Goal: Task Accomplishment & Management: Complete application form

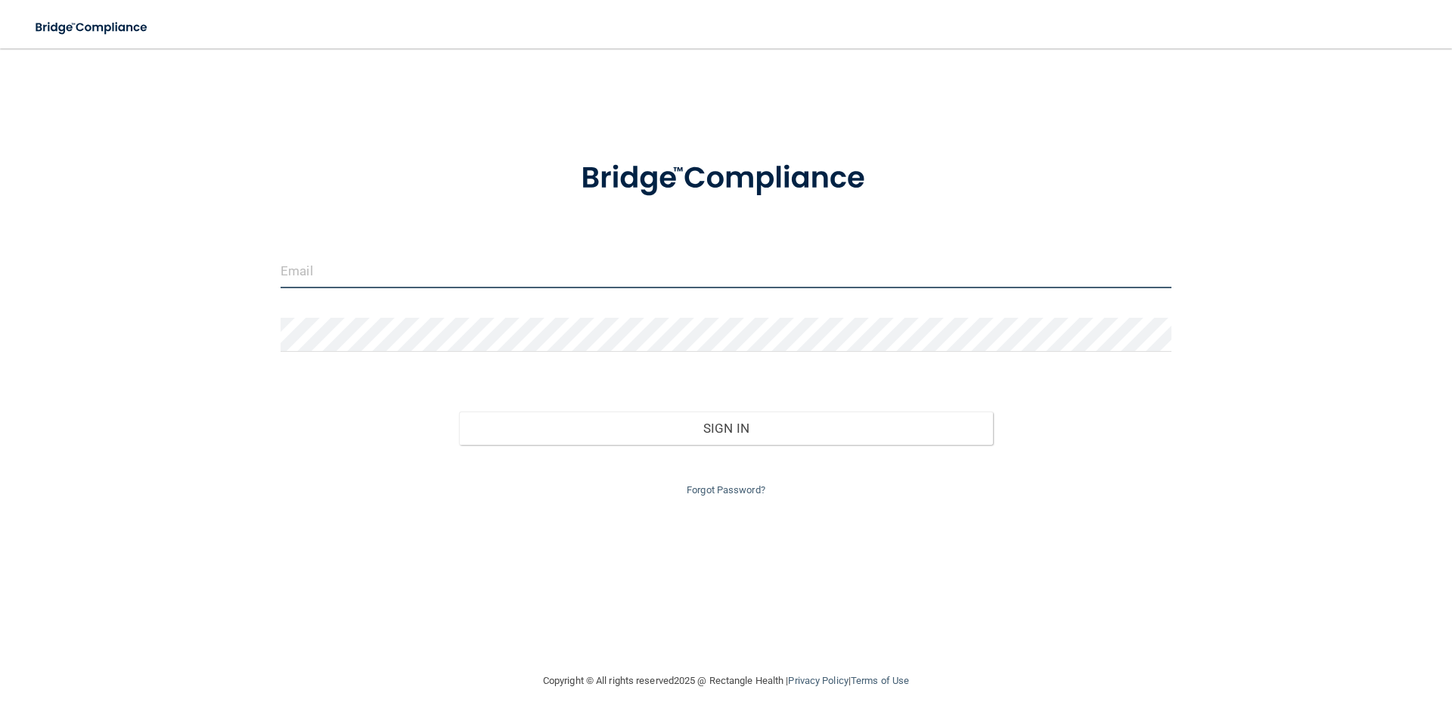
click at [435, 273] on input "email" at bounding box center [726, 271] width 891 height 34
type input "[EMAIL_ADDRESS][DOMAIN_NAME]"
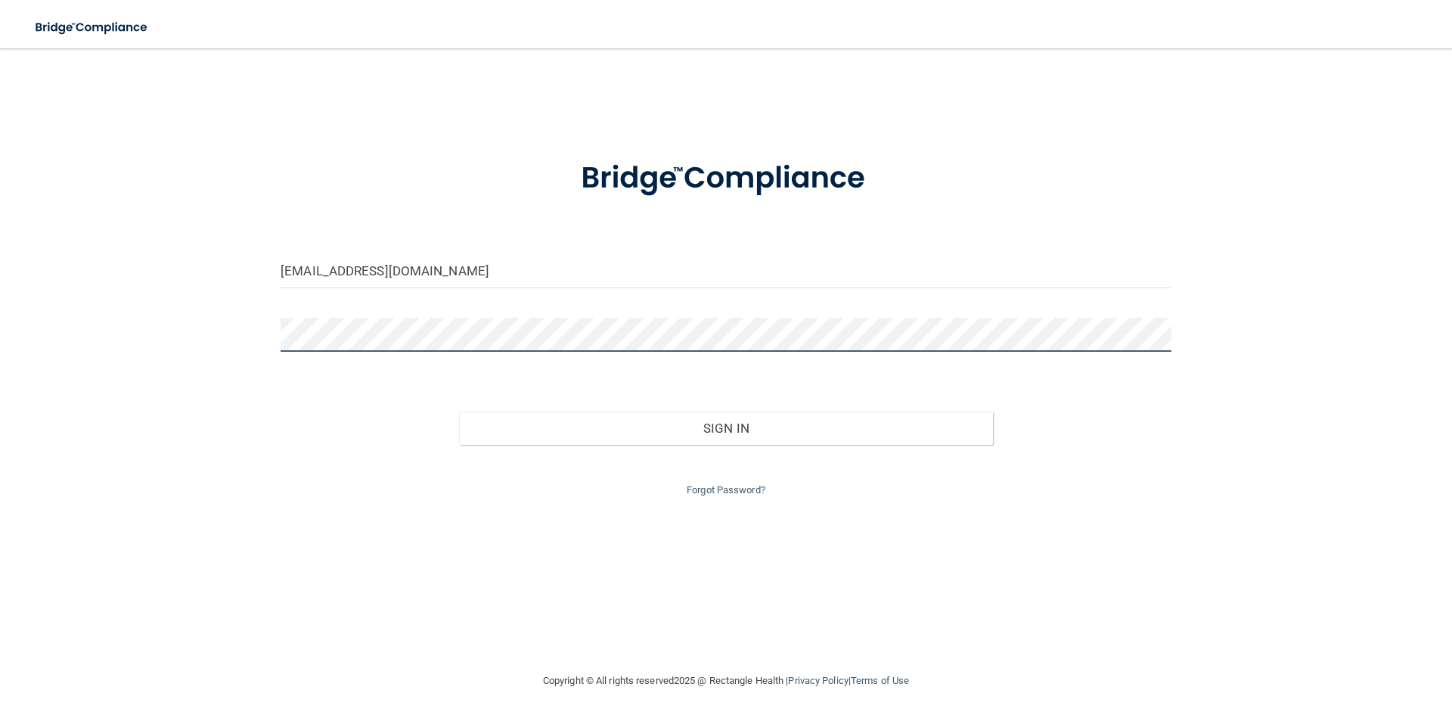
click at [459, 411] on button "Sign In" at bounding box center [726, 427] width 535 height 33
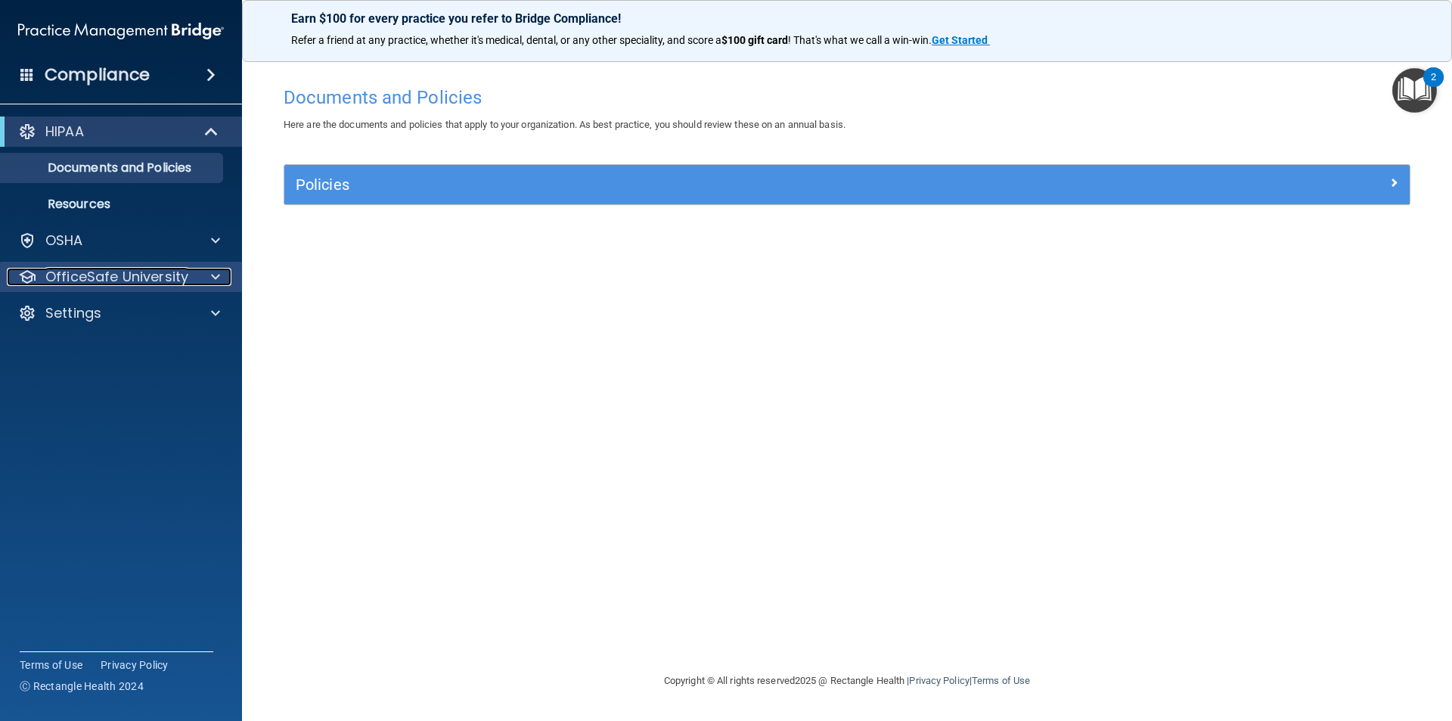
click at [150, 283] on p "OfficeSafe University" at bounding box center [116, 277] width 143 height 18
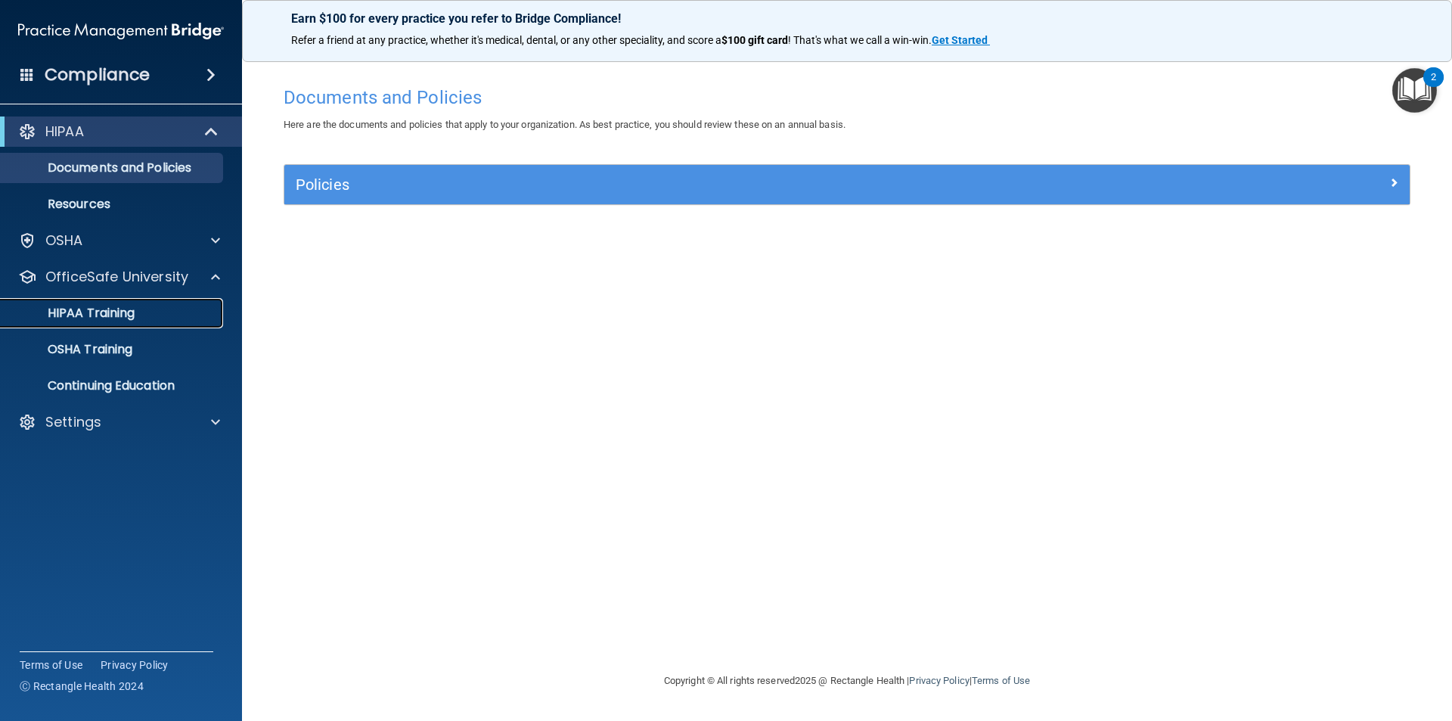
click at [135, 305] on p "HIPAA Training" at bounding box center [72, 312] width 125 height 15
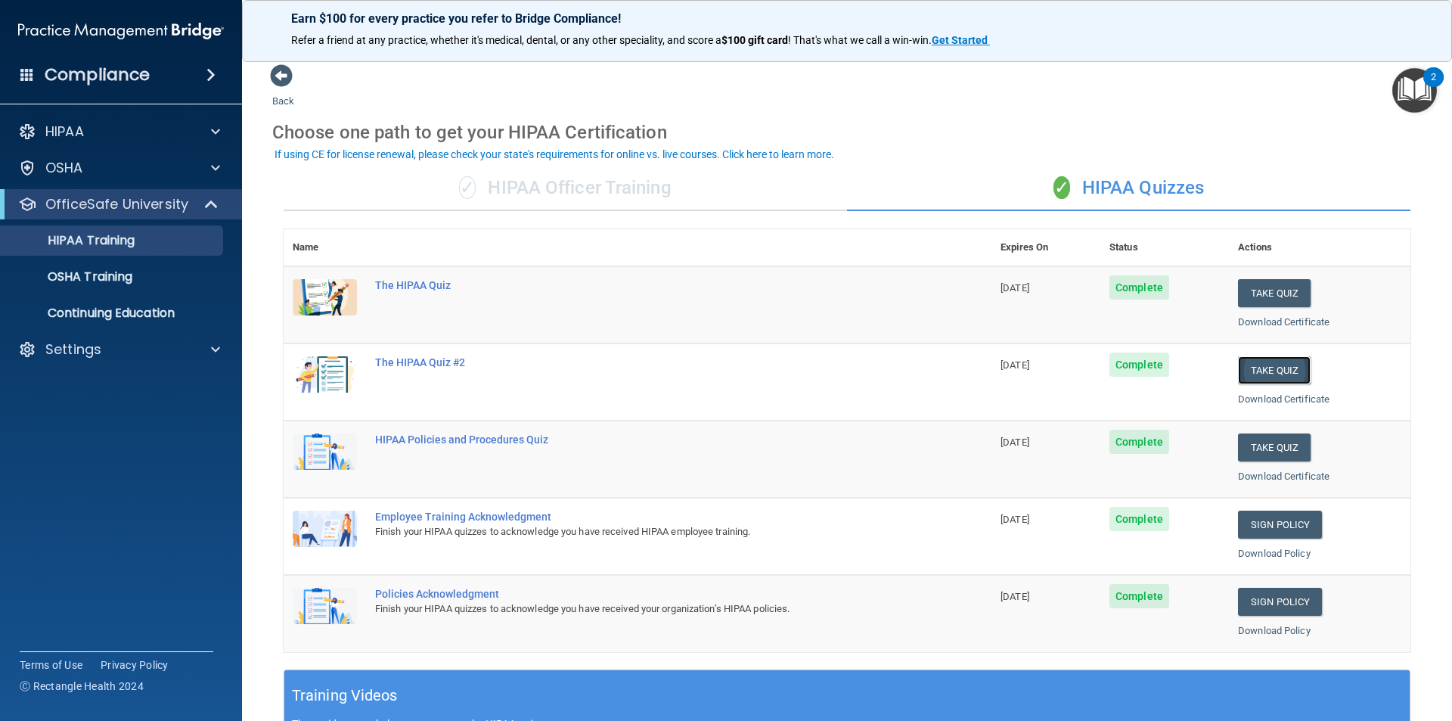
click at [1289, 368] on button "Take Quiz" at bounding box center [1274, 370] width 73 height 28
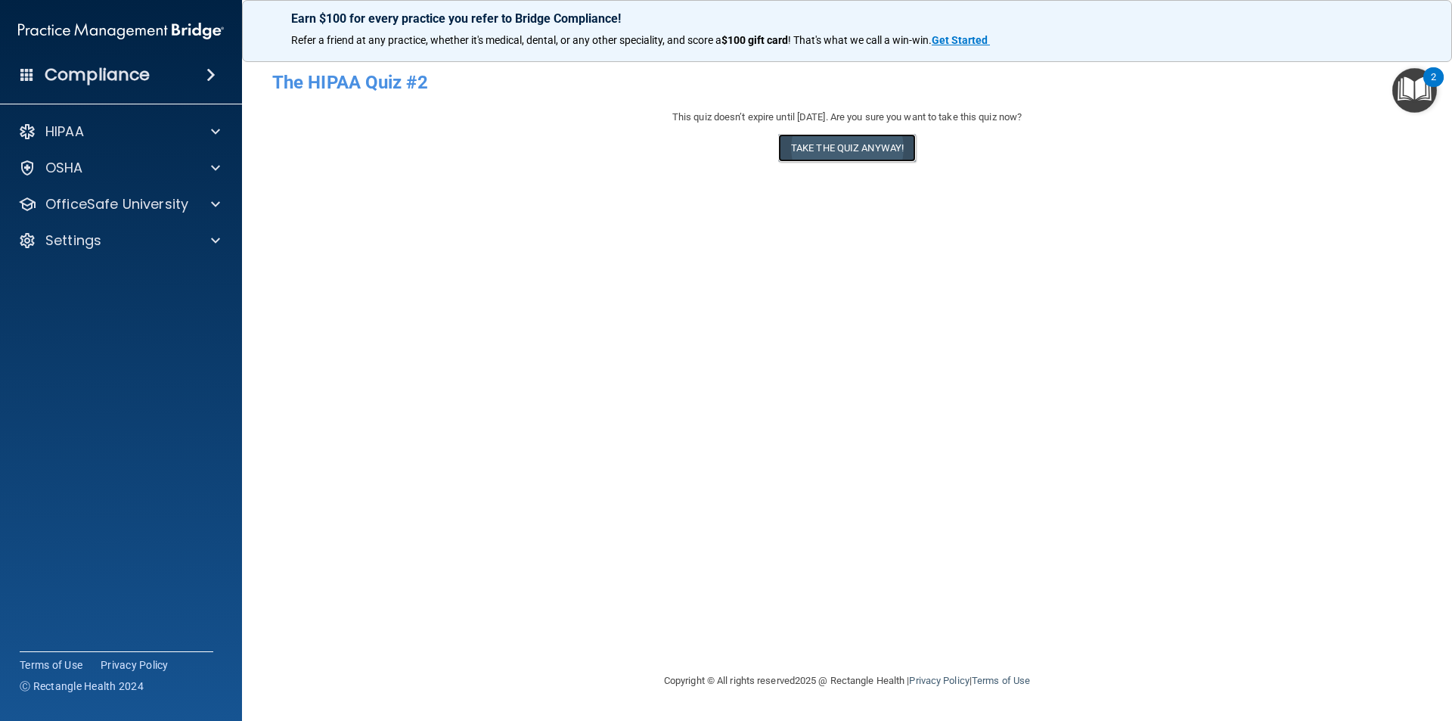
click at [811, 146] on button "Take the quiz anyway!" at bounding box center [847, 148] width 138 height 28
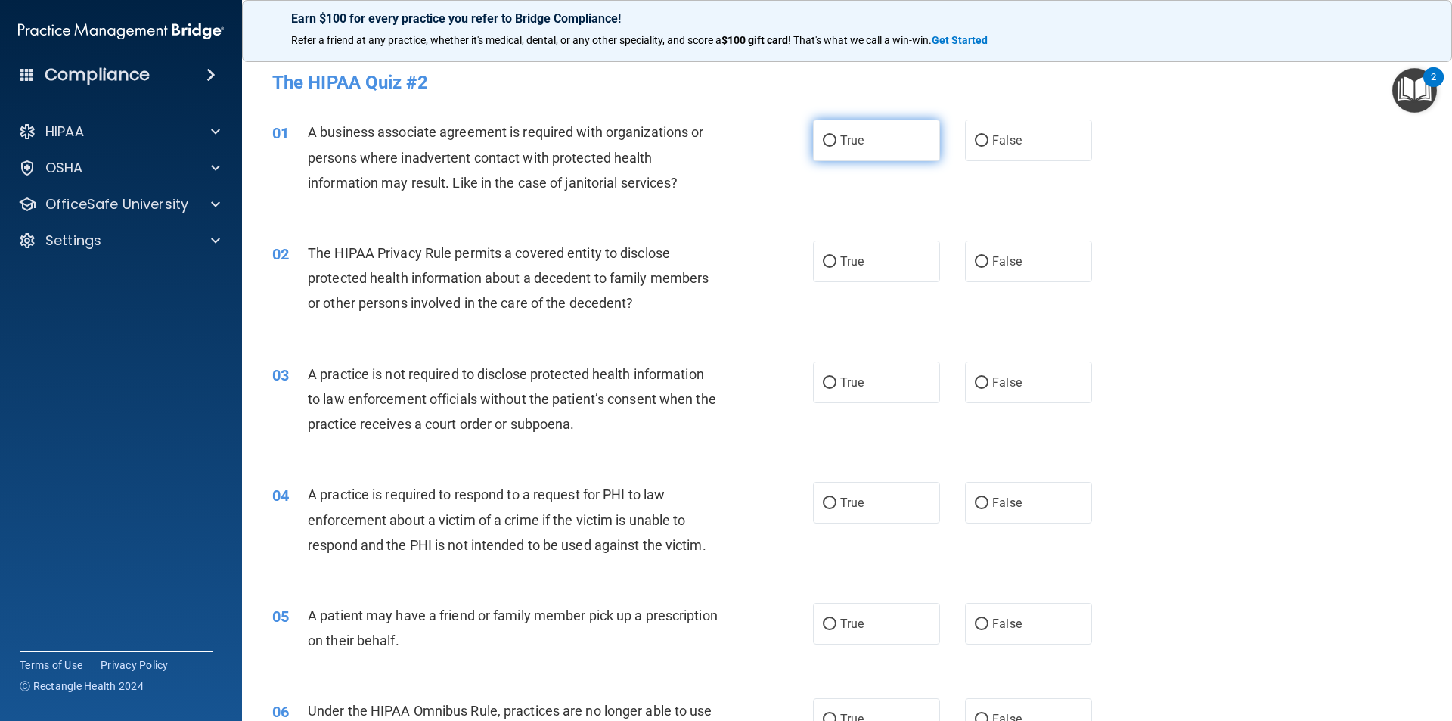
click at [832, 134] on label "True" at bounding box center [876, 140] width 127 height 42
click at [832, 135] on input "True" at bounding box center [830, 140] width 14 height 11
radio input "true"
click at [822, 271] on label "True" at bounding box center [876, 261] width 127 height 42
click at [823, 268] on input "True" at bounding box center [830, 261] width 14 height 11
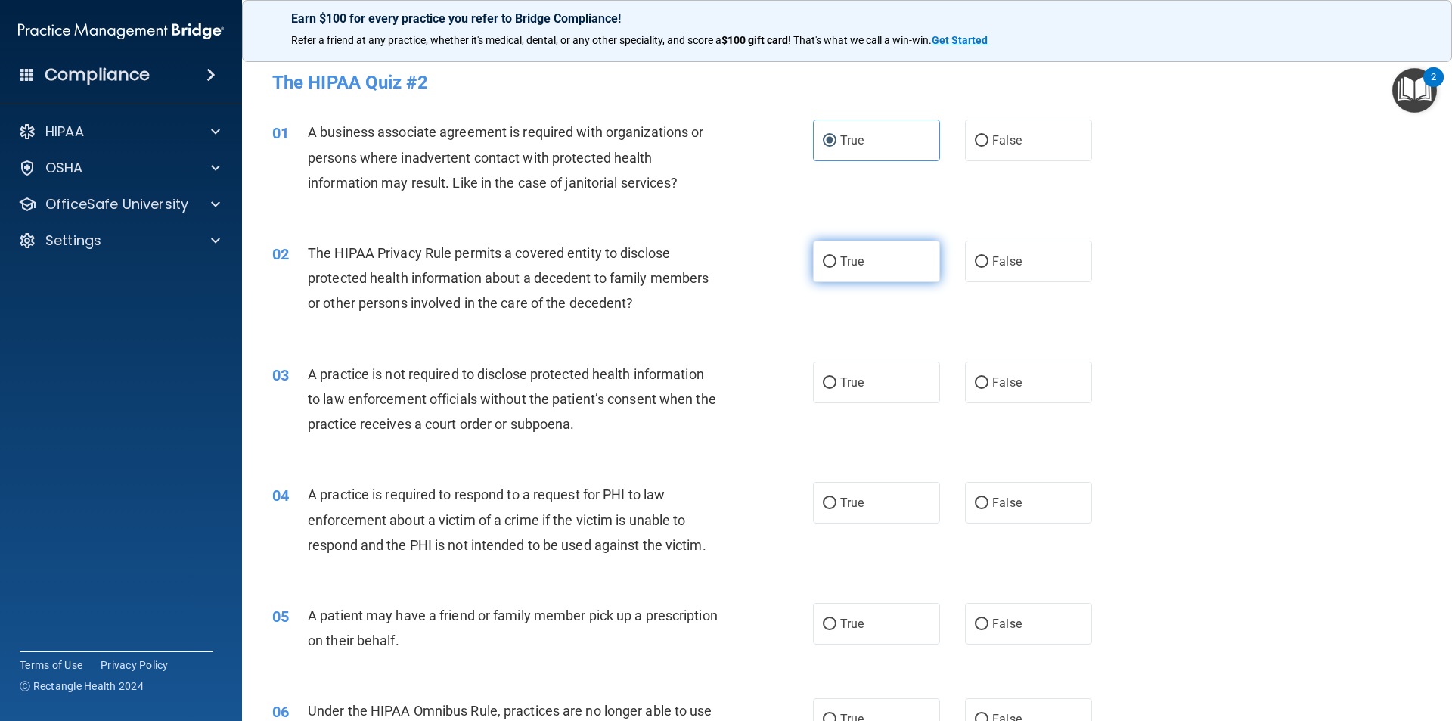
radio input "true"
click at [830, 385] on input "True" at bounding box center [830, 382] width 14 height 11
radio input "true"
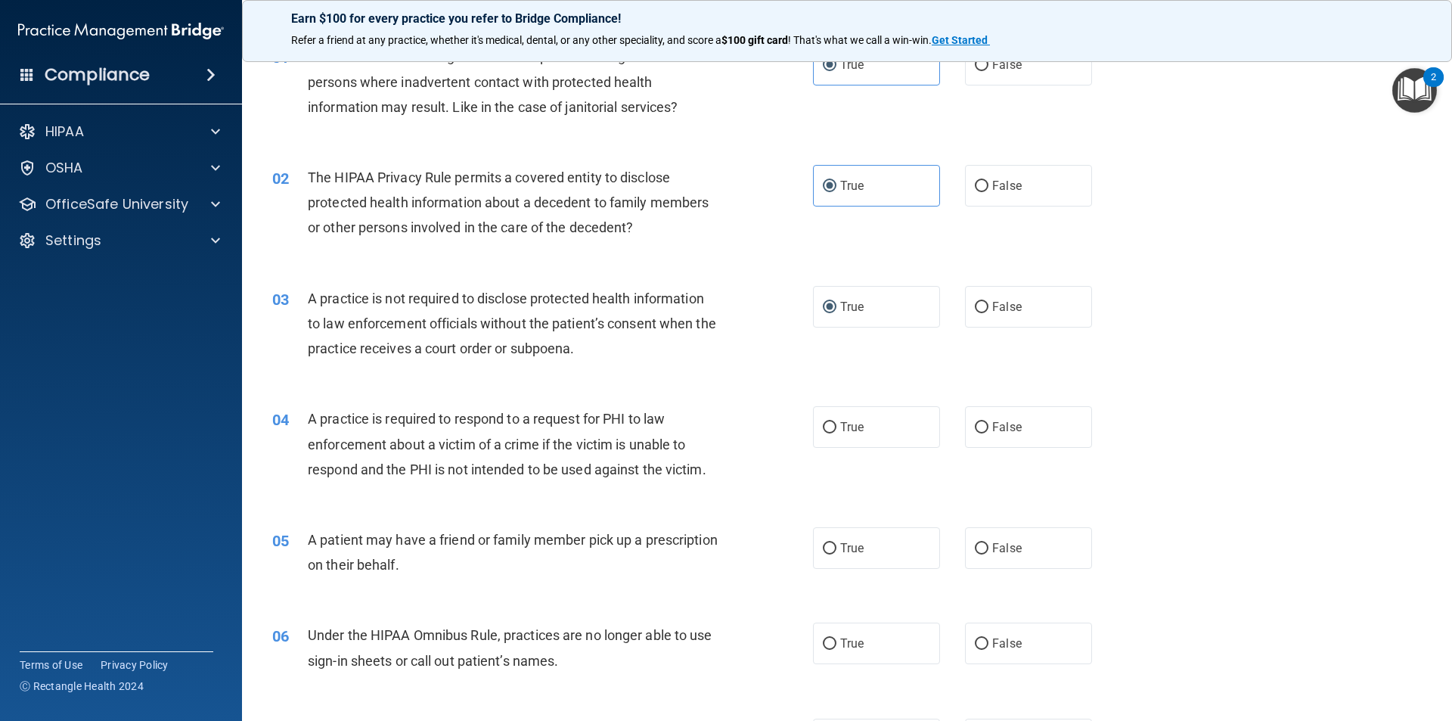
scroll to position [151, 0]
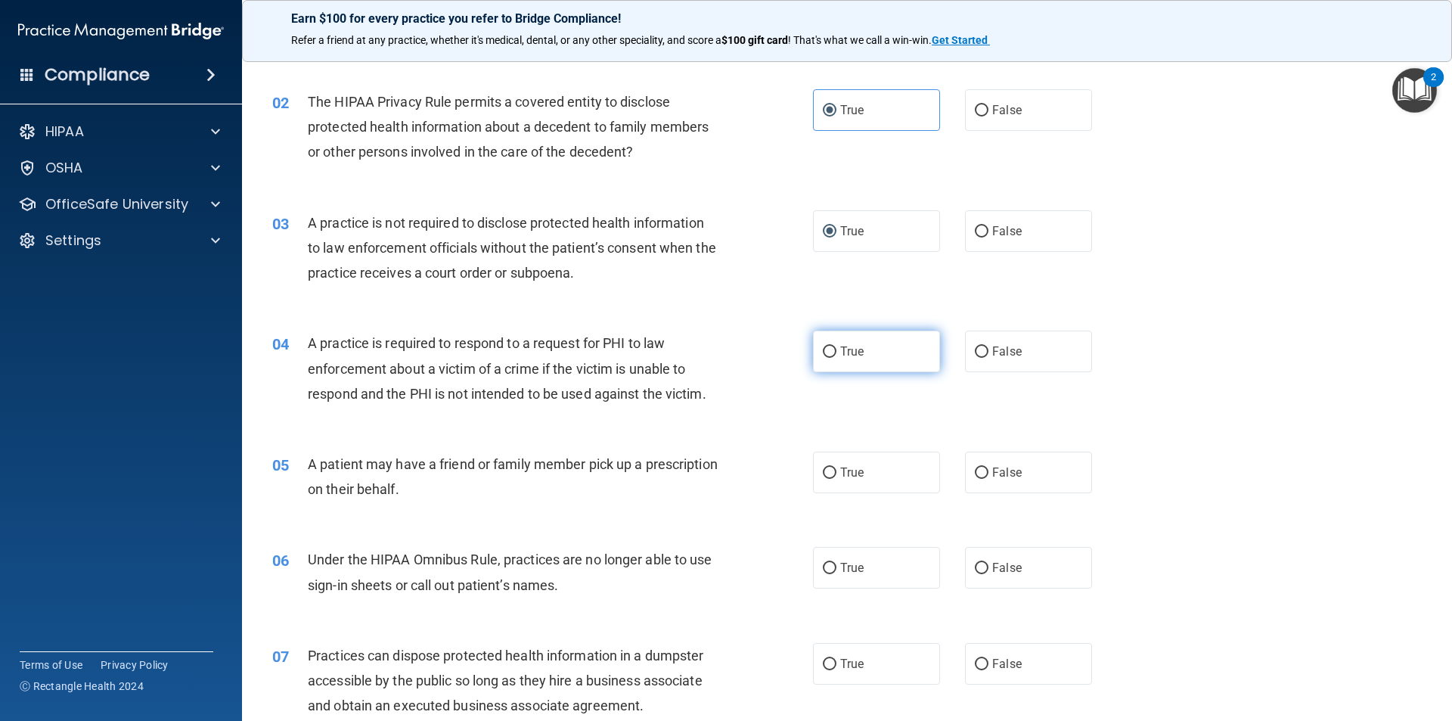
click at [824, 356] on input "True" at bounding box center [830, 351] width 14 height 11
radio input "true"
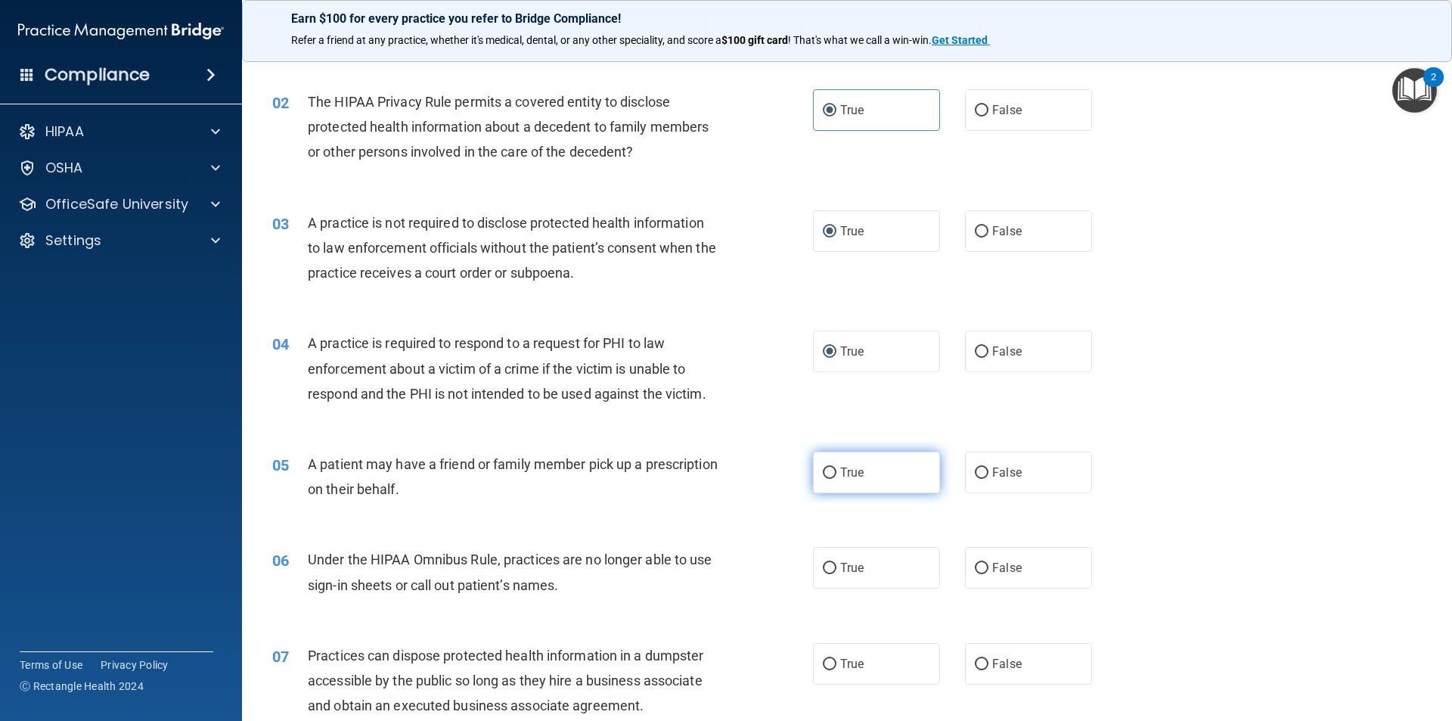
click at [828, 475] on input "True" at bounding box center [830, 472] width 14 height 11
radio input "true"
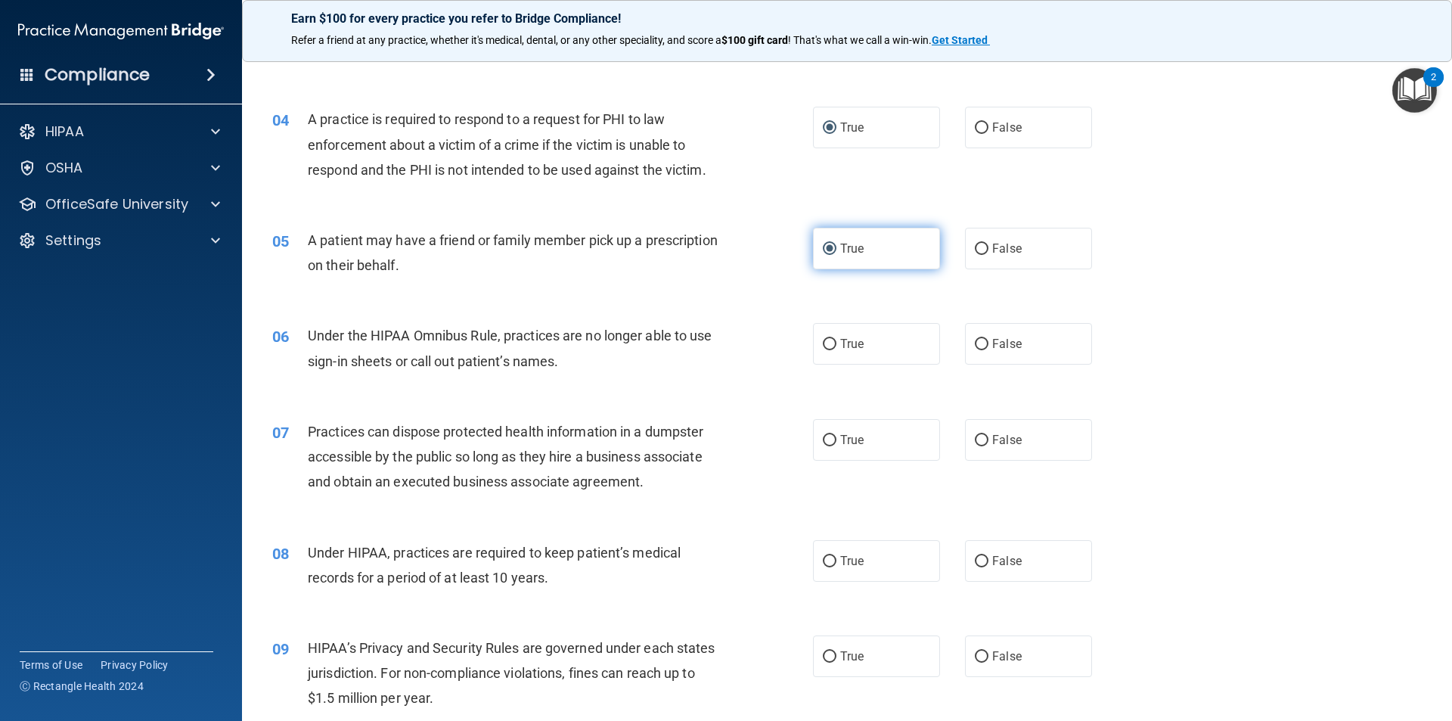
scroll to position [378, 0]
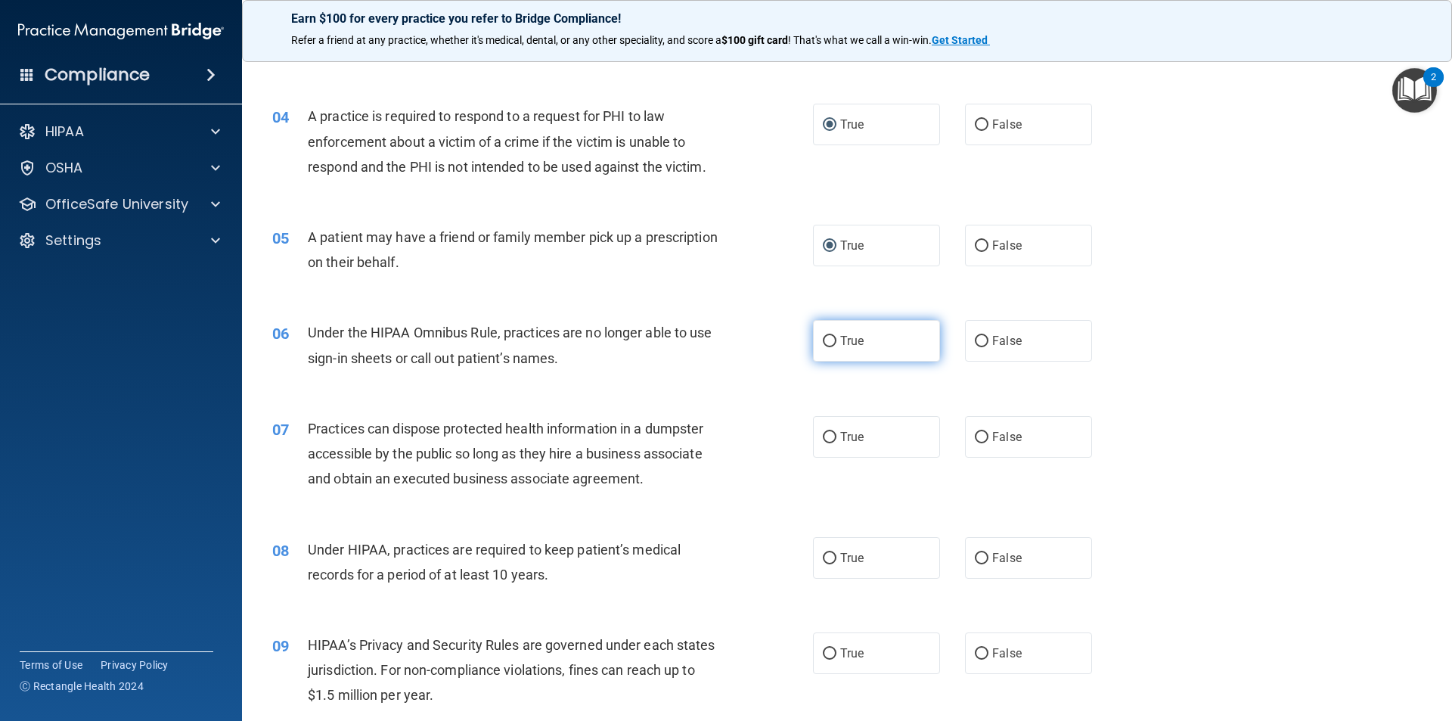
click at [823, 343] on input "True" at bounding box center [830, 341] width 14 height 11
radio input "true"
click at [983, 430] on label "False" at bounding box center [1028, 437] width 127 height 42
click at [983, 432] on input "False" at bounding box center [982, 437] width 14 height 11
radio input "true"
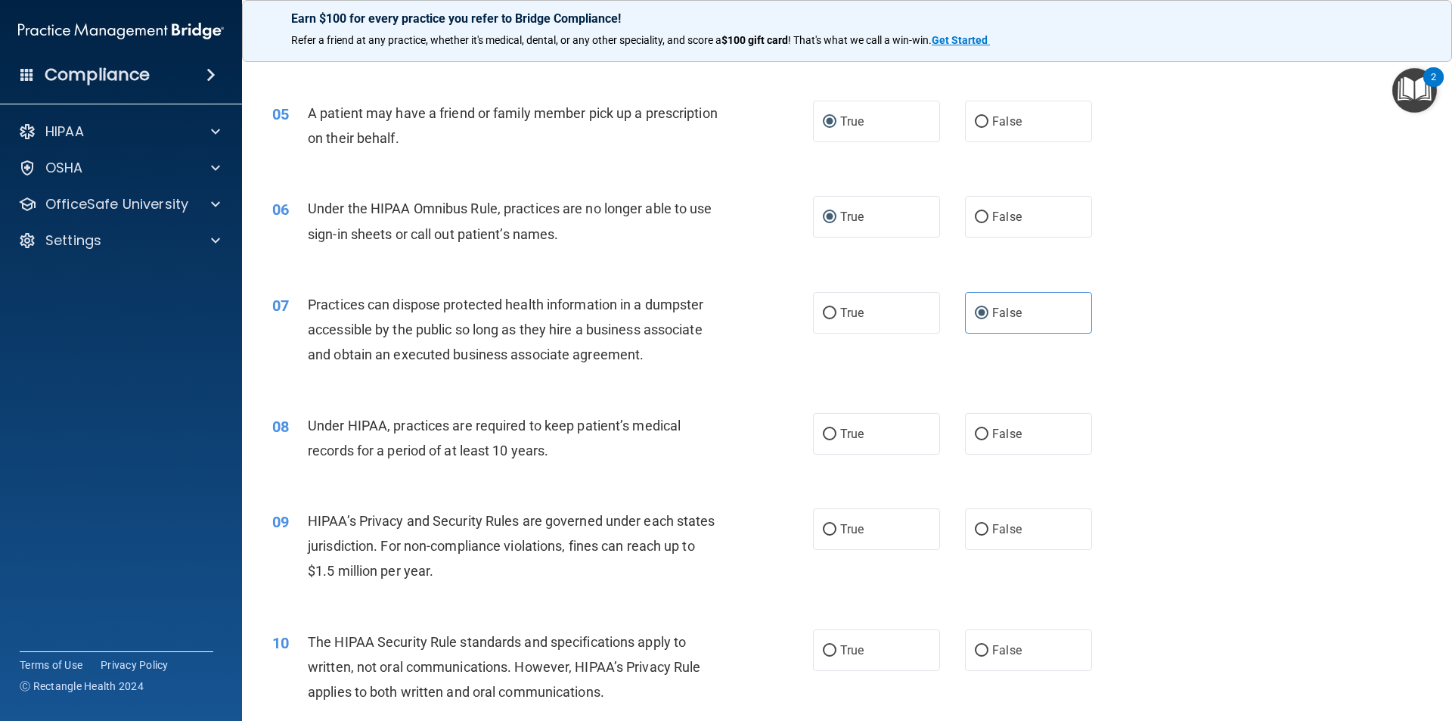
scroll to position [529, 0]
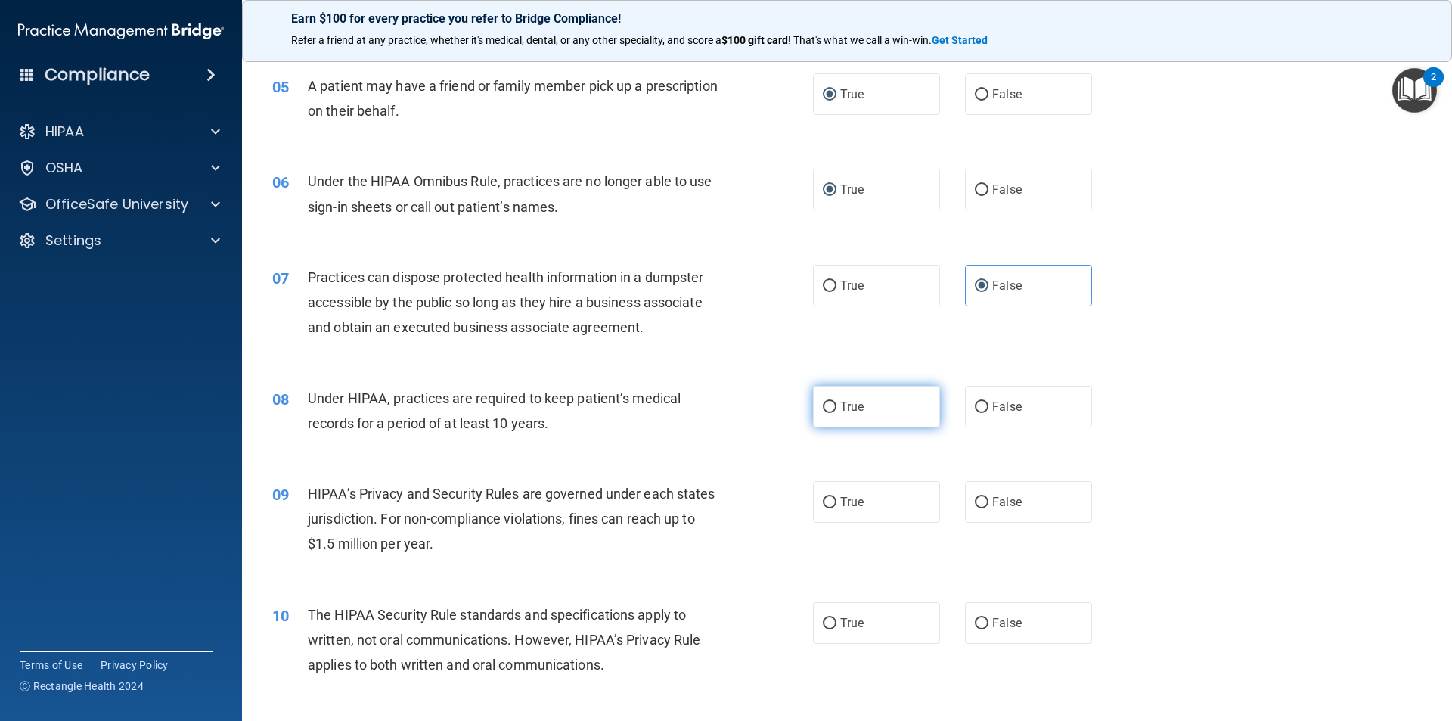
click at [844, 386] on label "True" at bounding box center [876, 407] width 127 height 42
click at [836, 401] on input "True" at bounding box center [830, 406] width 14 height 11
radio input "true"
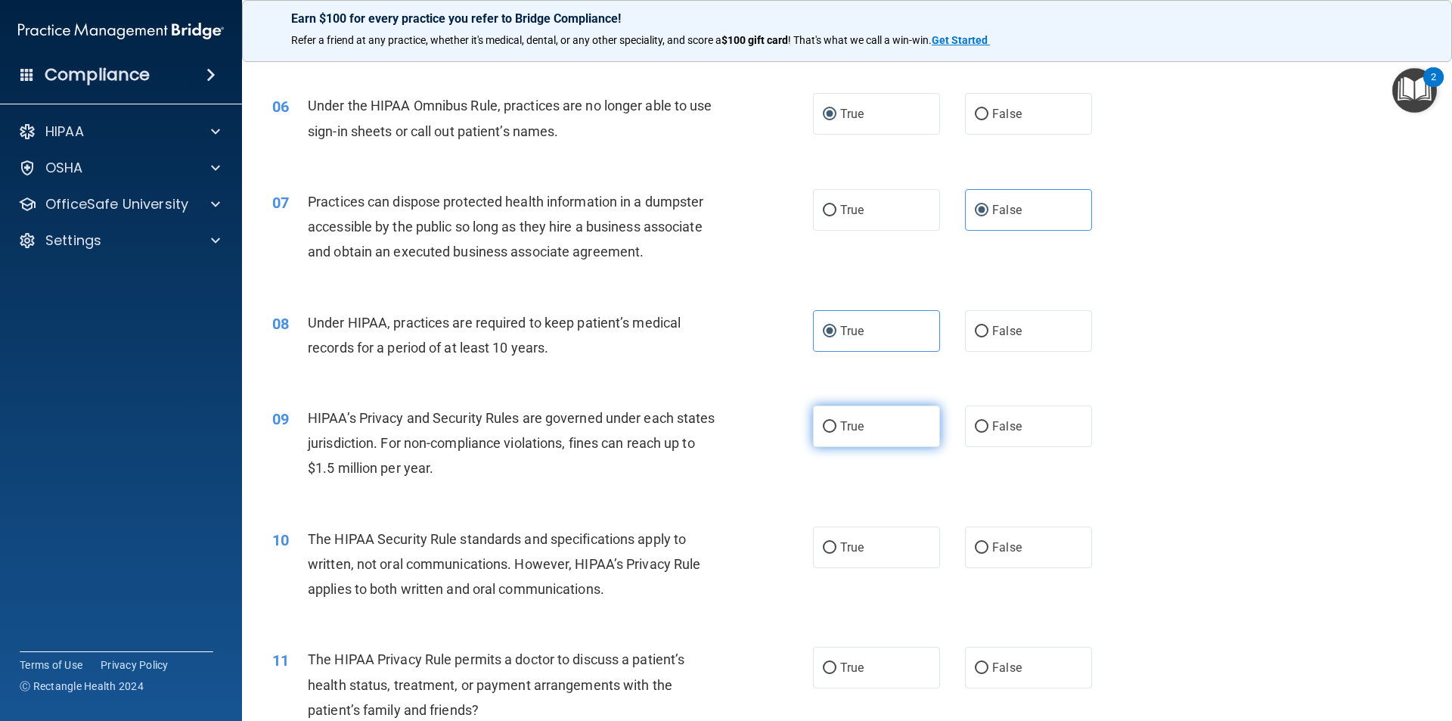
click at [826, 429] on input "True" at bounding box center [830, 426] width 14 height 11
radio input "true"
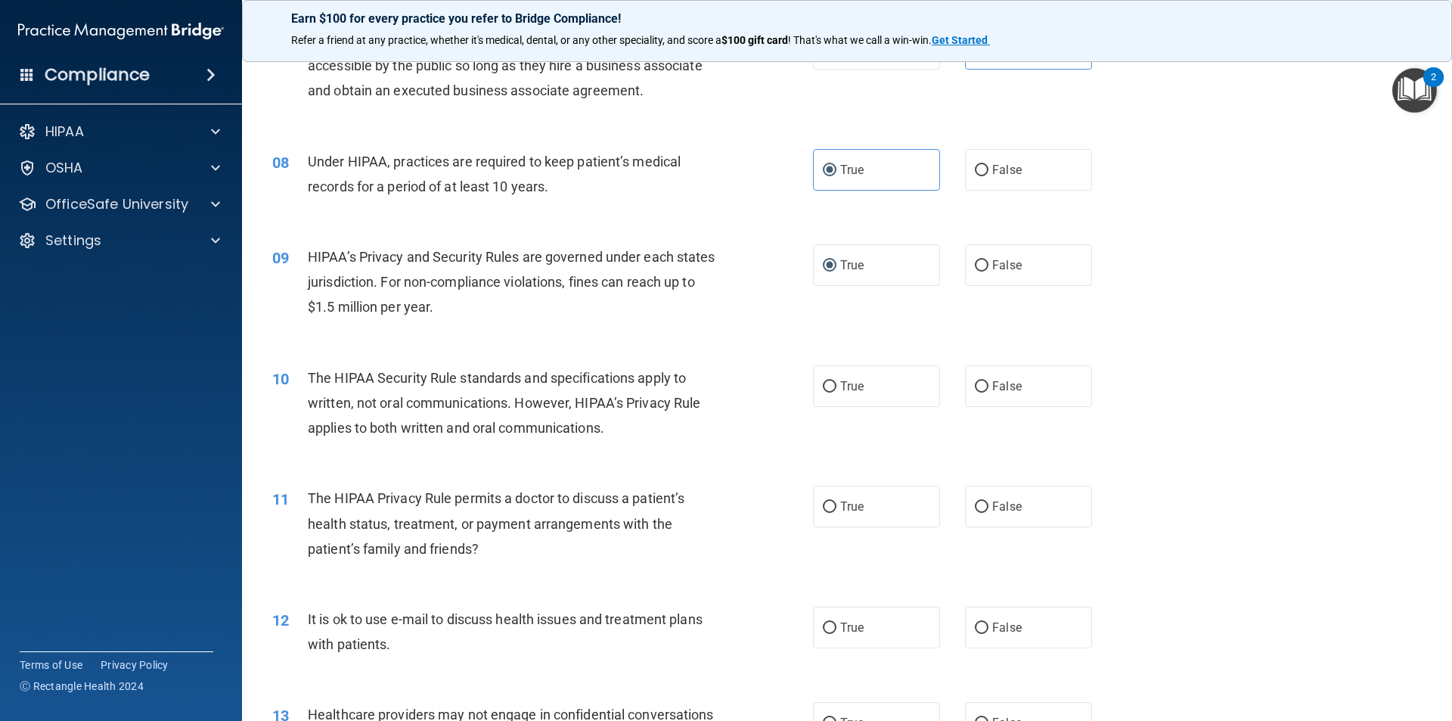
scroll to position [832, 0]
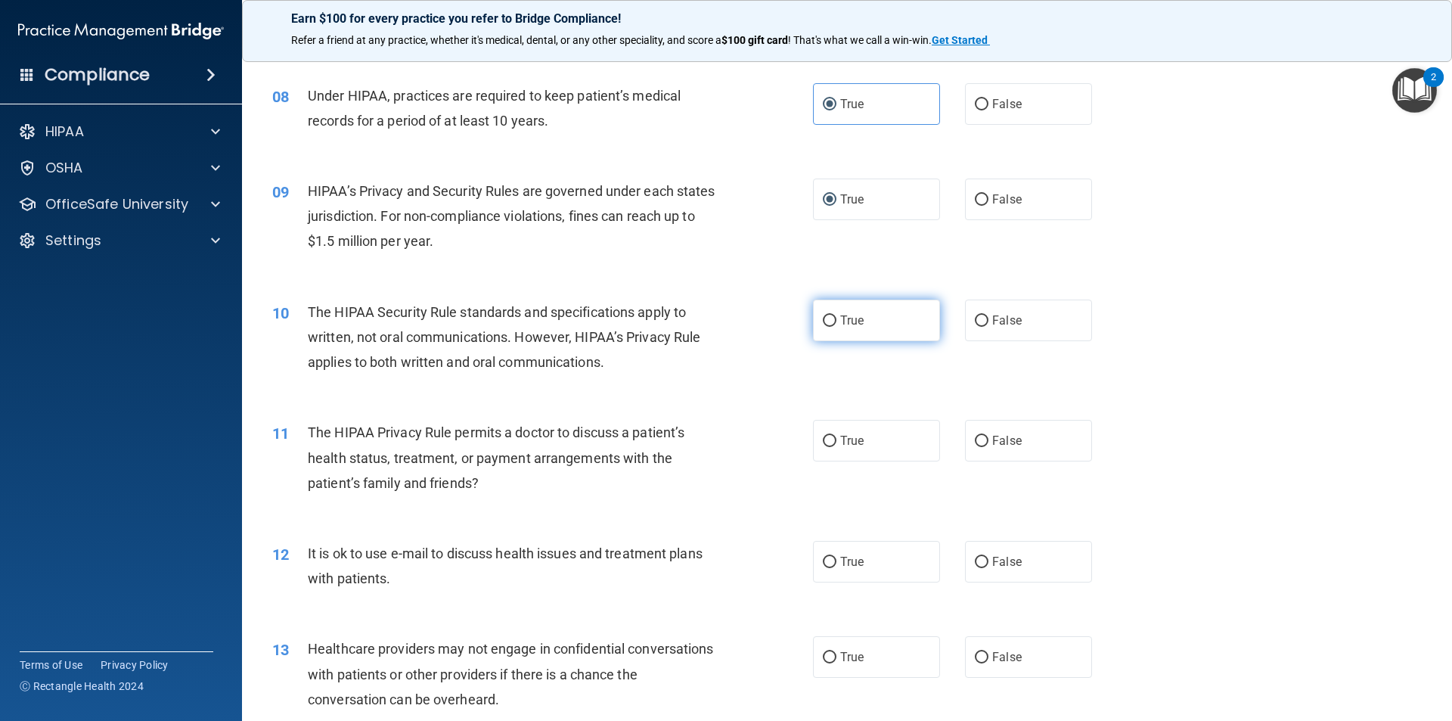
click at [827, 335] on label "True" at bounding box center [876, 320] width 127 height 42
click at [827, 327] on input "True" at bounding box center [830, 320] width 14 height 11
radio input "true"
click at [823, 442] on input "True" at bounding box center [830, 441] width 14 height 11
radio input "true"
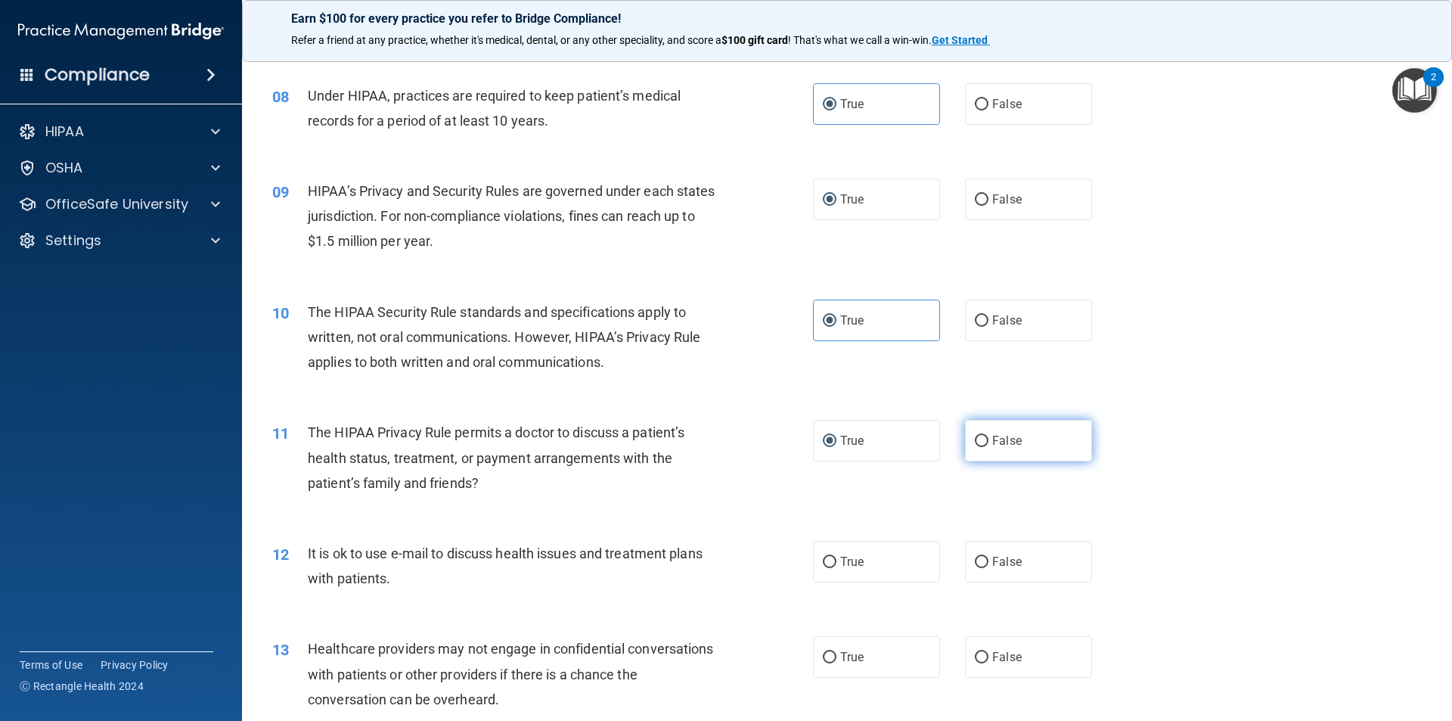
click at [981, 435] on label "False" at bounding box center [1028, 441] width 127 height 42
click at [981, 436] on input "False" at bounding box center [982, 441] width 14 height 11
radio input "true"
radio input "false"
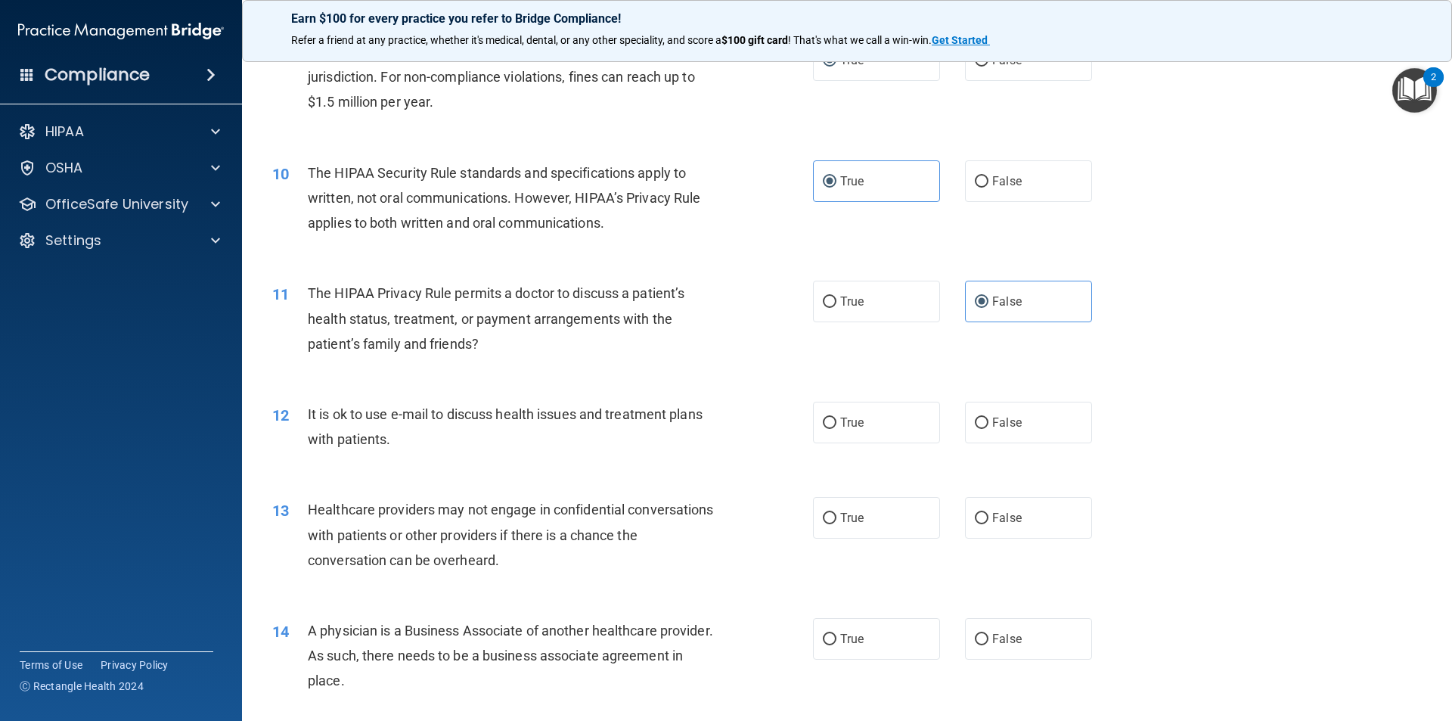
scroll to position [1059, 0]
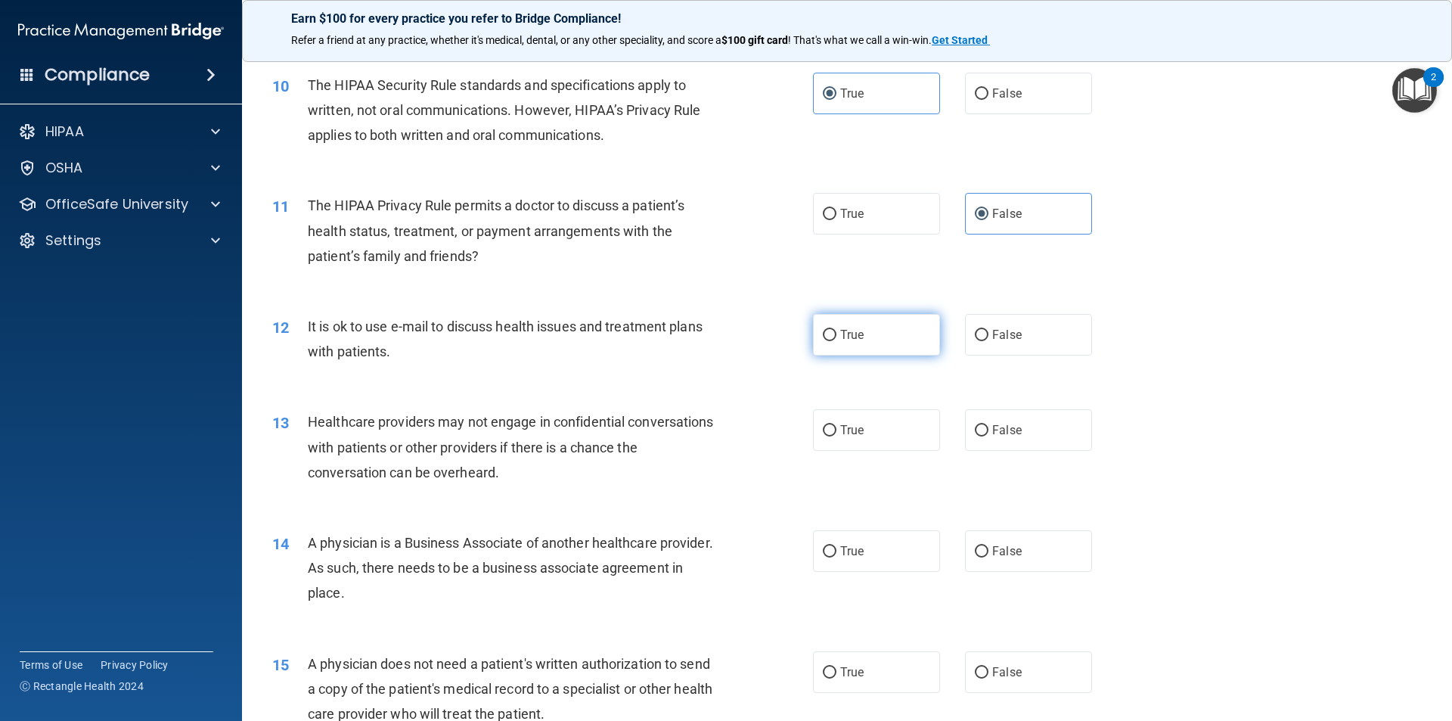
click at [828, 339] on input "True" at bounding box center [830, 335] width 14 height 11
radio input "true"
click at [831, 423] on label "True" at bounding box center [876, 430] width 127 height 42
click at [831, 425] on input "True" at bounding box center [830, 430] width 14 height 11
radio input "true"
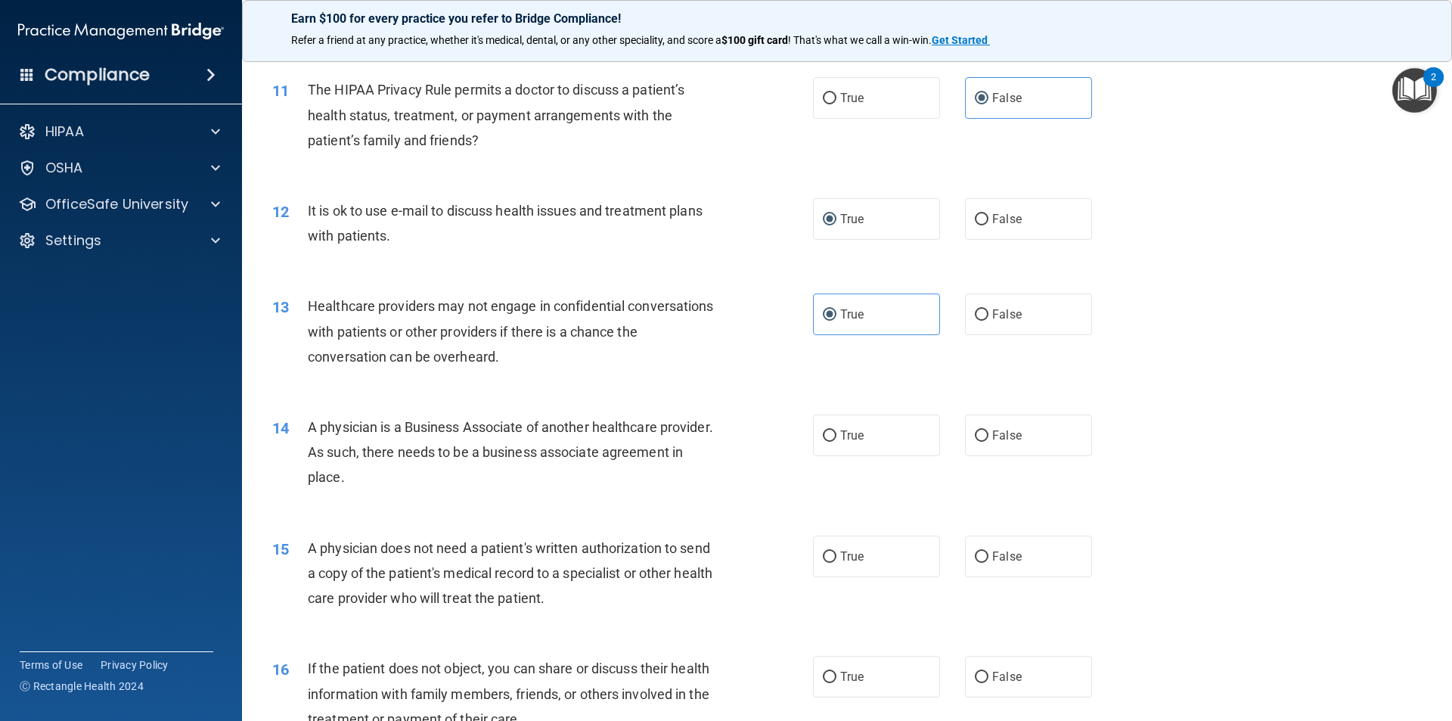
scroll to position [1210, 0]
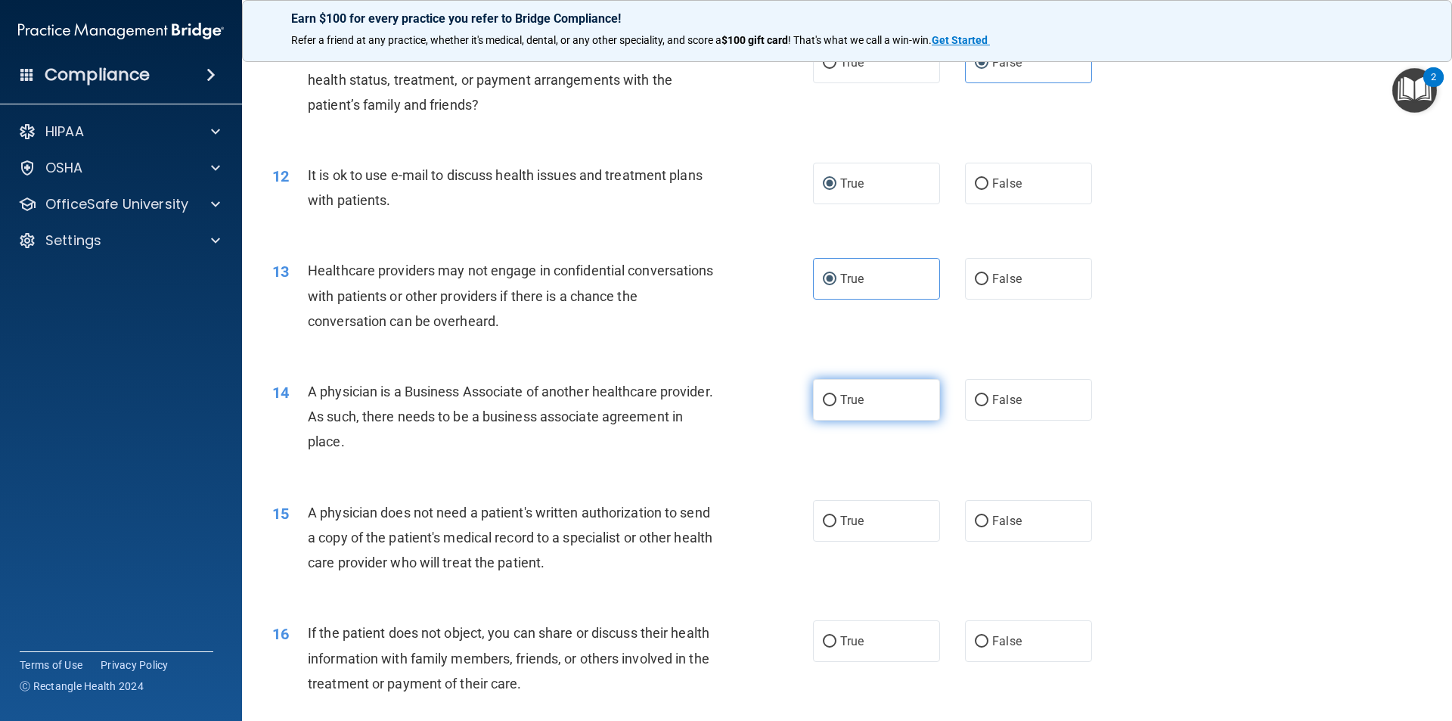
click at [829, 399] on input "True" at bounding box center [830, 400] width 14 height 11
radio input "true"
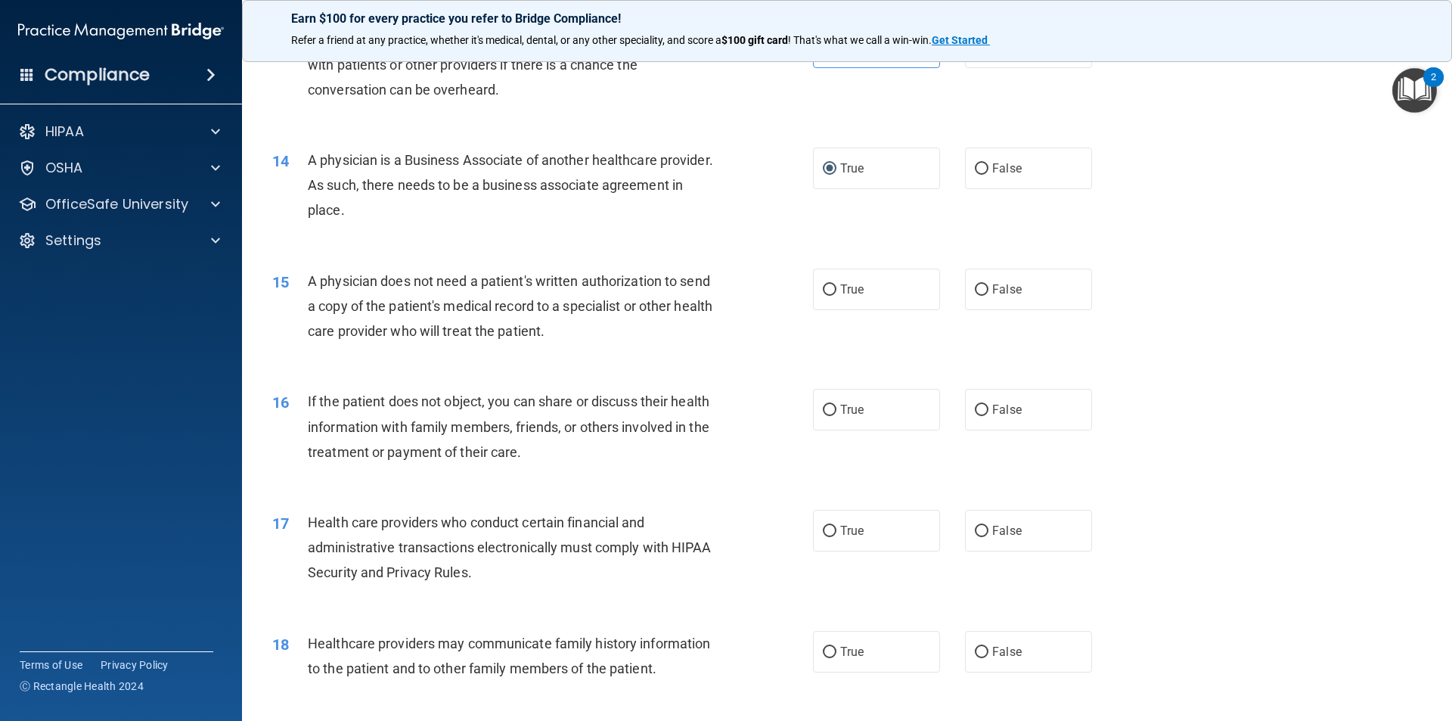
scroll to position [1512, 0]
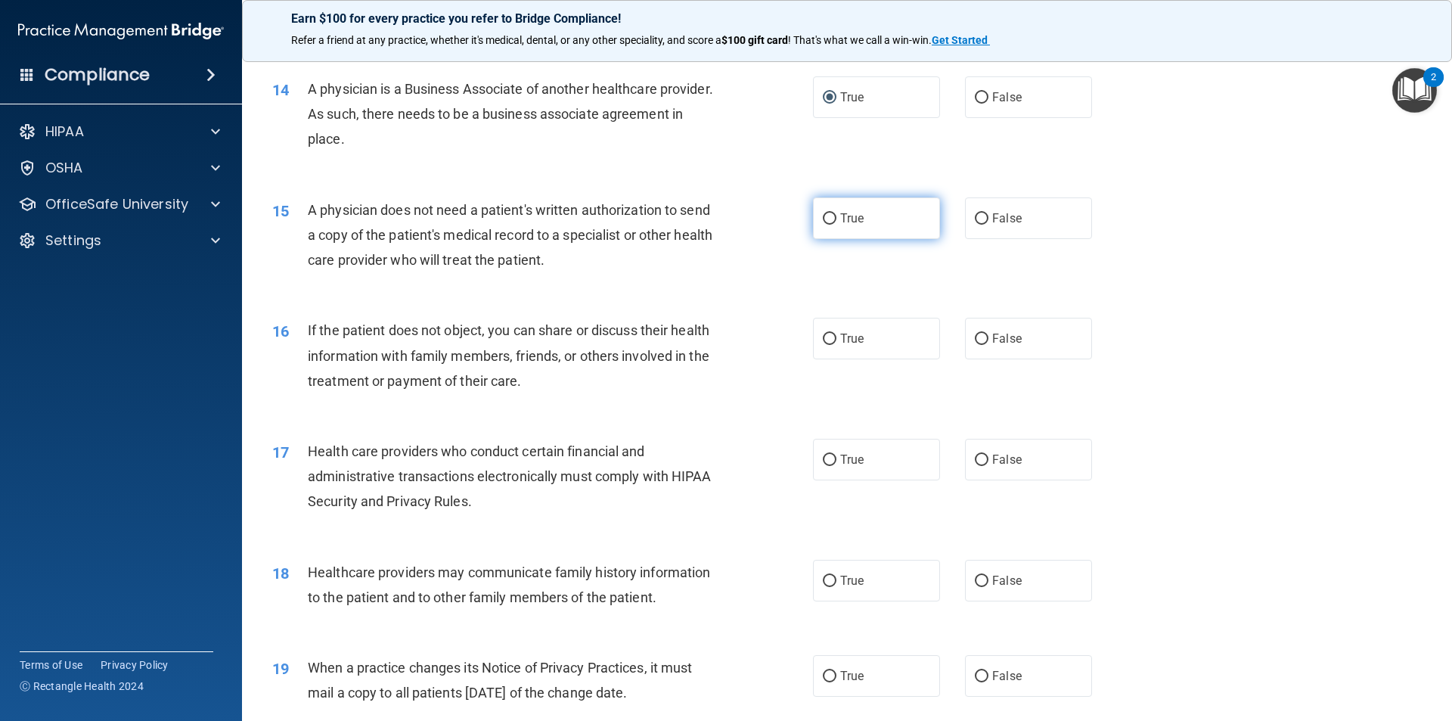
click at [823, 215] on input "True" at bounding box center [830, 218] width 14 height 11
radio input "true"
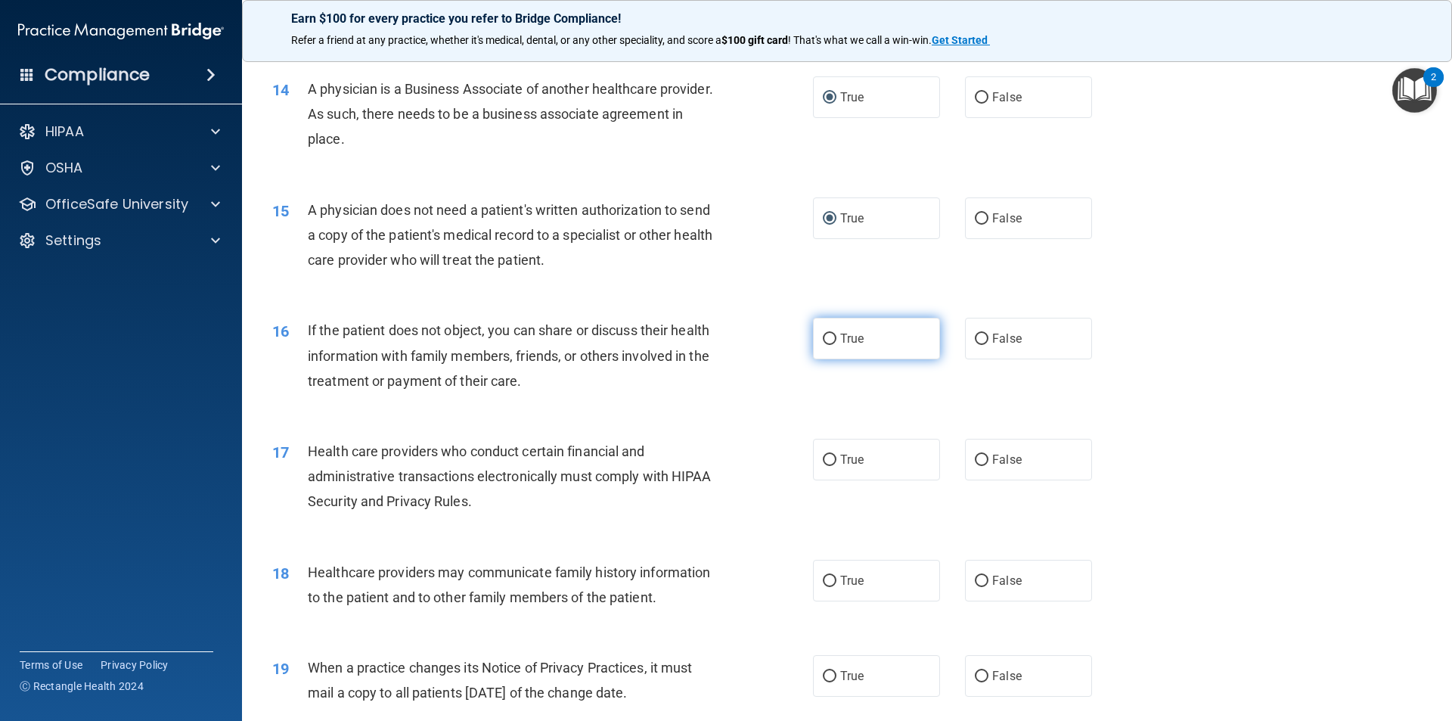
click at [823, 347] on label "True" at bounding box center [876, 339] width 127 height 42
click at [823, 345] on input "True" at bounding box center [830, 338] width 14 height 11
radio input "true"
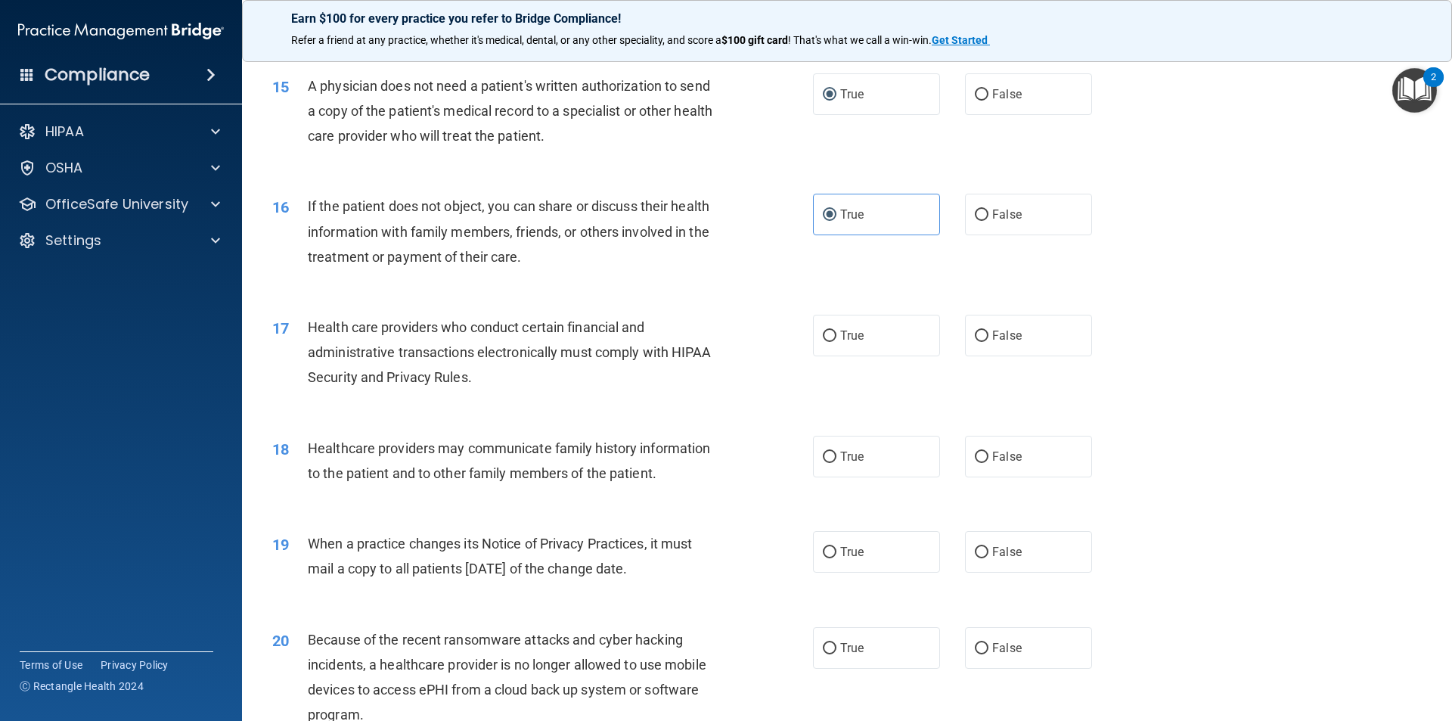
scroll to position [1663, 0]
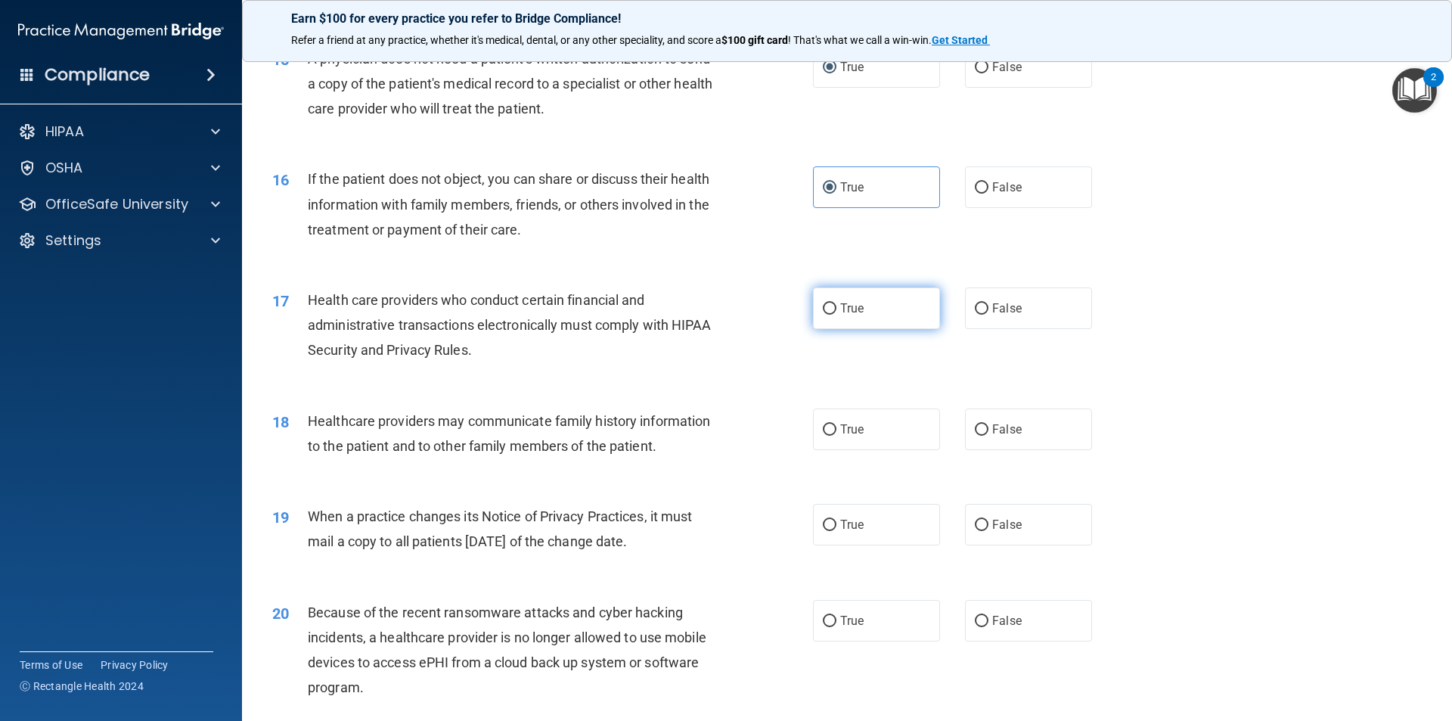
click at [840, 313] on span "True" at bounding box center [851, 308] width 23 height 14
click at [836, 313] on input "True" at bounding box center [830, 308] width 14 height 11
radio input "true"
click at [994, 433] on span "False" at bounding box center [1006, 429] width 29 height 14
click at [988, 433] on input "False" at bounding box center [982, 429] width 14 height 11
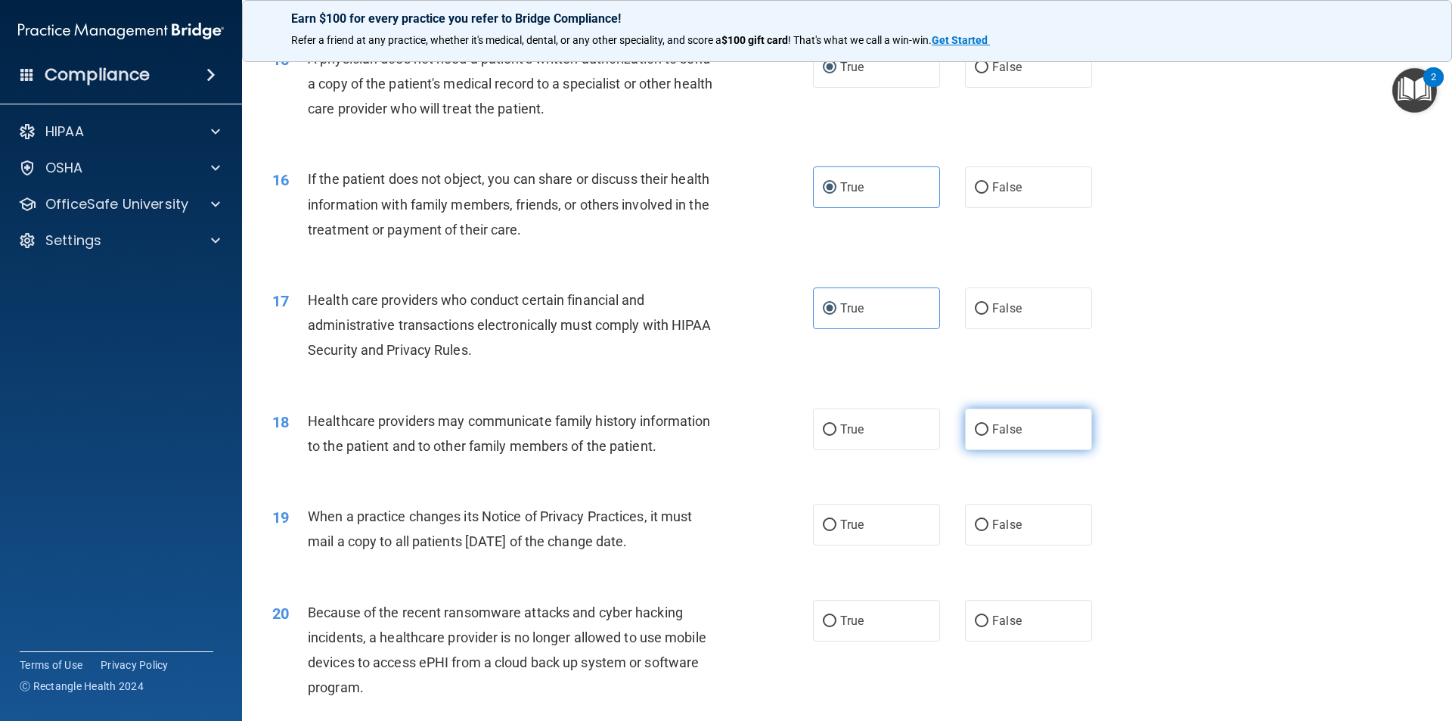
radio input "true"
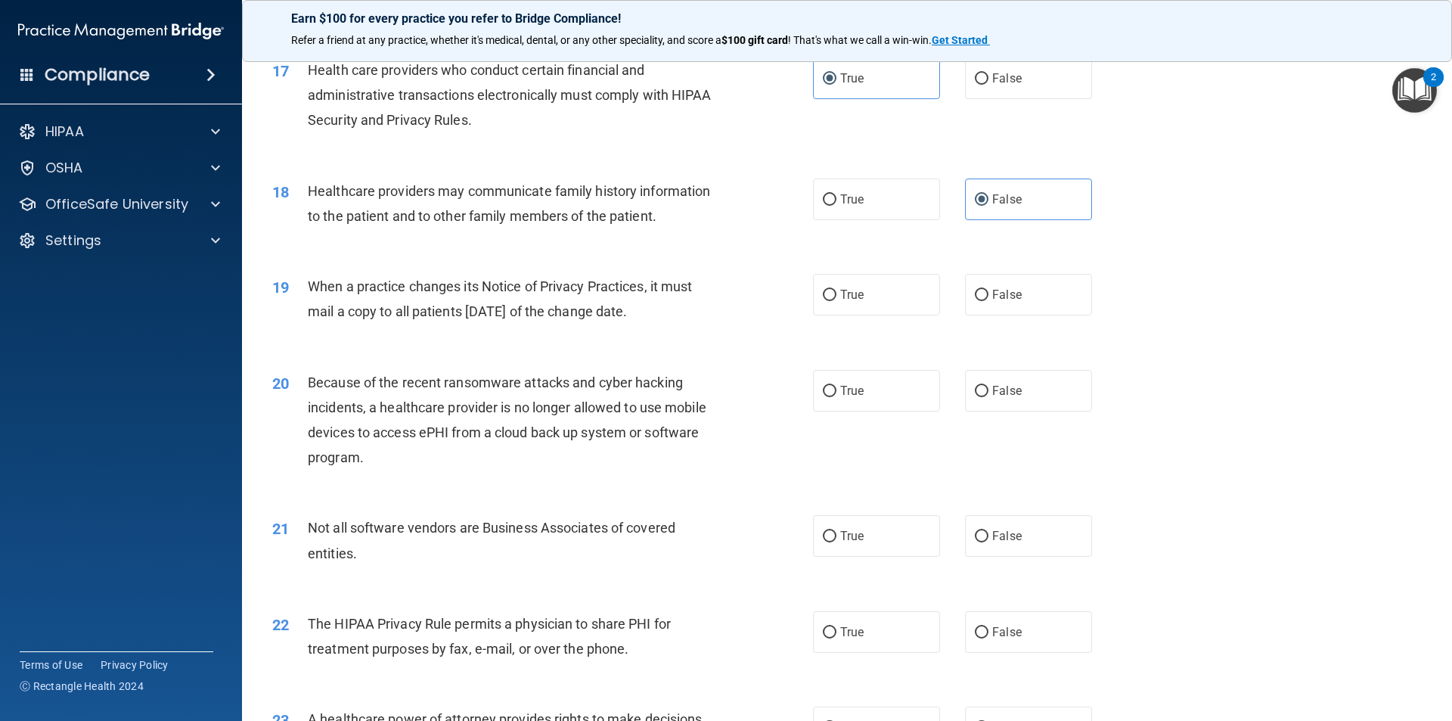
scroll to position [1966, 0]
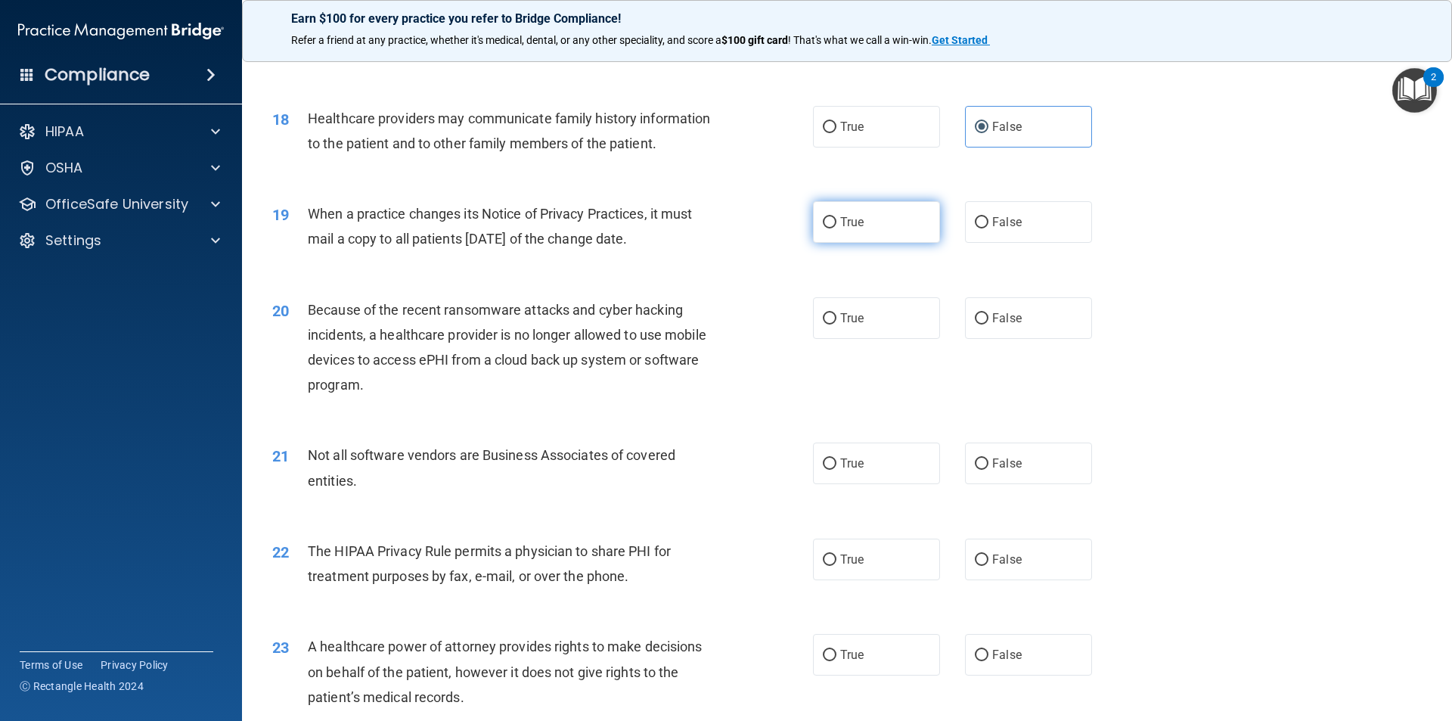
click at [823, 220] on input "True" at bounding box center [830, 222] width 14 height 11
radio input "true"
click at [823, 313] on input "True" at bounding box center [830, 318] width 14 height 11
radio input "true"
click at [975, 463] on input "False" at bounding box center [982, 463] width 14 height 11
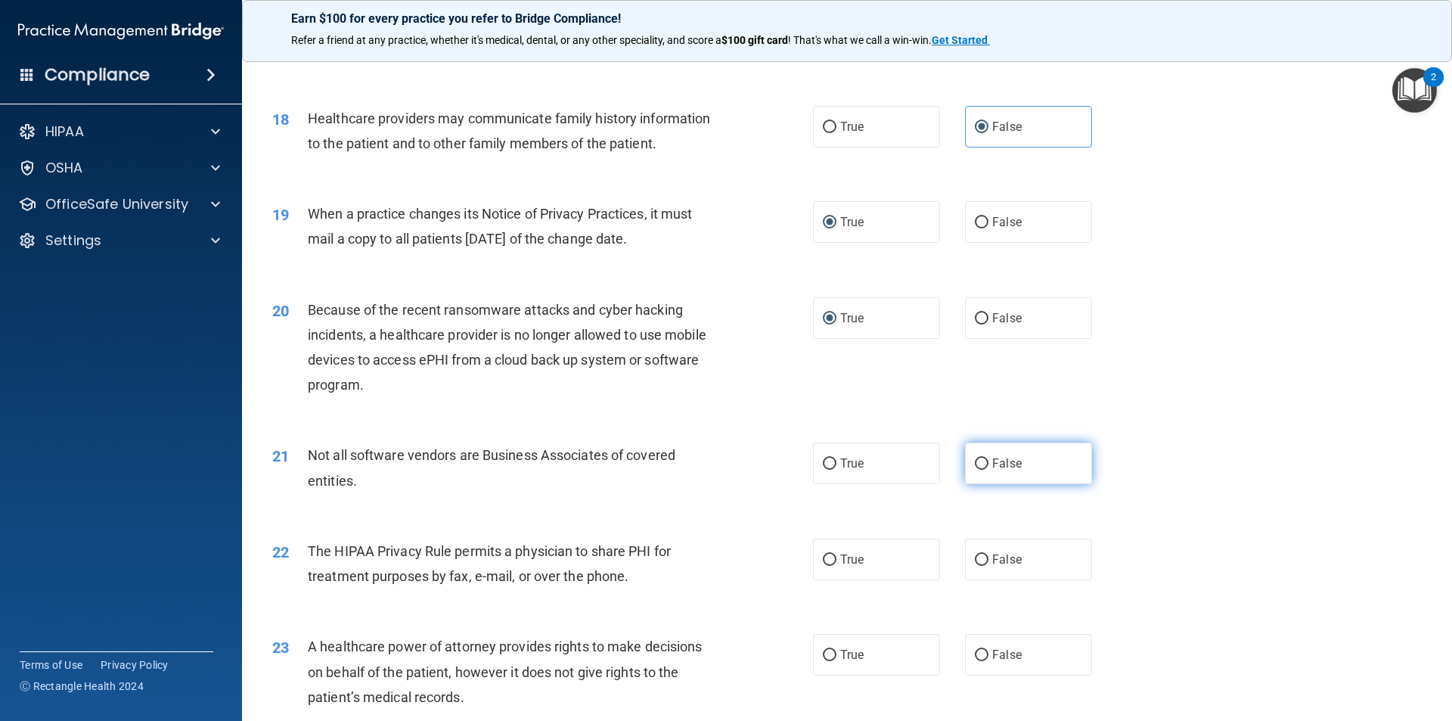
radio input "true"
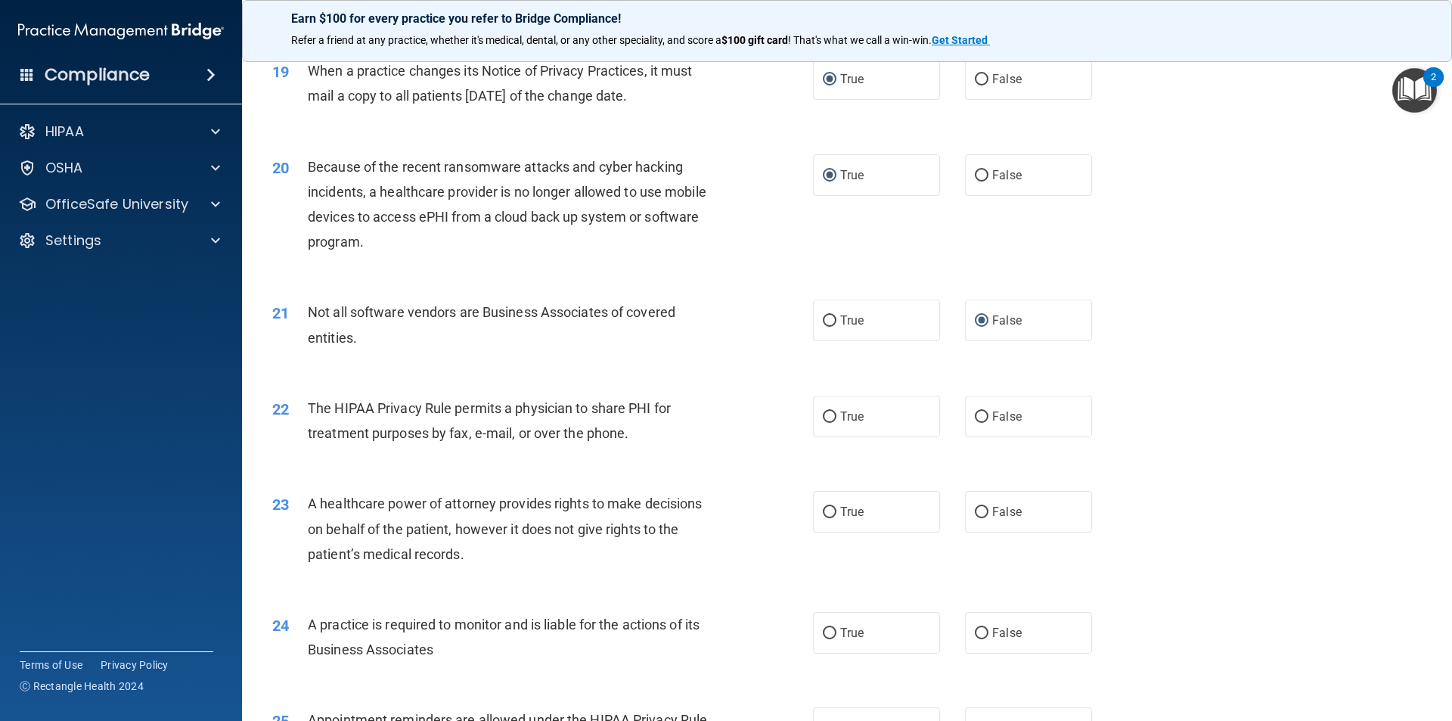
scroll to position [2117, 0]
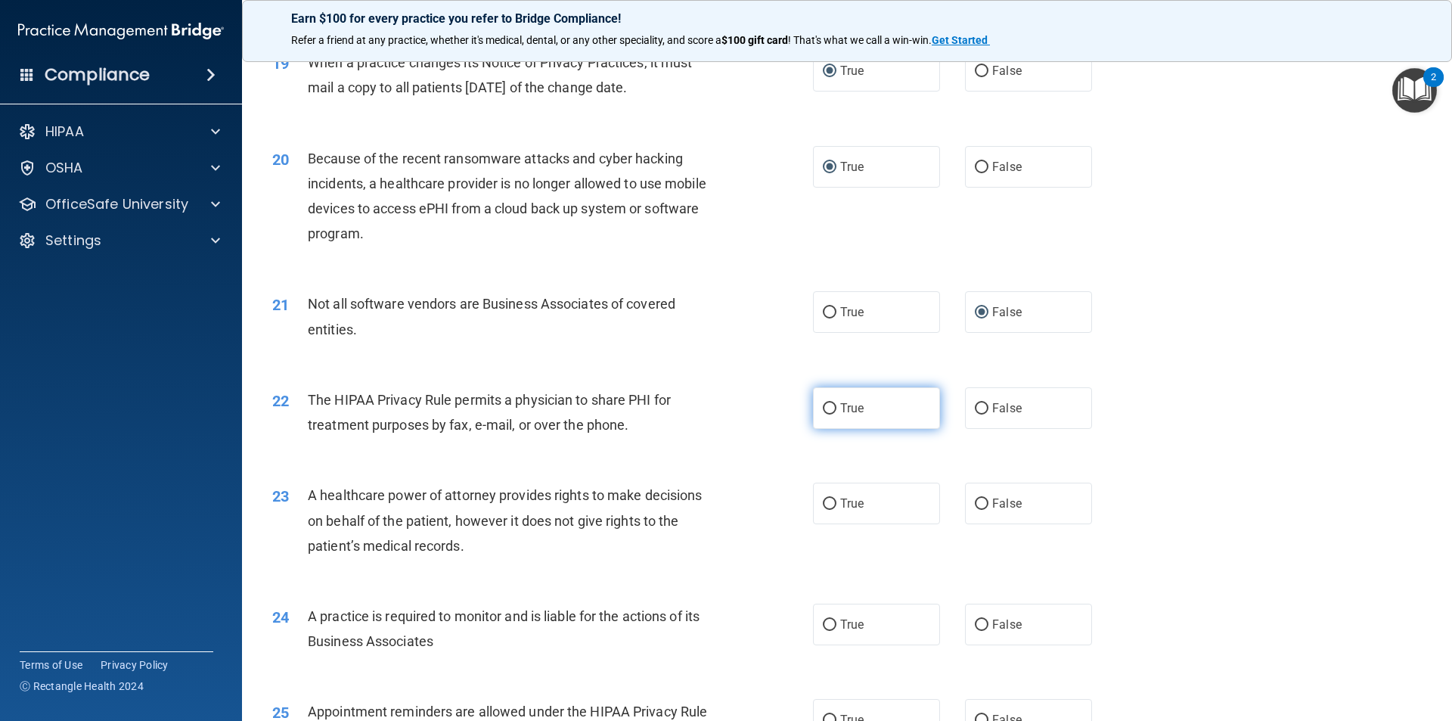
click at [842, 416] on label "True" at bounding box center [876, 408] width 127 height 42
click at [836, 414] on input "True" at bounding box center [830, 408] width 14 height 11
radio input "true"
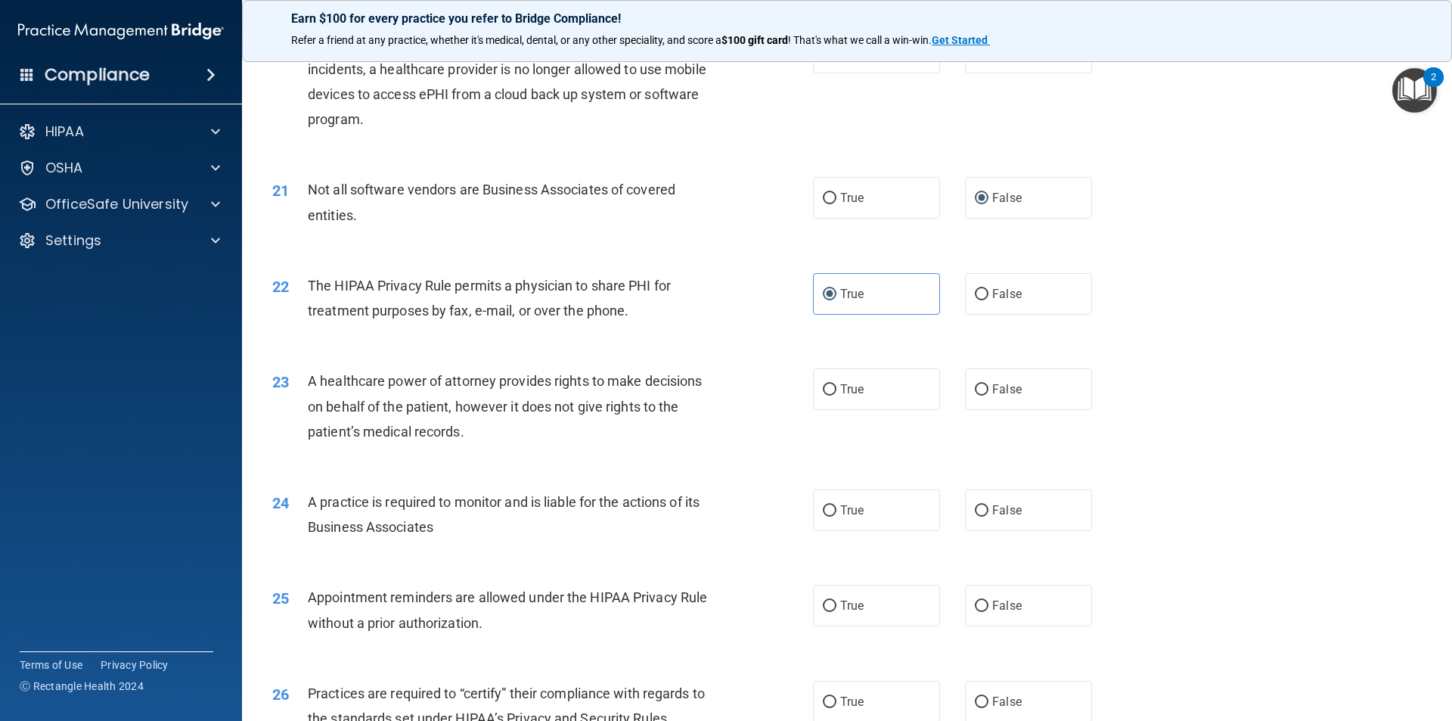
scroll to position [2268, 0]
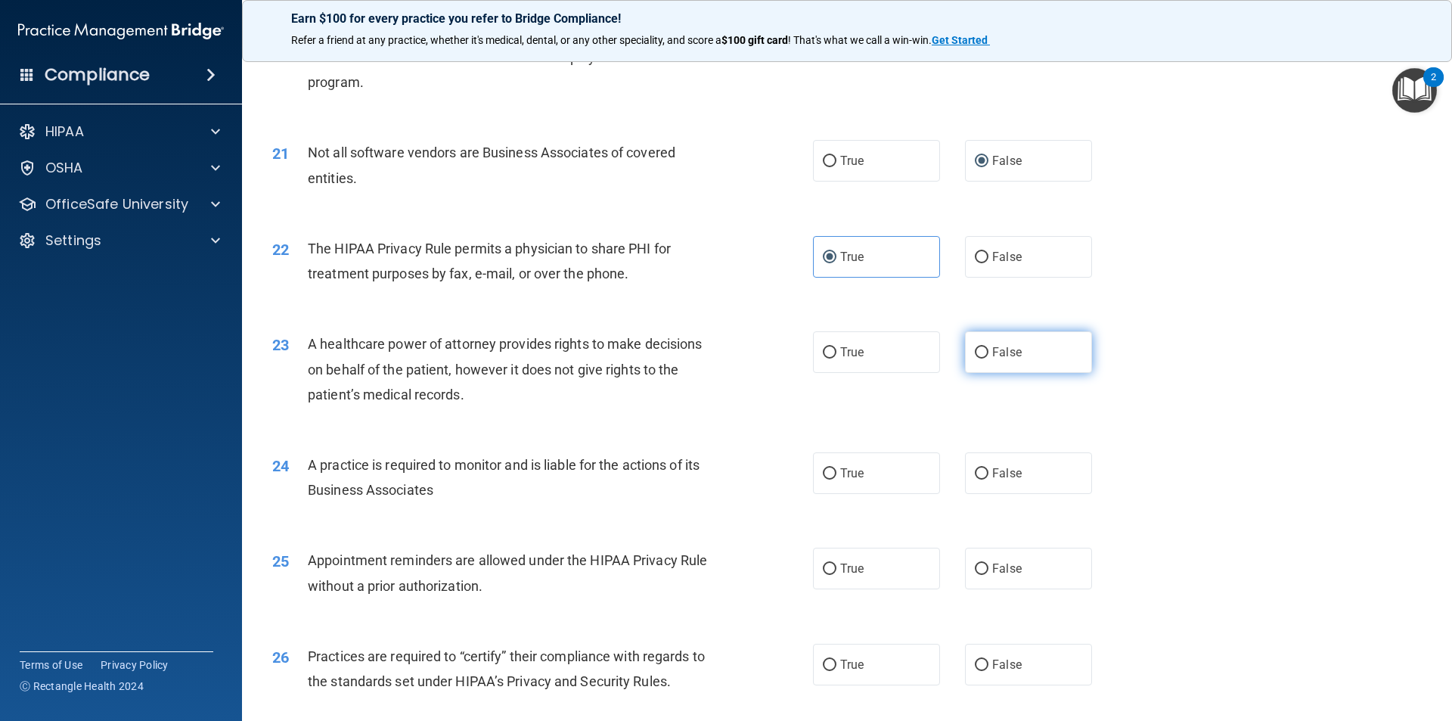
click at [977, 358] on input "False" at bounding box center [982, 352] width 14 height 11
radio input "true"
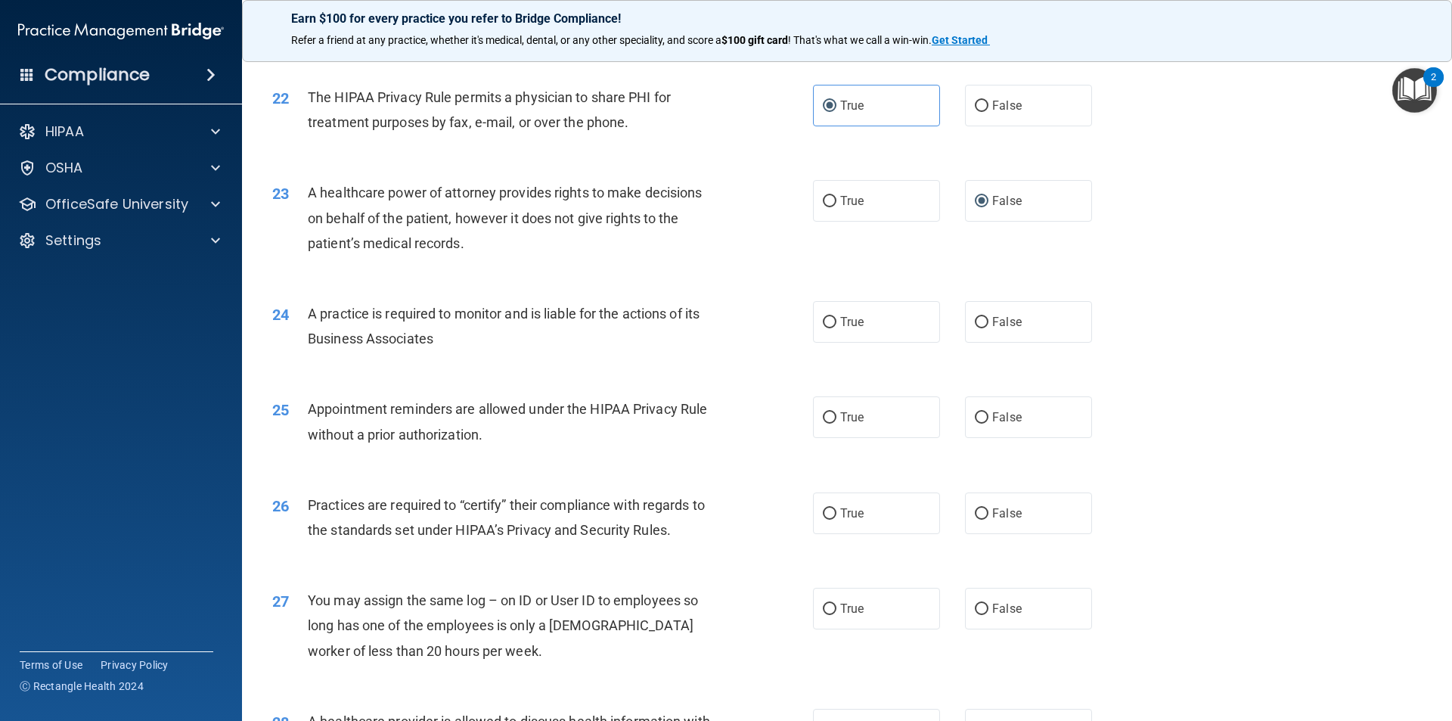
scroll to position [2495, 0]
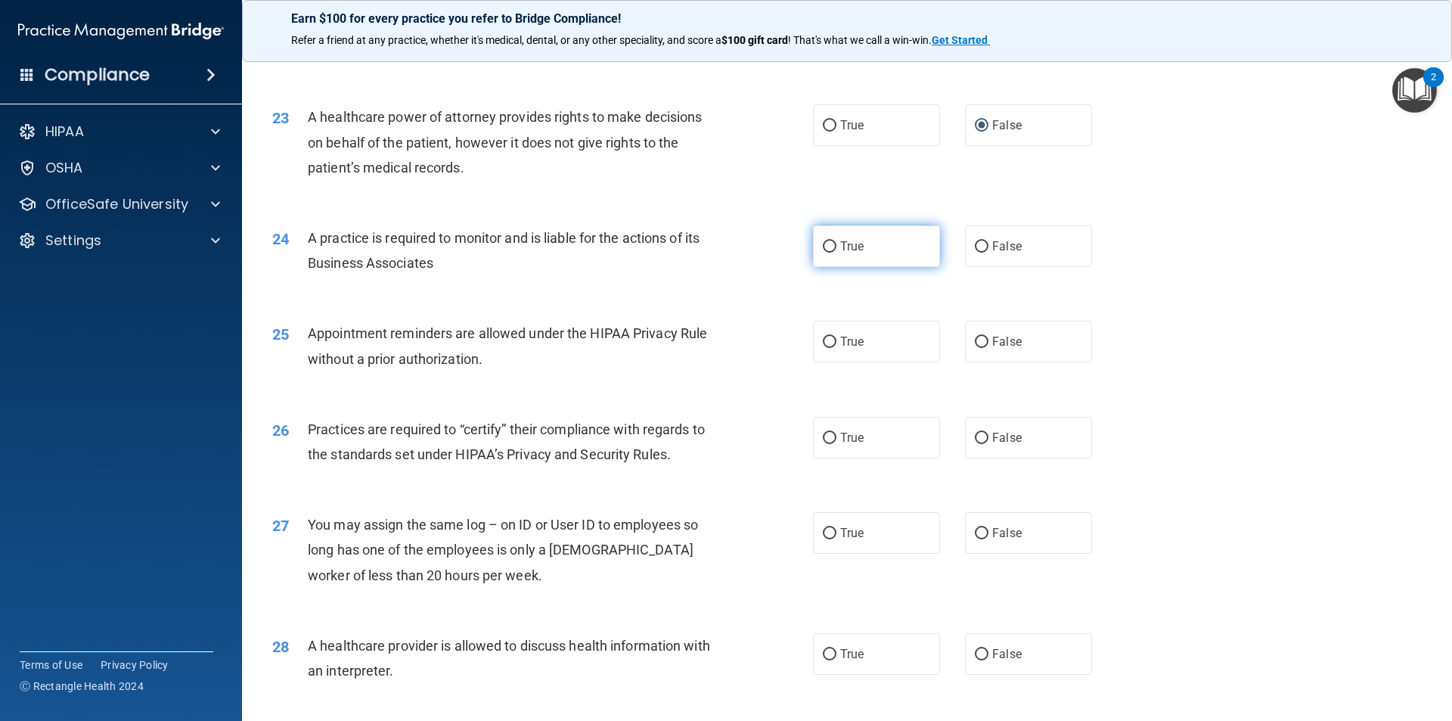
click at [870, 237] on label "True" at bounding box center [876, 246] width 127 height 42
click at [836, 241] on input "True" at bounding box center [830, 246] width 14 height 11
radio input "true"
click at [844, 338] on span "True" at bounding box center [851, 341] width 23 height 14
click at [836, 338] on input "True" at bounding box center [830, 341] width 14 height 11
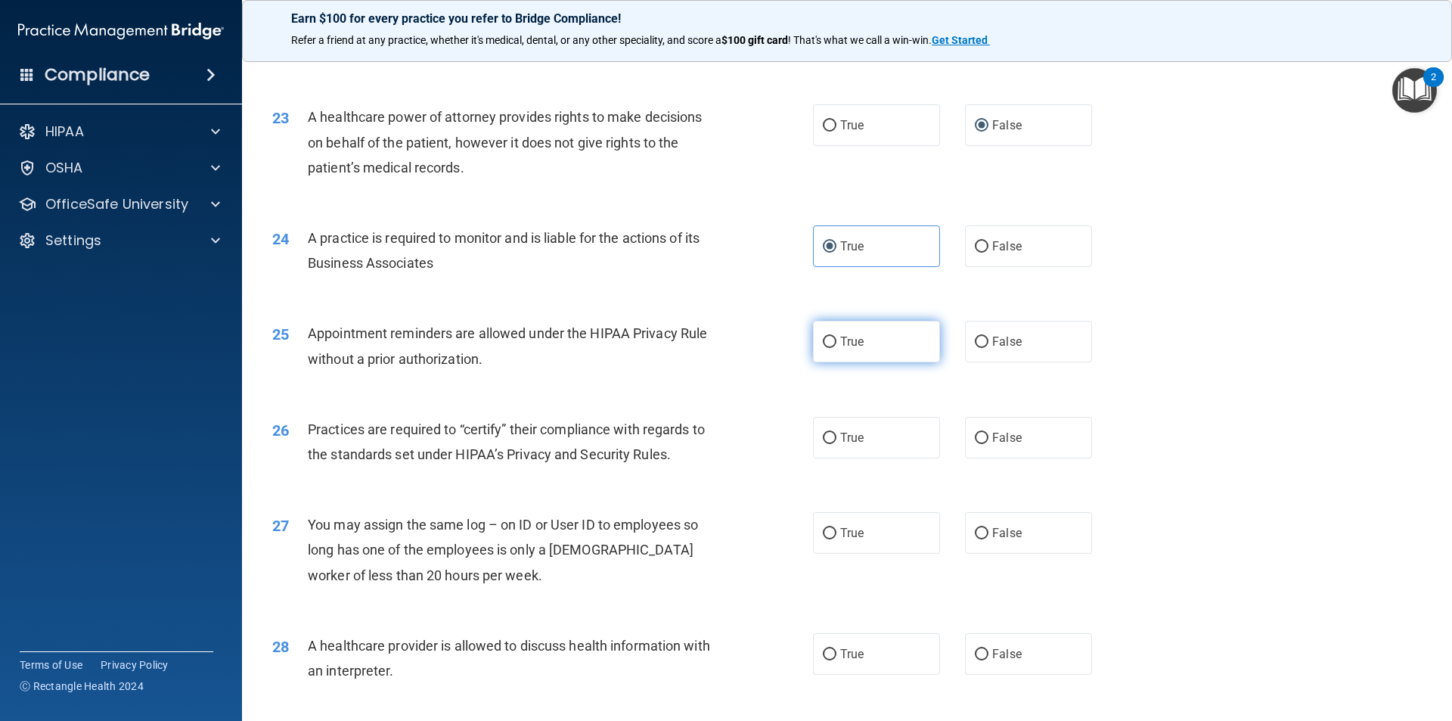
radio input "true"
click at [826, 454] on label "True" at bounding box center [876, 438] width 127 height 42
click at [826, 444] on input "True" at bounding box center [830, 437] width 14 height 11
radio input "true"
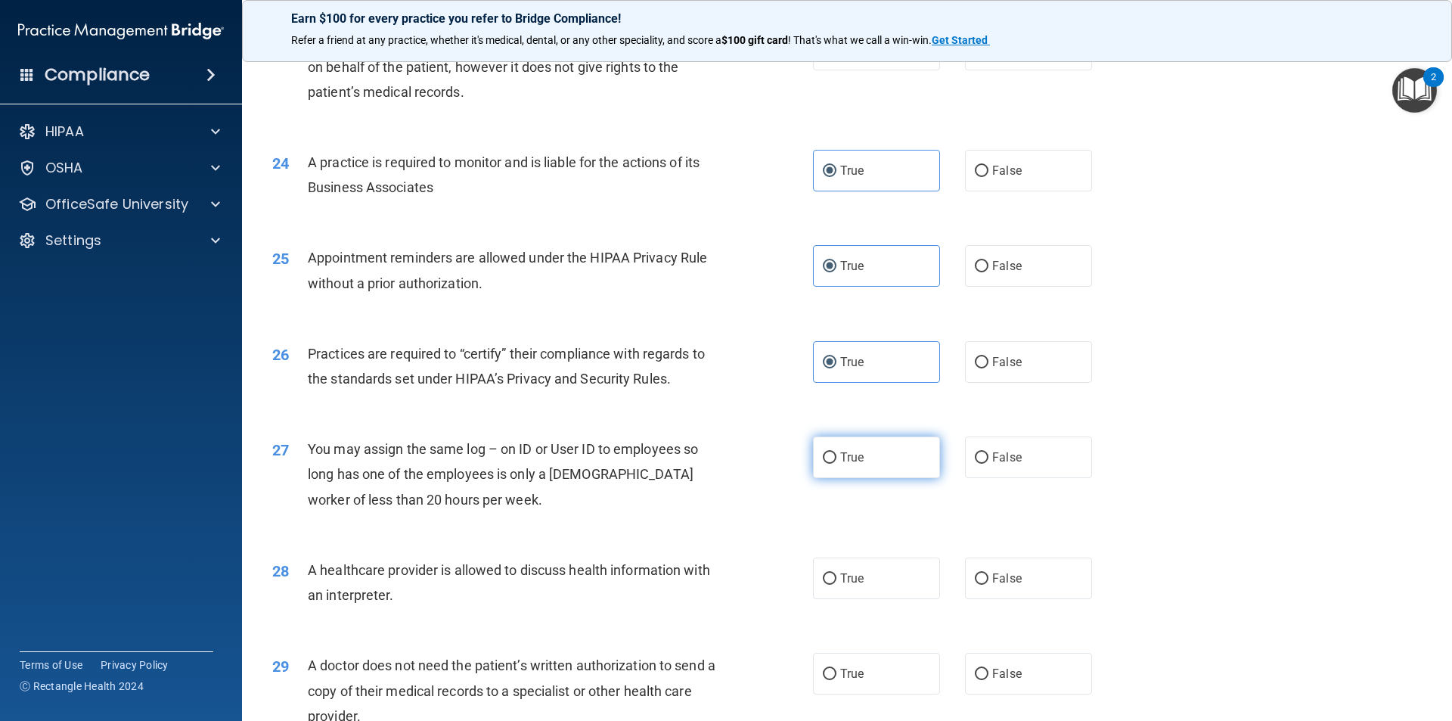
scroll to position [2646, 0]
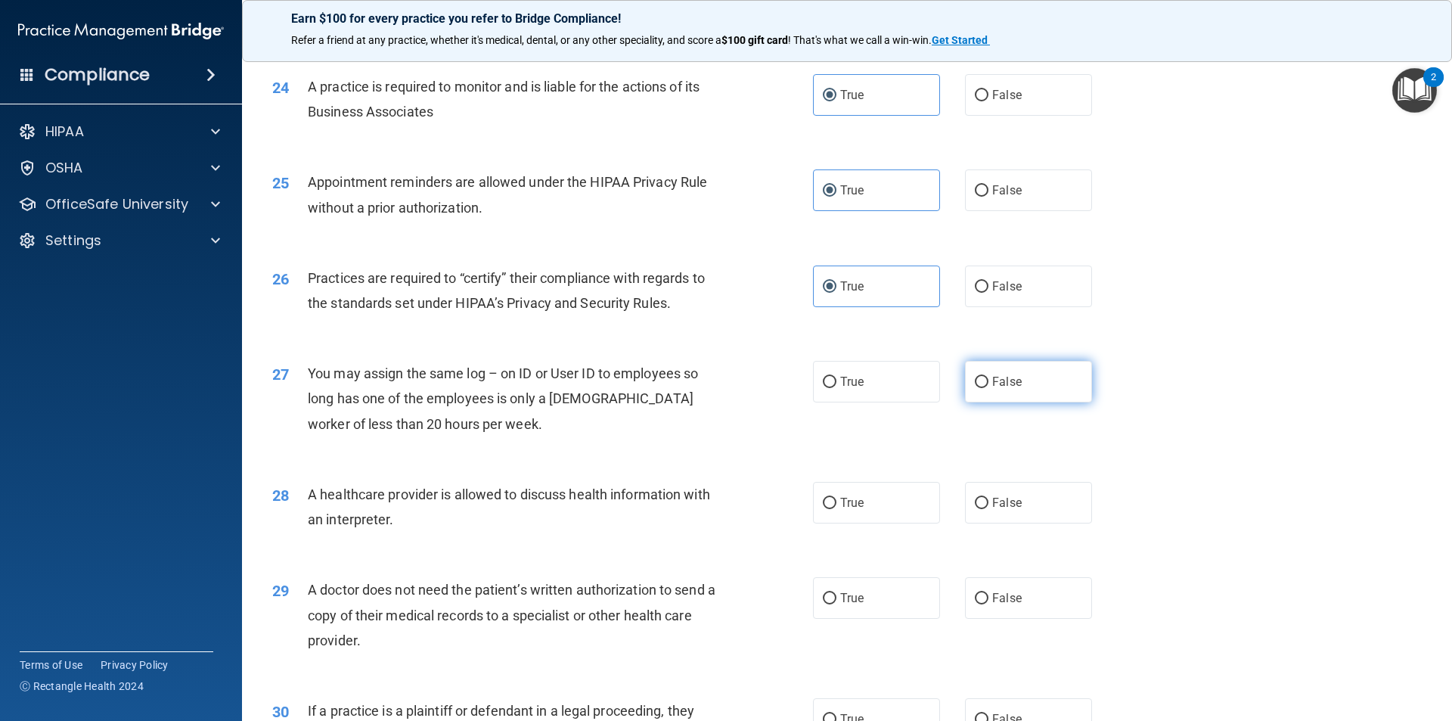
click at [975, 384] on input "False" at bounding box center [982, 382] width 14 height 11
radio input "true"
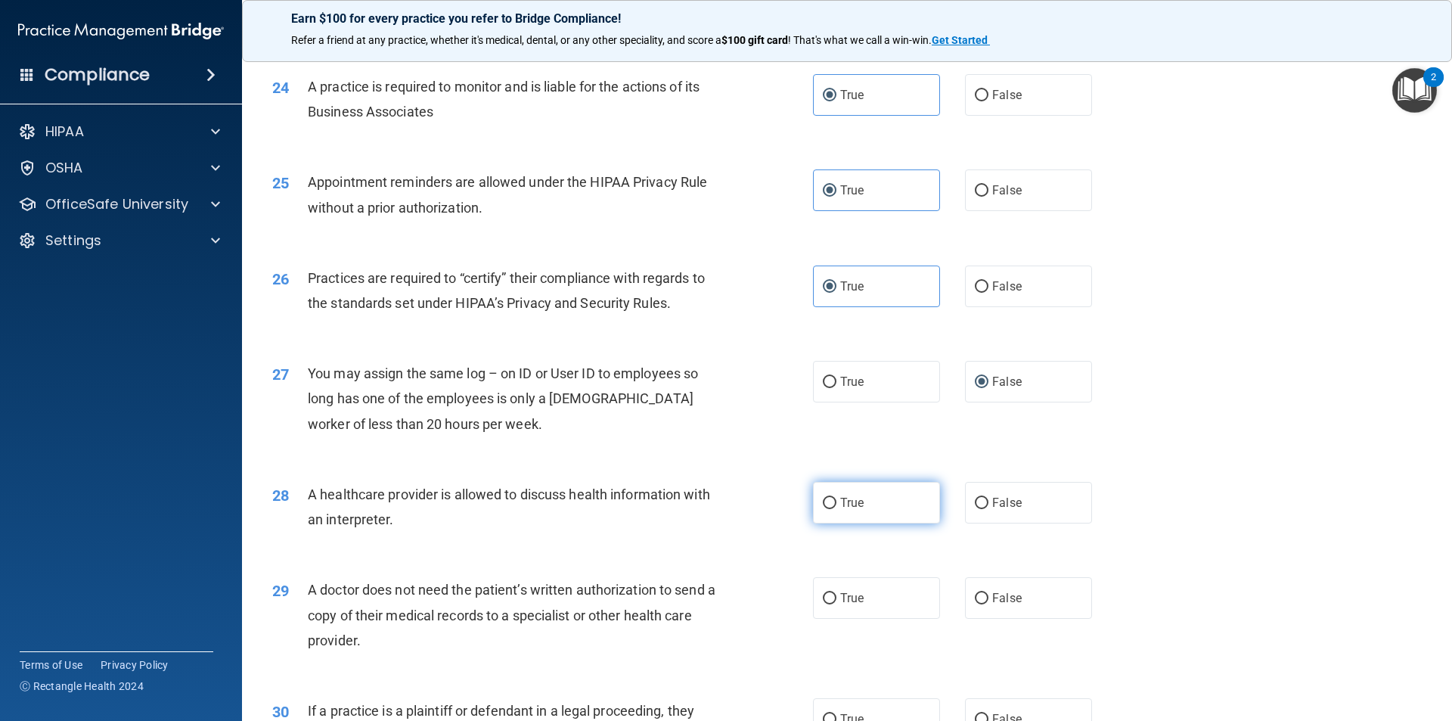
click at [843, 507] on span "True" at bounding box center [851, 502] width 23 height 14
click at [836, 507] on input "True" at bounding box center [830, 503] width 14 height 11
radio input "true"
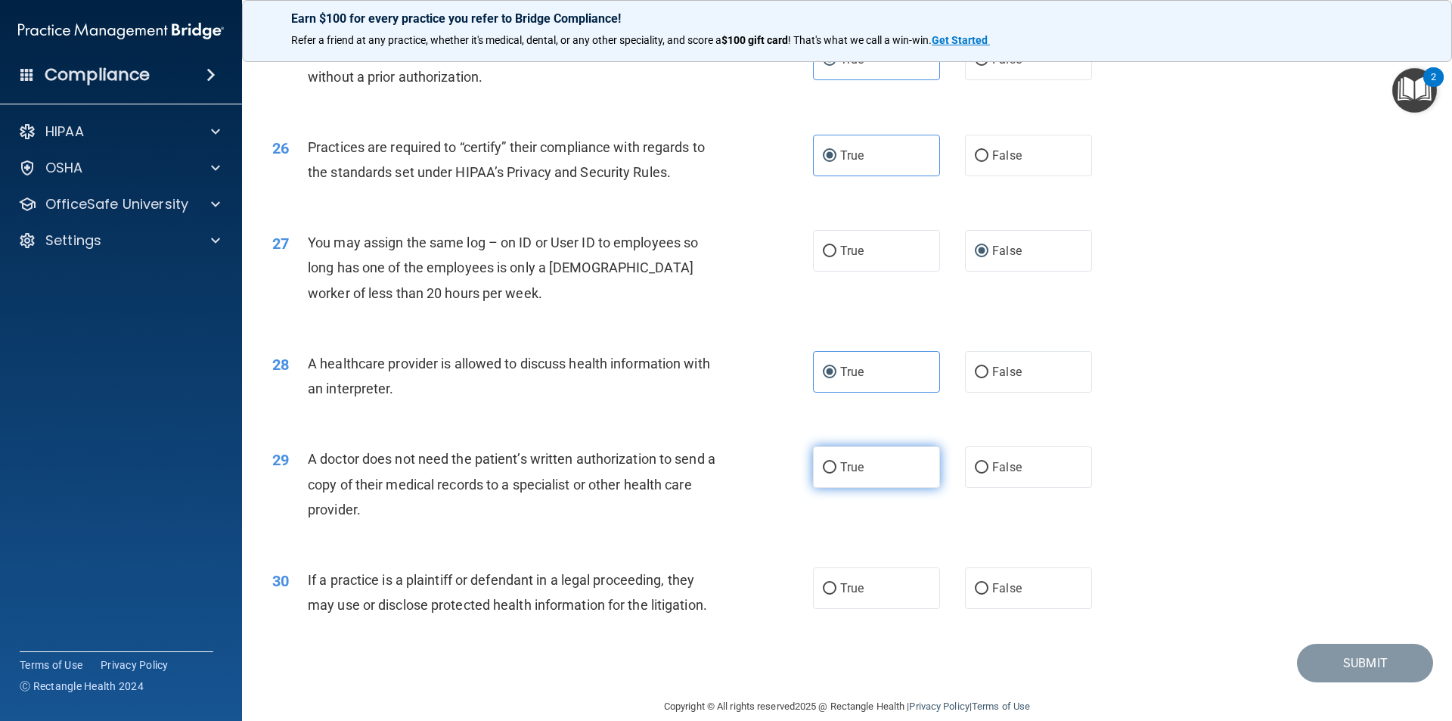
scroll to position [2799, 0]
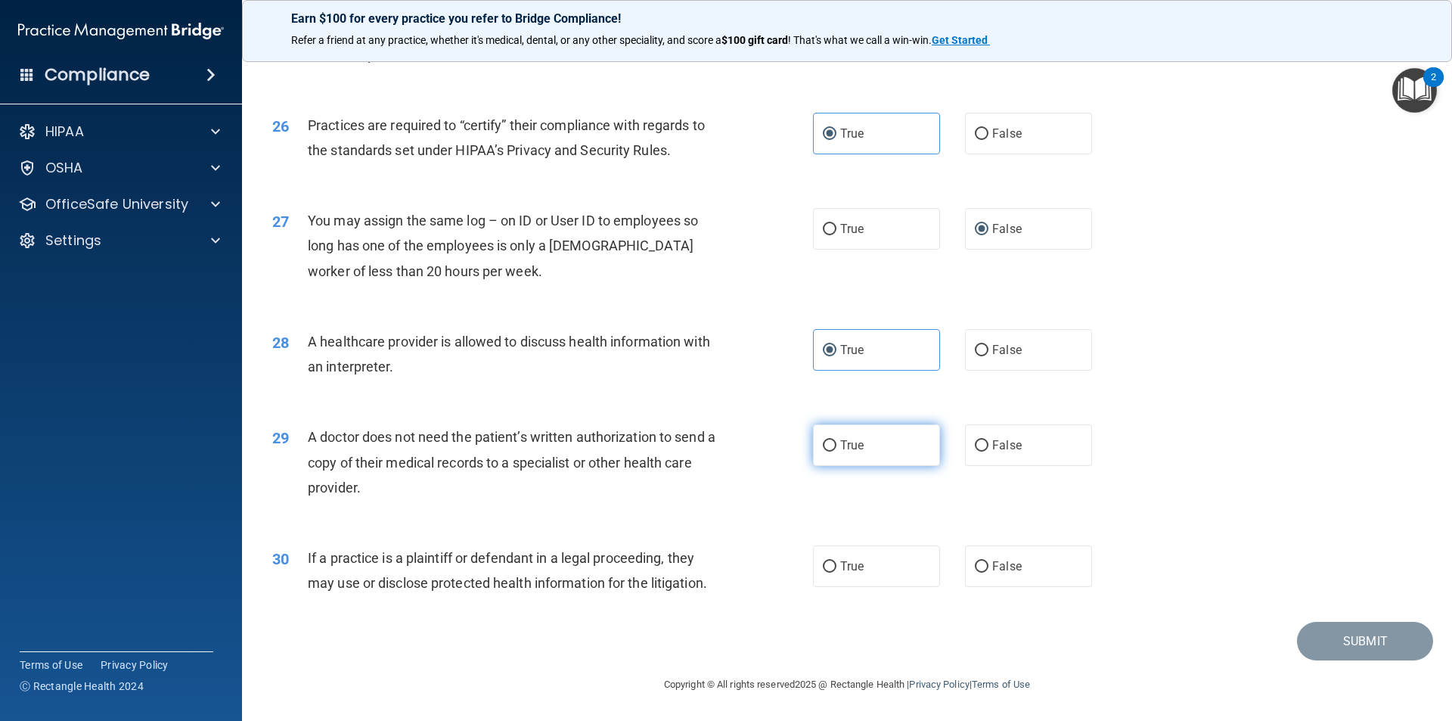
click at [871, 454] on label "True" at bounding box center [876, 445] width 127 height 42
click at [836, 451] on input "True" at bounding box center [830, 445] width 14 height 11
radio input "true"
click at [1010, 553] on label "False" at bounding box center [1028, 566] width 127 height 42
click at [988, 561] on input "False" at bounding box center [982, 566] width 14 height 11
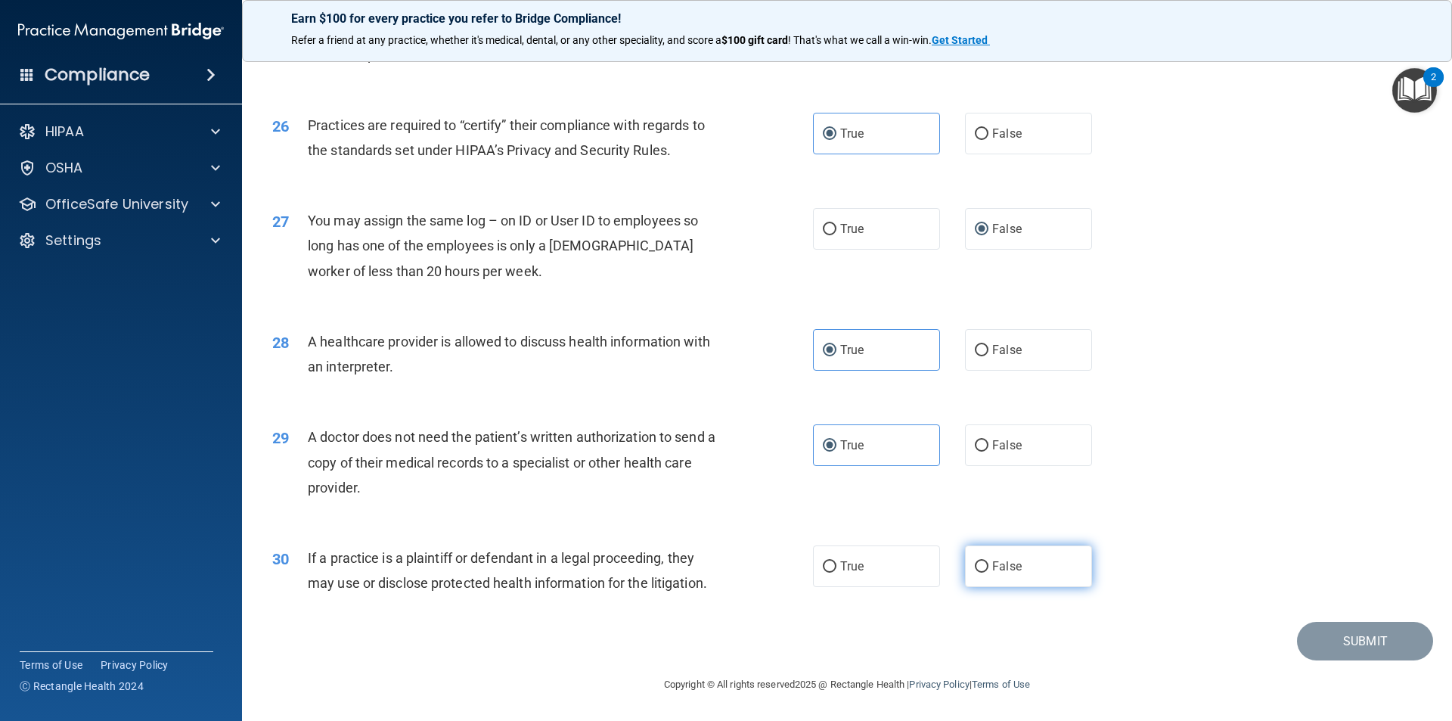
radio input "true"
click at [1334, 650] on button "Submit" at bounding box center [1365, 641] width 136 height 39
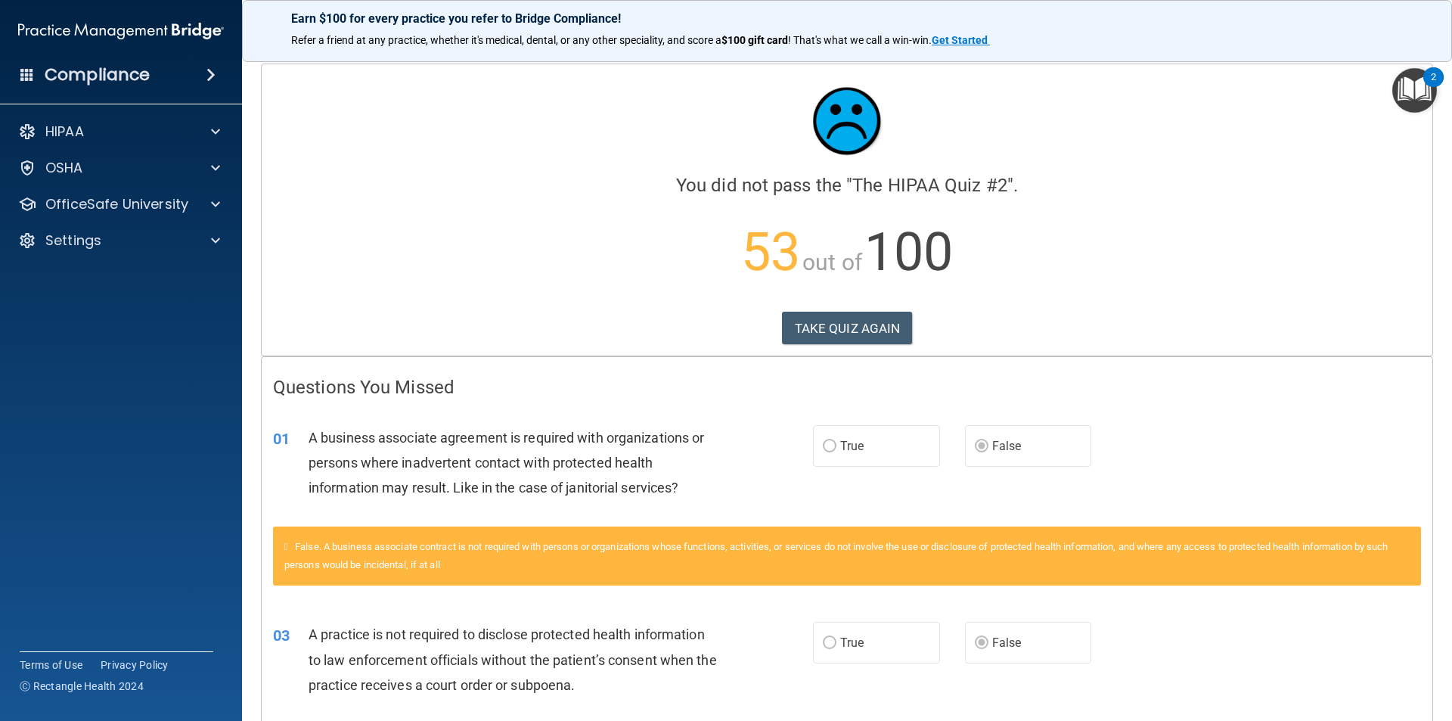
click at [855, 446] on span "True" at bounding box center [851, 446] width 23 height 14
click at [823, 320] on button "TAKE QUIZ AGAIN" at bounding box center [847, 328] width 131 height 33
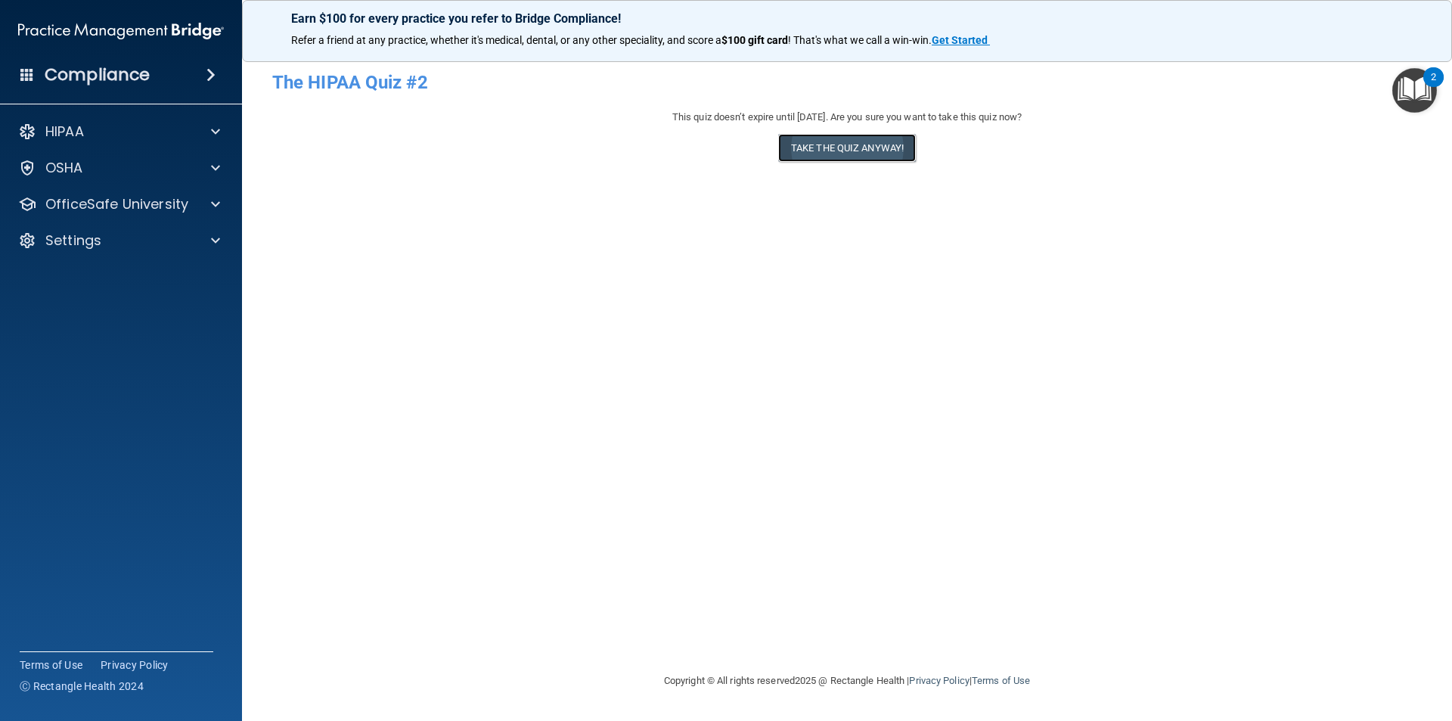
click at [847, 151] on button "Take the quiz anyway!" at bounding box center [847, 148] width 138 height 28
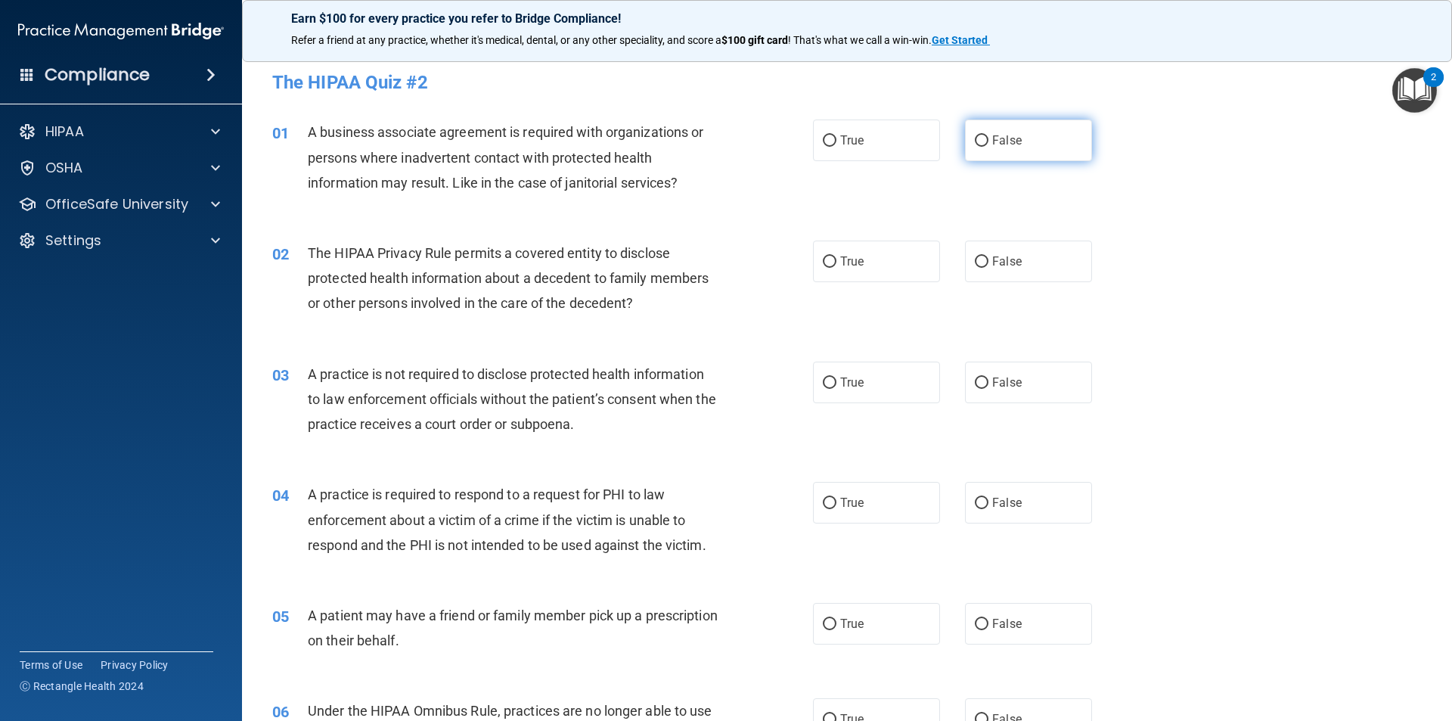
click at [985, 132] on label "False" at bounding box center [1028, 140] width 127 height 42
click at [985, 135] on input "False" at bounding box center [982, 140] width 14 height 11
radio input "true"
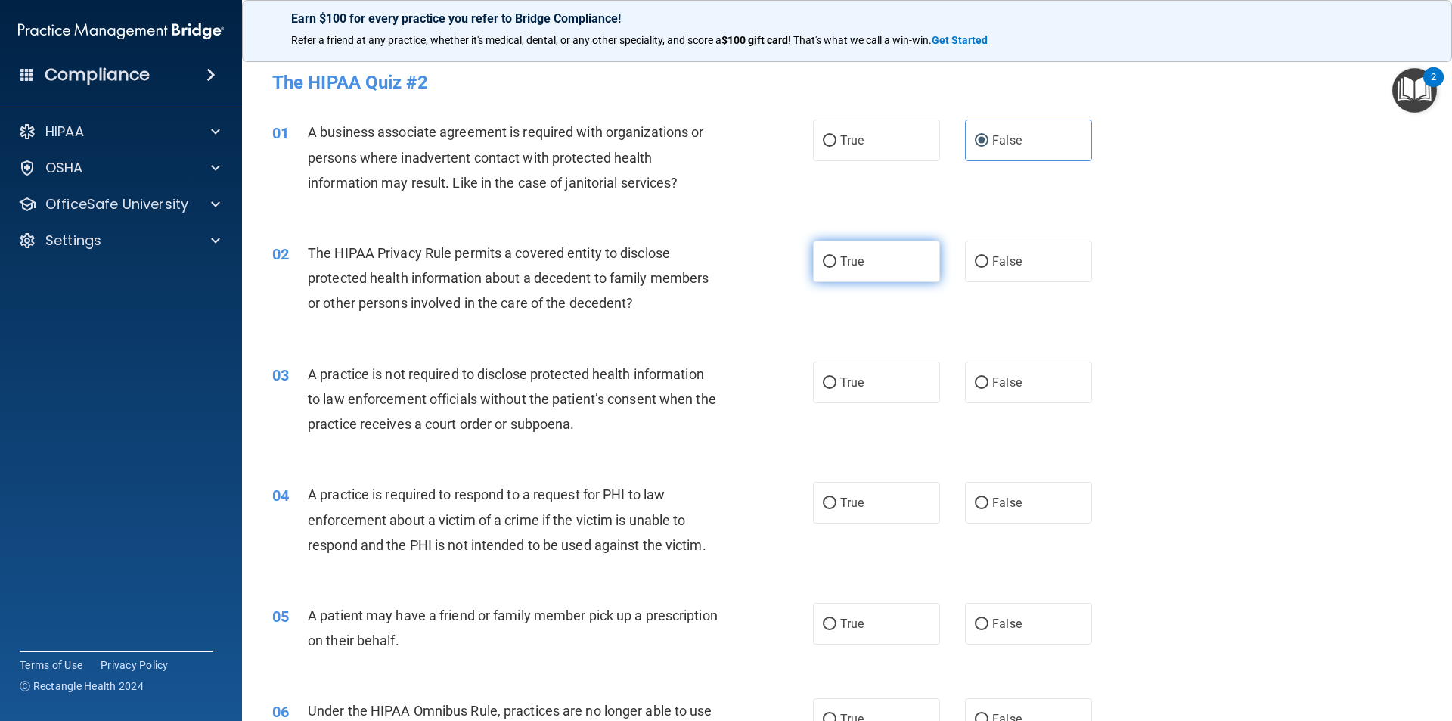
click at [828, 273] on label "True" at bounding box center [876, 261] width 127 height 42
click at [828, 268] on input "True" at bounding box center [830, 261] width 14 height 11
radio input "true"
click at [1054, 389] on label "False" at bounding box center [1028, 382] width 127 height 42
click at [988, 389] on input "False" at bounding box center [982, 382] width 14 height 11
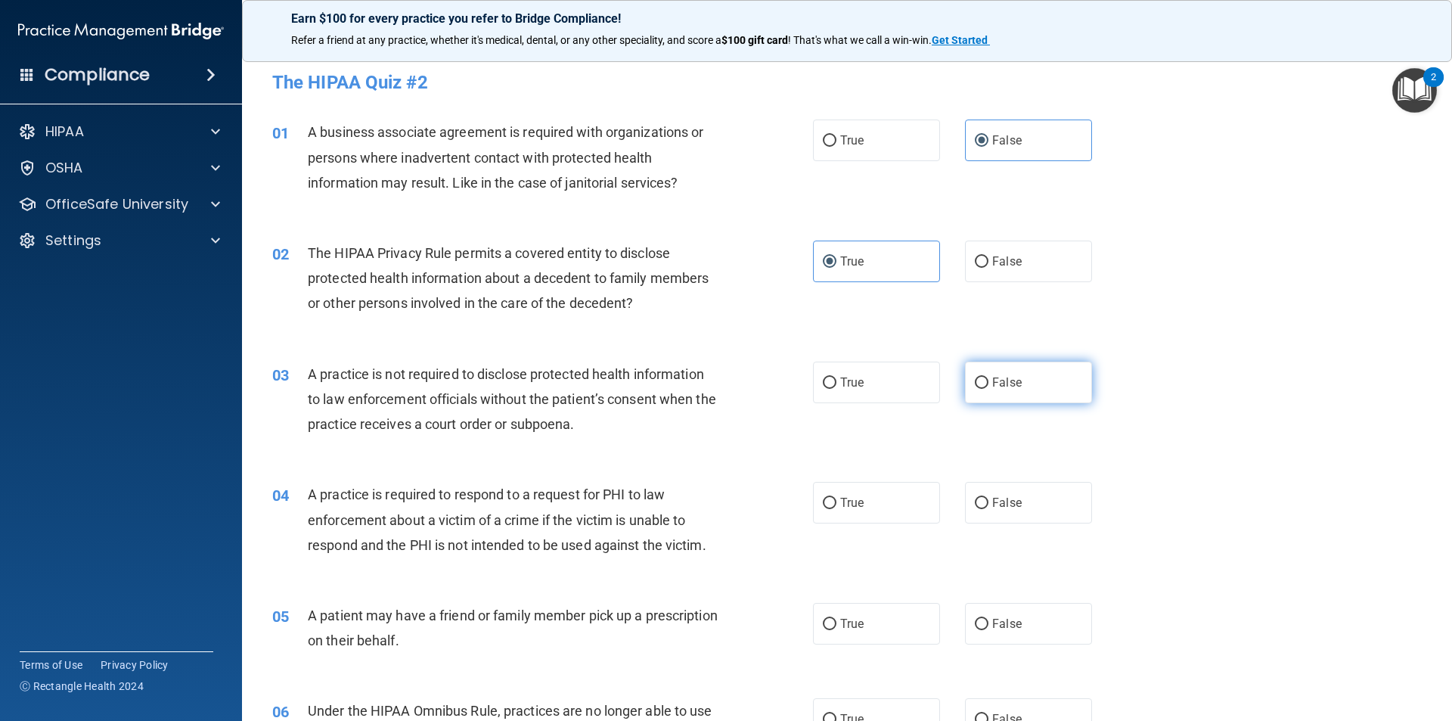
radio input "true"
click at [1006, 506] on span "False" at bounding box center [1006, 502] width 29 height 14
click at [988, 506] on input "False" at bounding box center [982, 503] width 14 height 11
radio input "true"
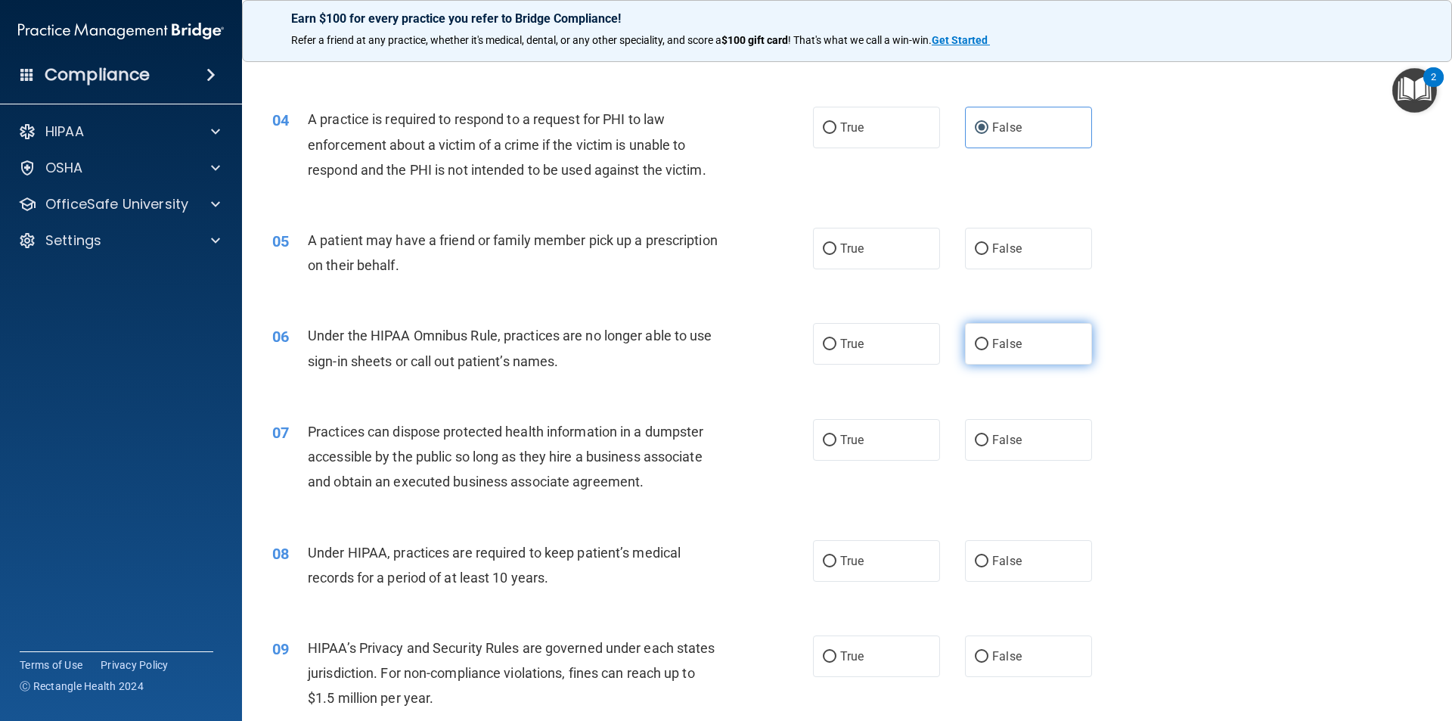
scroll to position [378, 0]
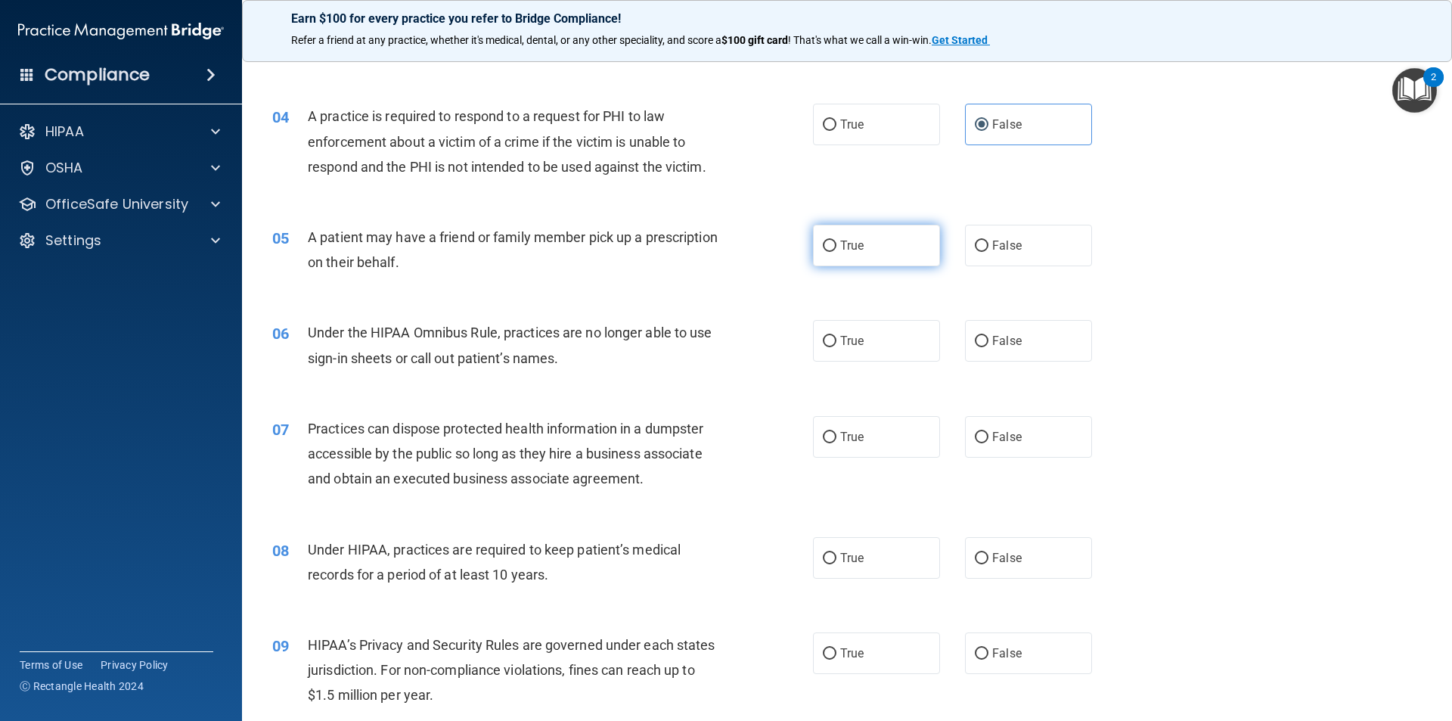
click at [842, 250] on span "True" at bounding box center [851, 245] width 23 height 14
click at [836, 250] on input "True" at bounding box center [830, 245] width 14 height 11
radio input "true"
click at [830, 338] on input "True" at bounding box center [830, 341] width 14 height 11
radio input "true"
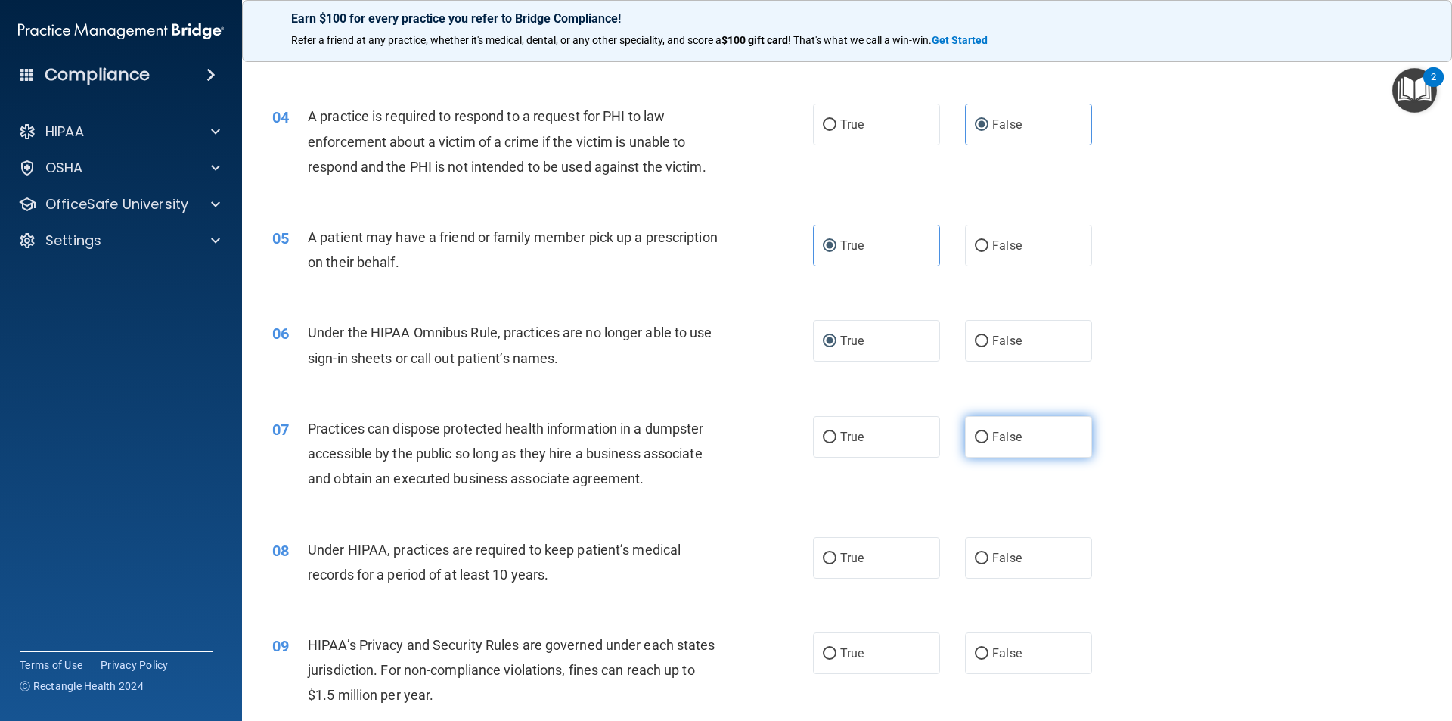
click at [999, 440] on span "False" at bounding box center [1006, 436] width 29 height 14
click at [988, 440] on input "False" at bounding box center [982, 437] width 14 height 11
radio input "true"
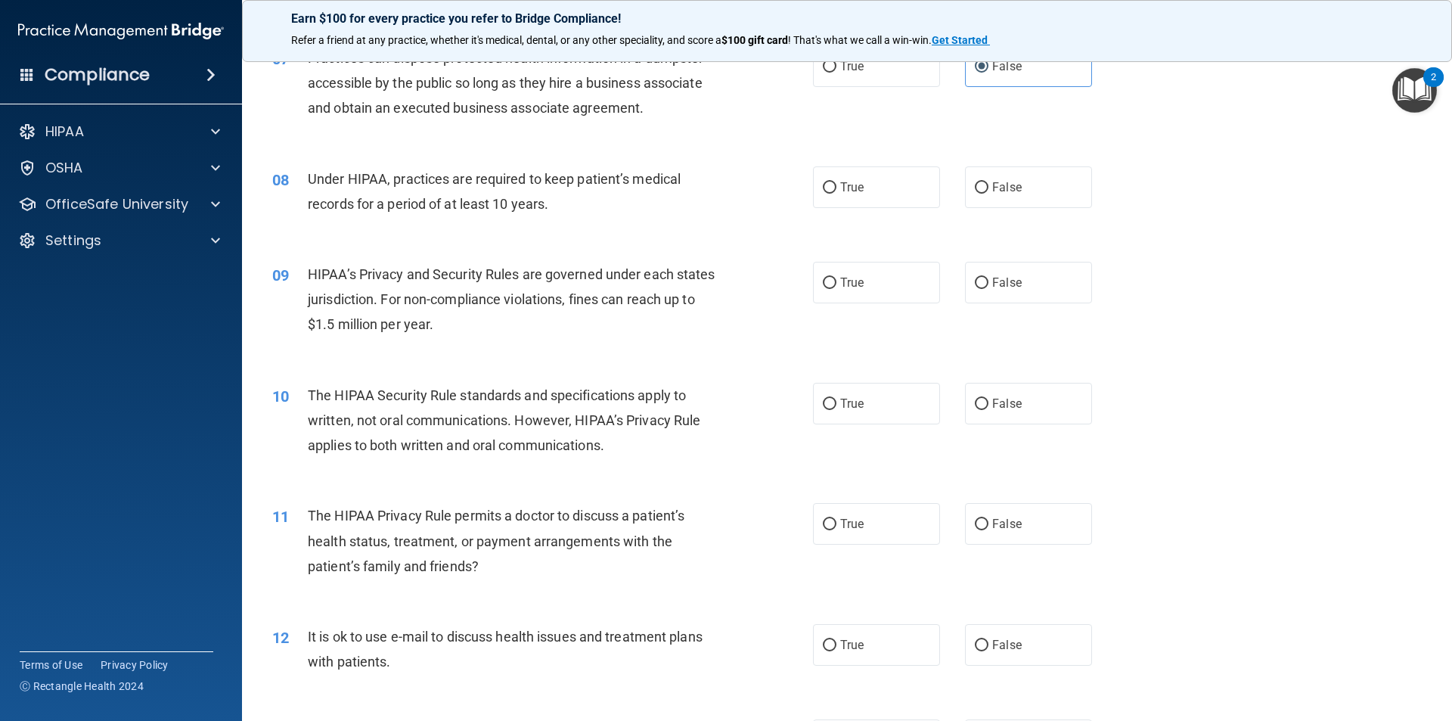
scroll to position [756, 0]
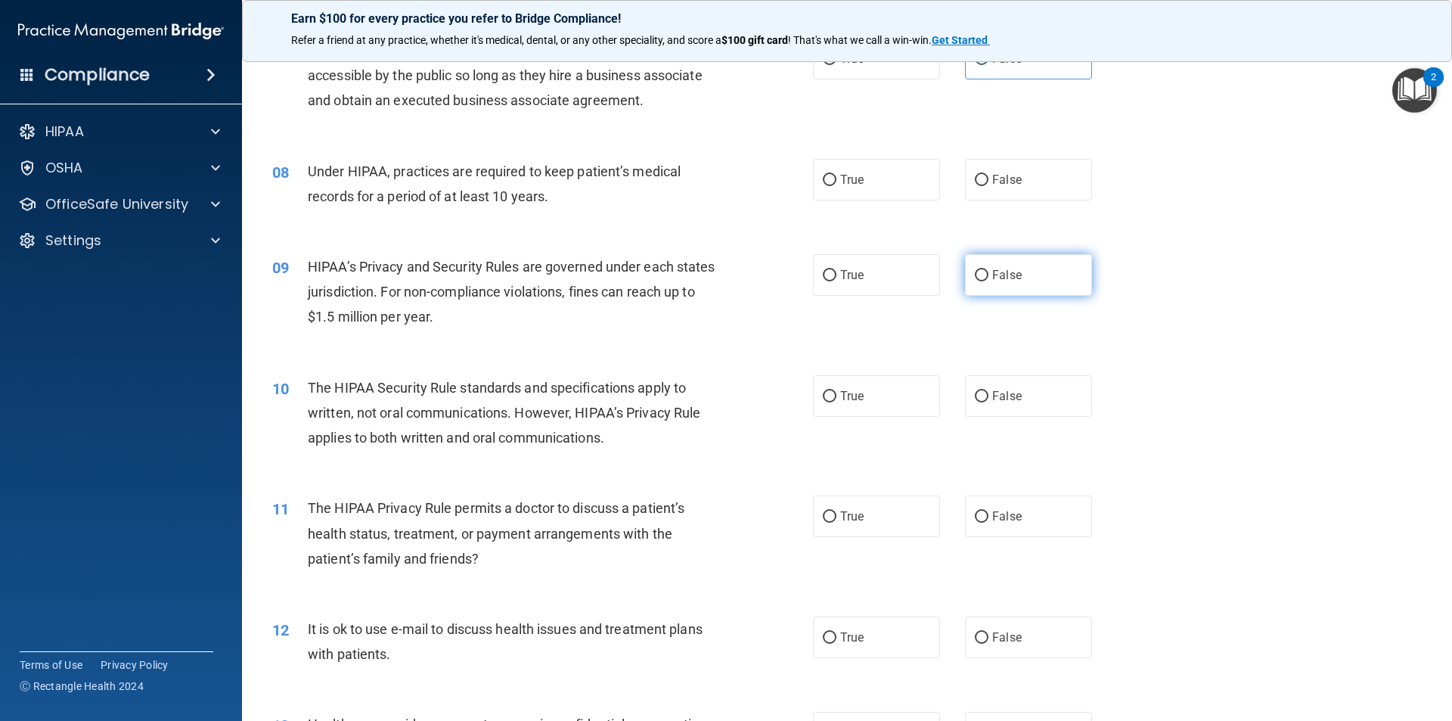
click at [975, 279] on input "False" at bounding box center [982, 275] width 14 height 11
radio input "true"
click at [874, 177] on label "True" at bounding box center [876, 180] width 127 height 42
click at [836, 177] on input "True" at bounding box center [830, 180] width 14 height 11
radio input "true"
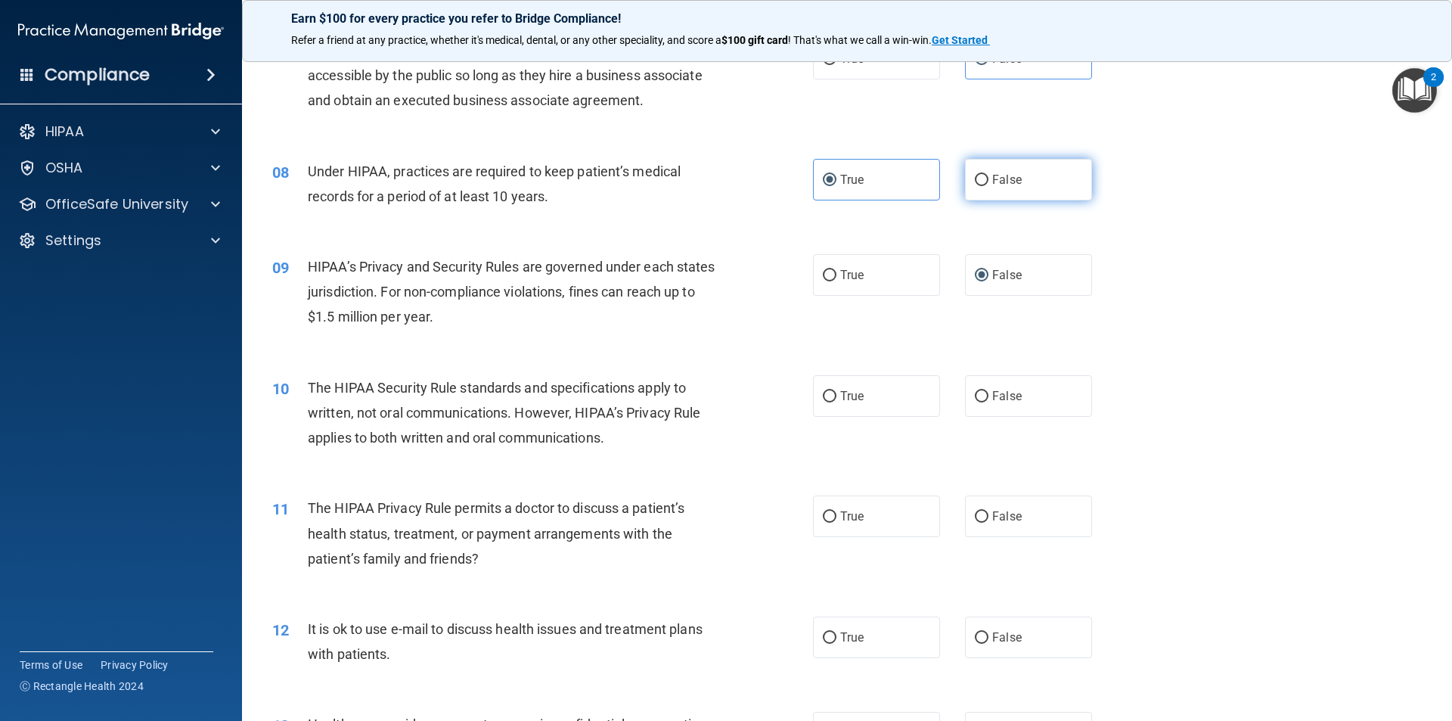
click at [987, 169] on label "False" at bounding box center [1028, 180] width 127 height 42
click at [987, 175] on input "False" at bounding box center [982, 180] width 14 height 11
radio input "true"
radio input "false"
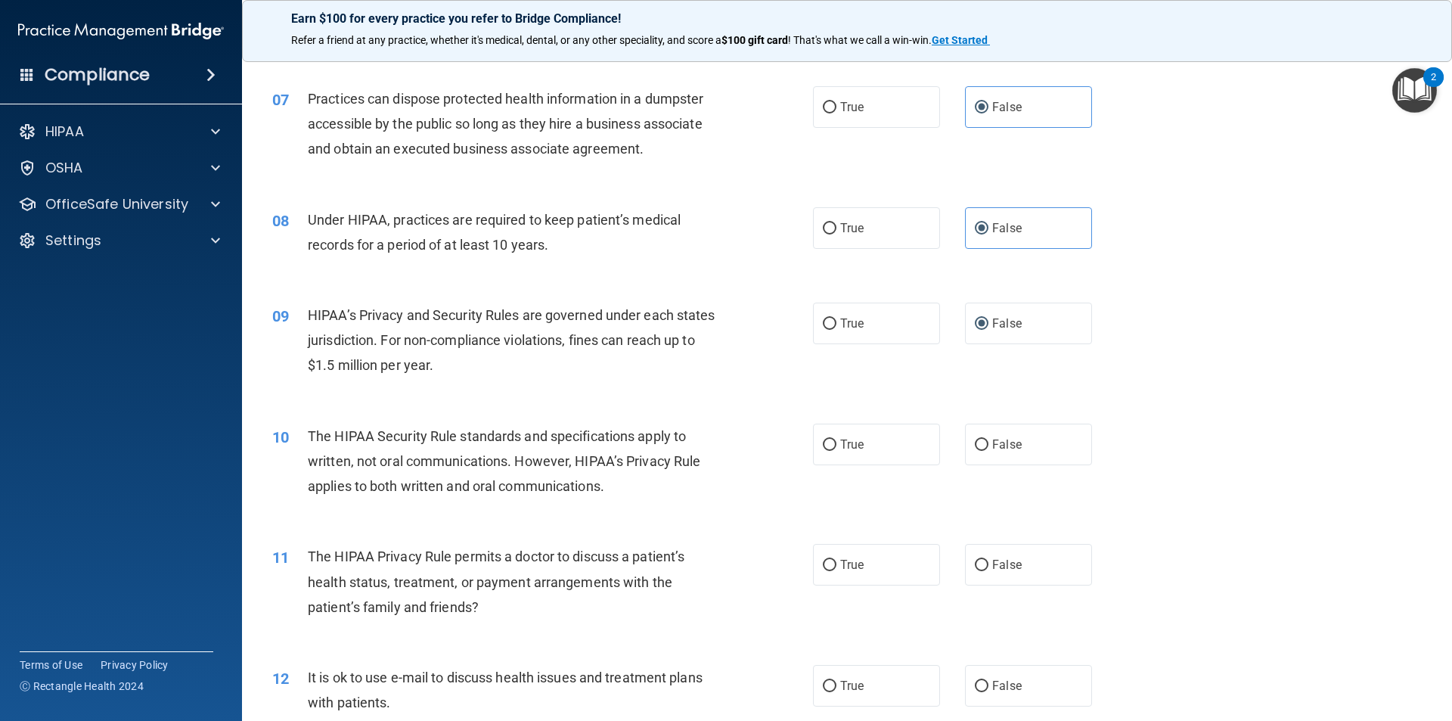
scroll to position [680, 0]
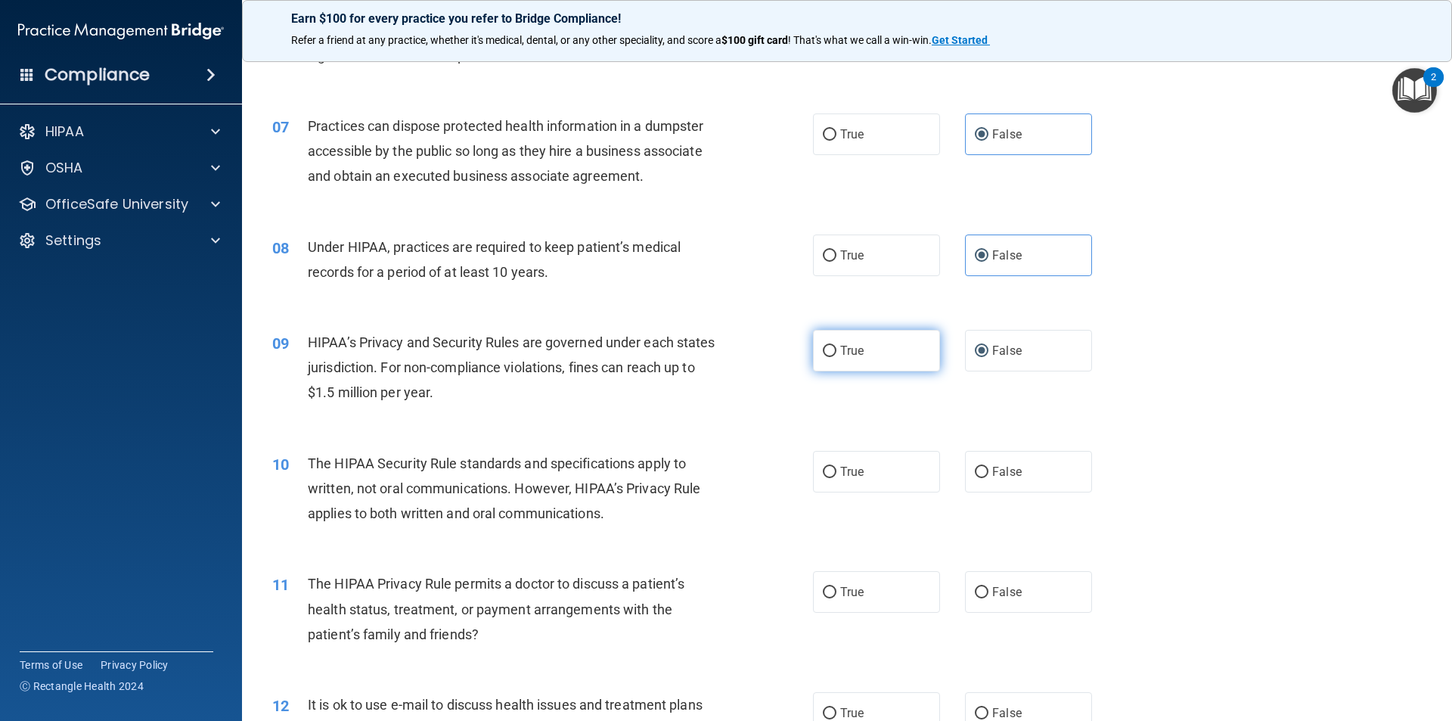
click at [856, 353] on span "True" at bounding box center [851, 350] width 23 height 14
click at [836, 353] on input "True" at bounding box center [830, 351] width 14 height 11
radio input "true"
click at [985, 343] on label "False" at bounding box center [1028, 351] width 127 height 42
click at [985, 346] on input "False" at bounding box center [982, 351] width 14 height 11
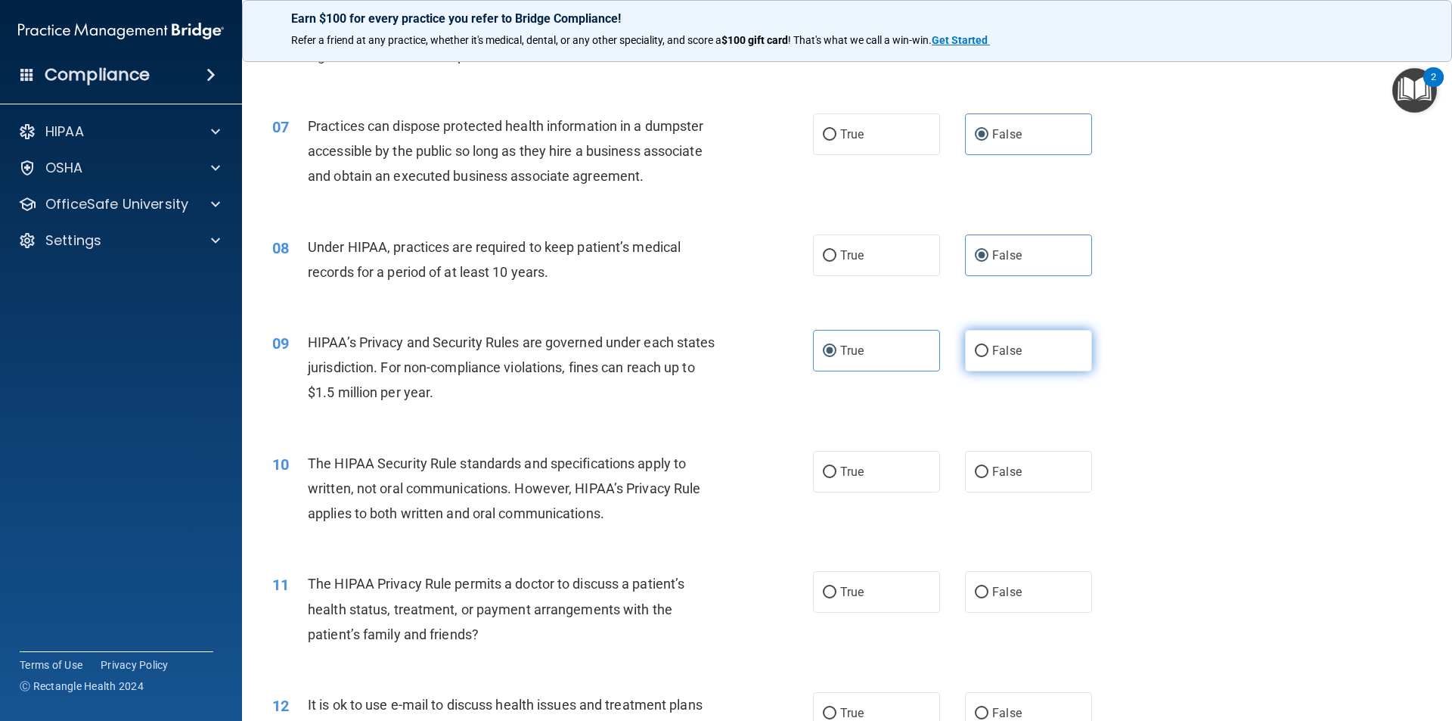
radio input "true"
radio input "false"
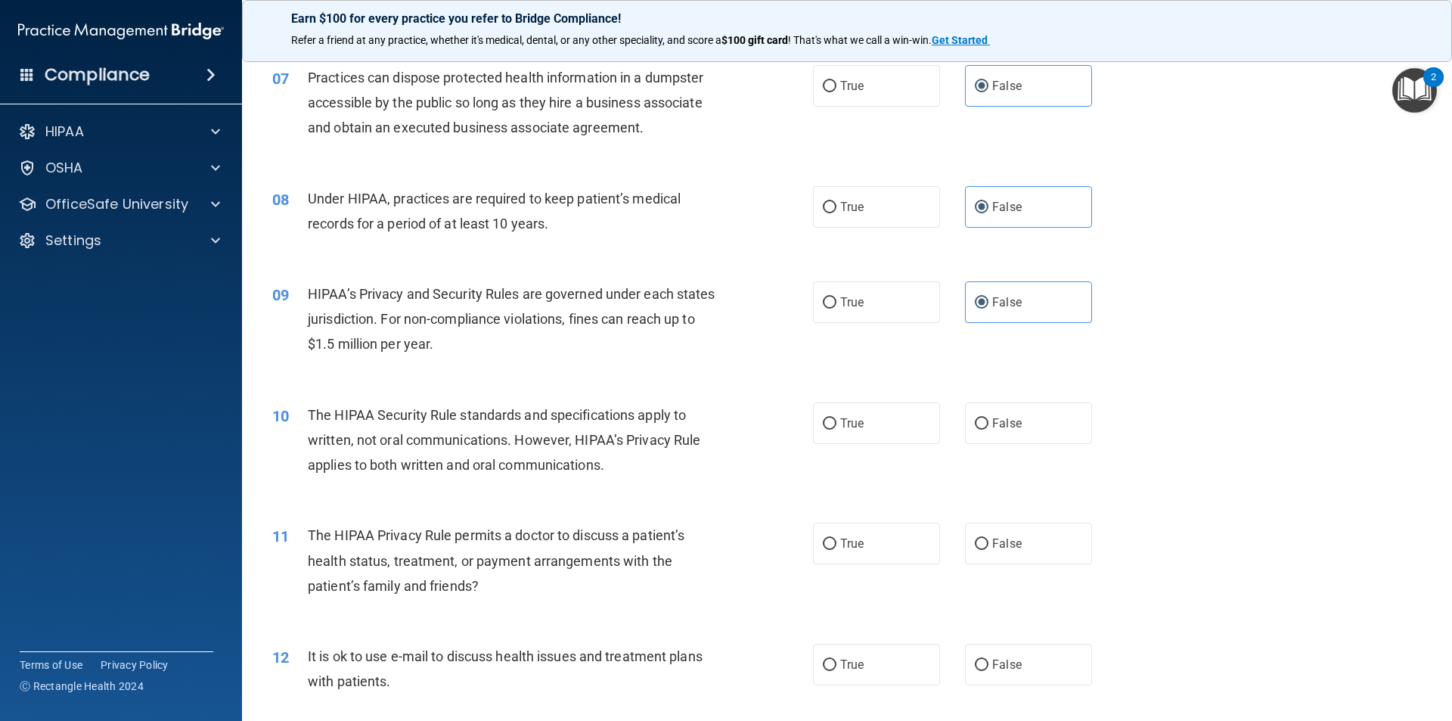
scroll to position [756, 0]
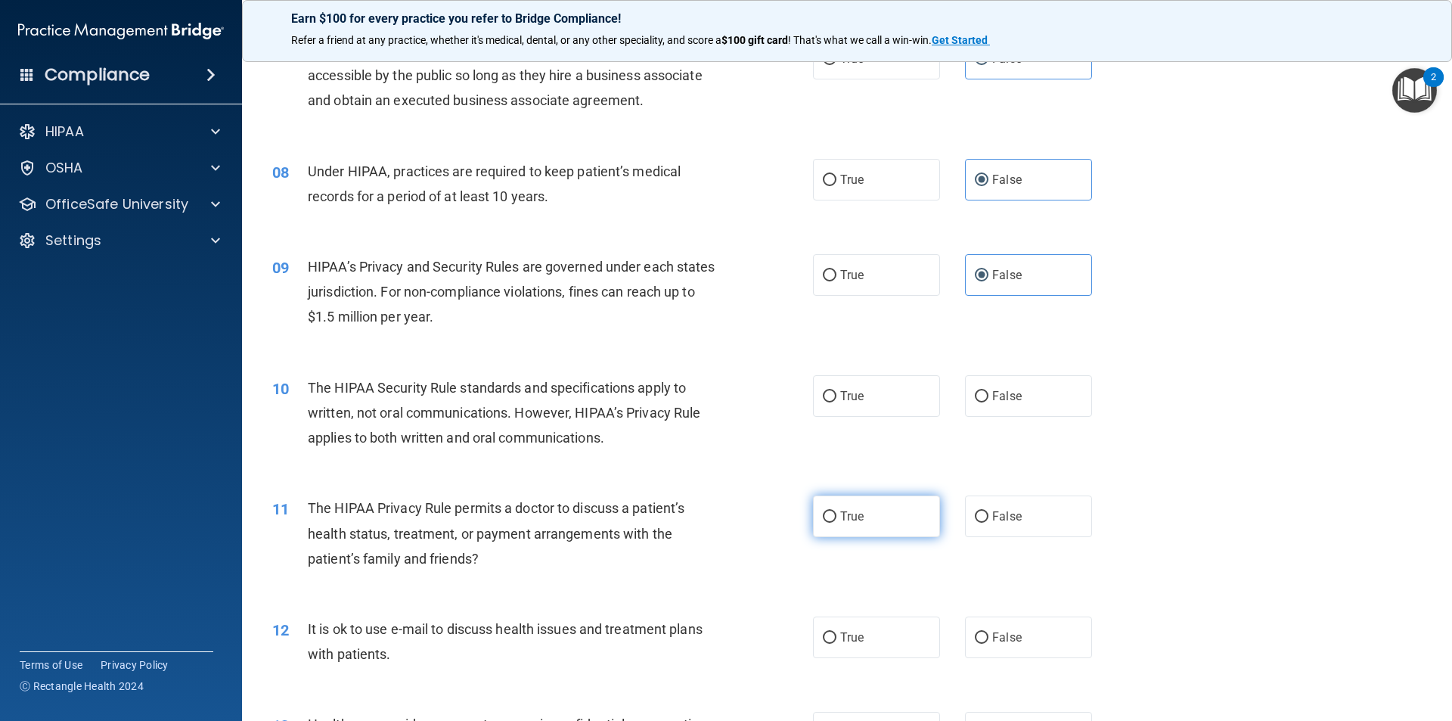
click at [873, 497] on label "True" at bounding box center [876, 516] width 127 height 42
click at [836, 511] on input "True" at bounding box center [830, 516] width 14 height 11
radio input "true"
click at [866, 409] on label "True" at bounding box center [876, 396] width 127 height 42
click at [836, 402] on input "True" at bounding box center [830, 396] width 14 height 11
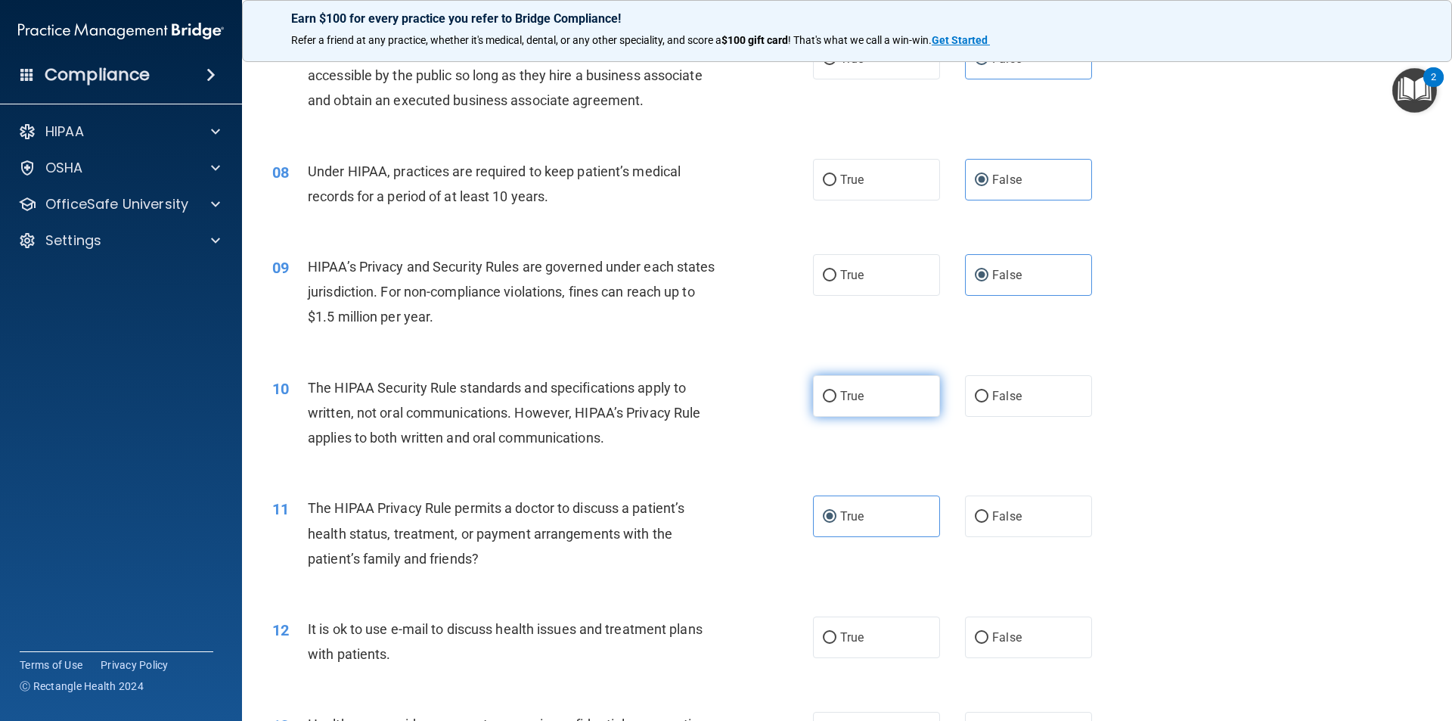
radio input "true"
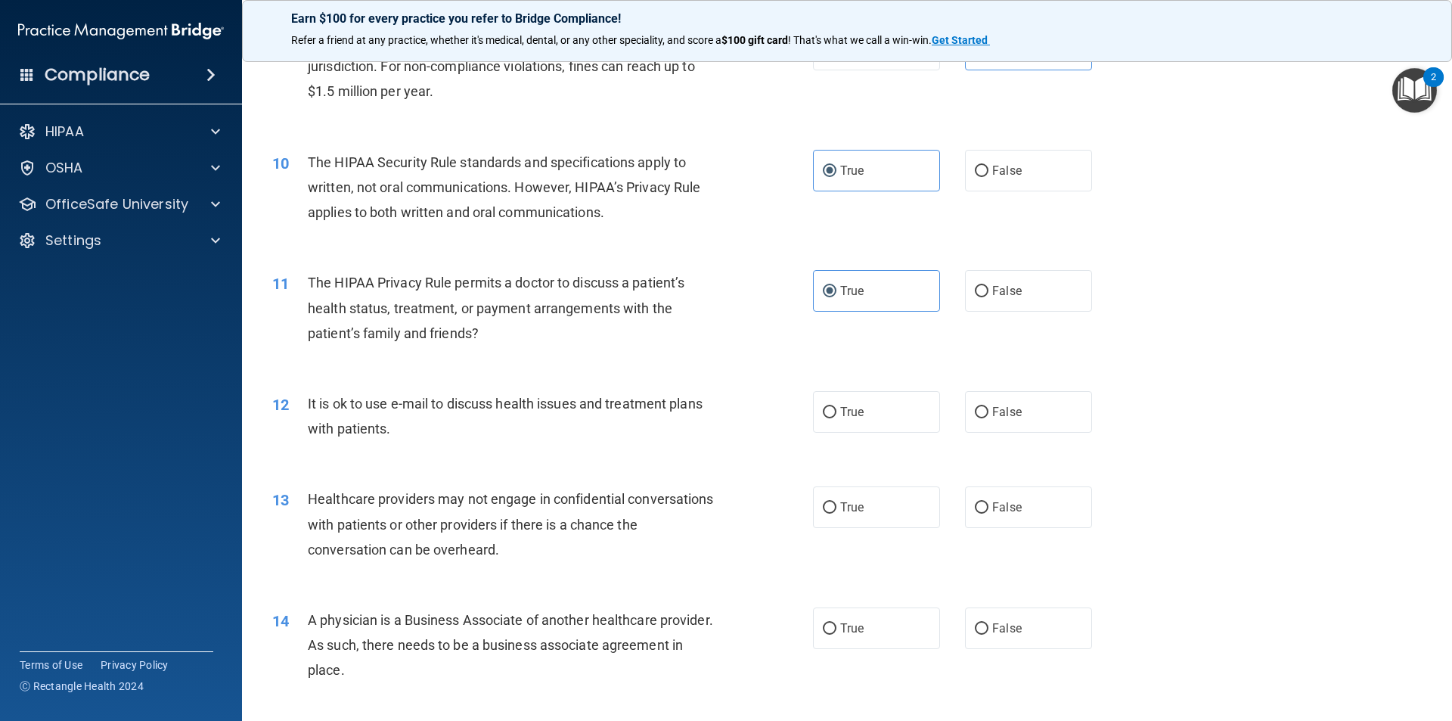
scroll to position [983, 0]
click at [884, 414] on label "True" at bounding box center [876, 410] width 127 height 42
click at [836, 414] on input "True" at bounding box center [830, 410] width 14 height 11
radio input "true"
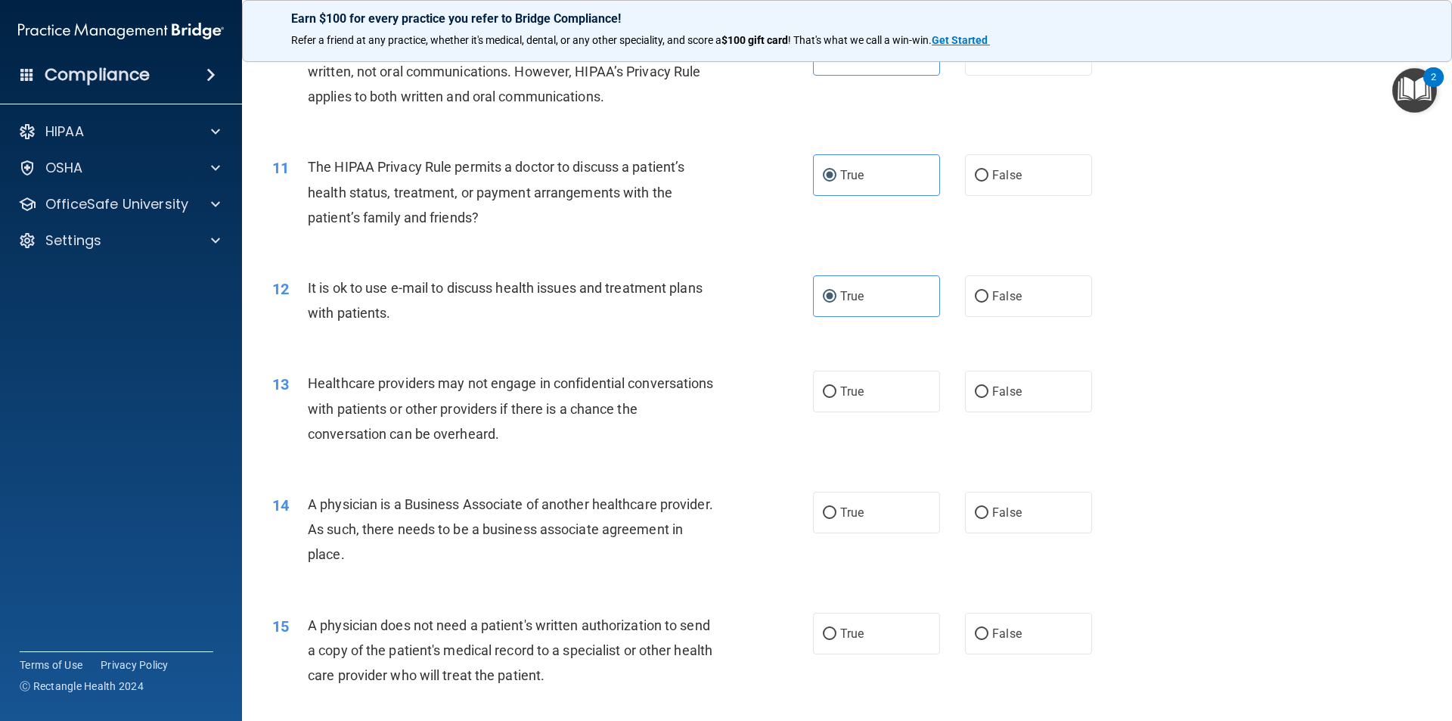
scroll to position [1134, 0]
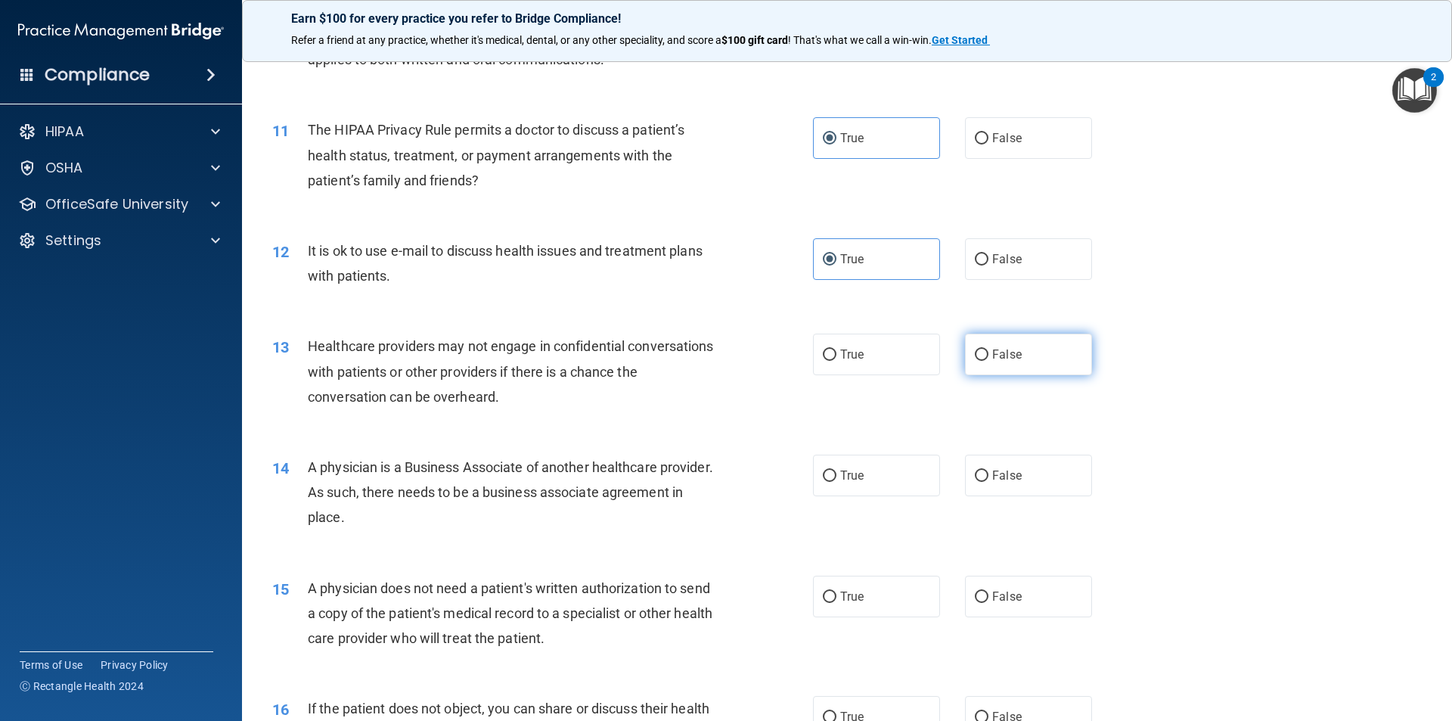
click at [1000, 346] on label "False" at bounding box center [1028, 354] width 127 height 42
click at [988, 349] on input "False" at bounding box center [982, 354] width 14 height 11
radio input "true"
click at [945, 467] on div "True False" at bounding box center [965, 475] width 305 height 42
click at [980, 473] on input "False" at bounding box center [982, 475] width 14 height 11
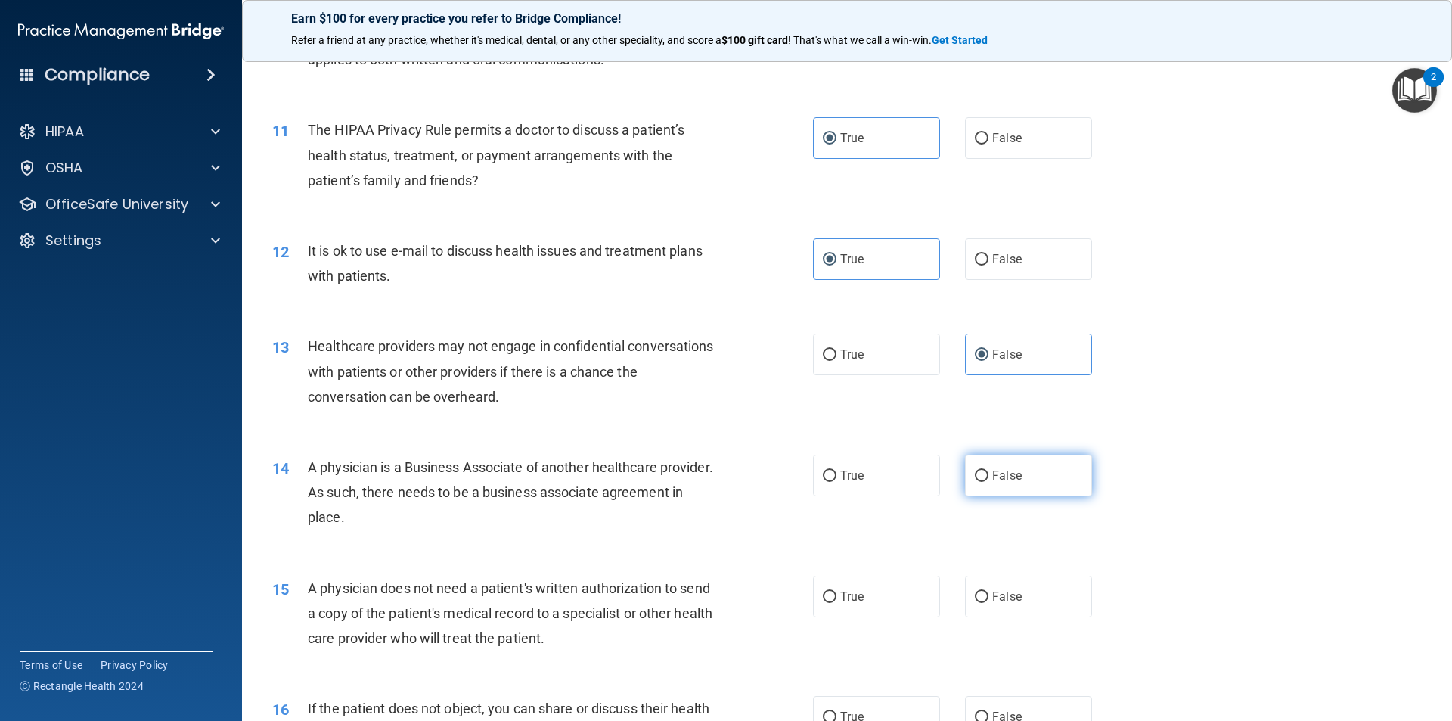
radio input "true"
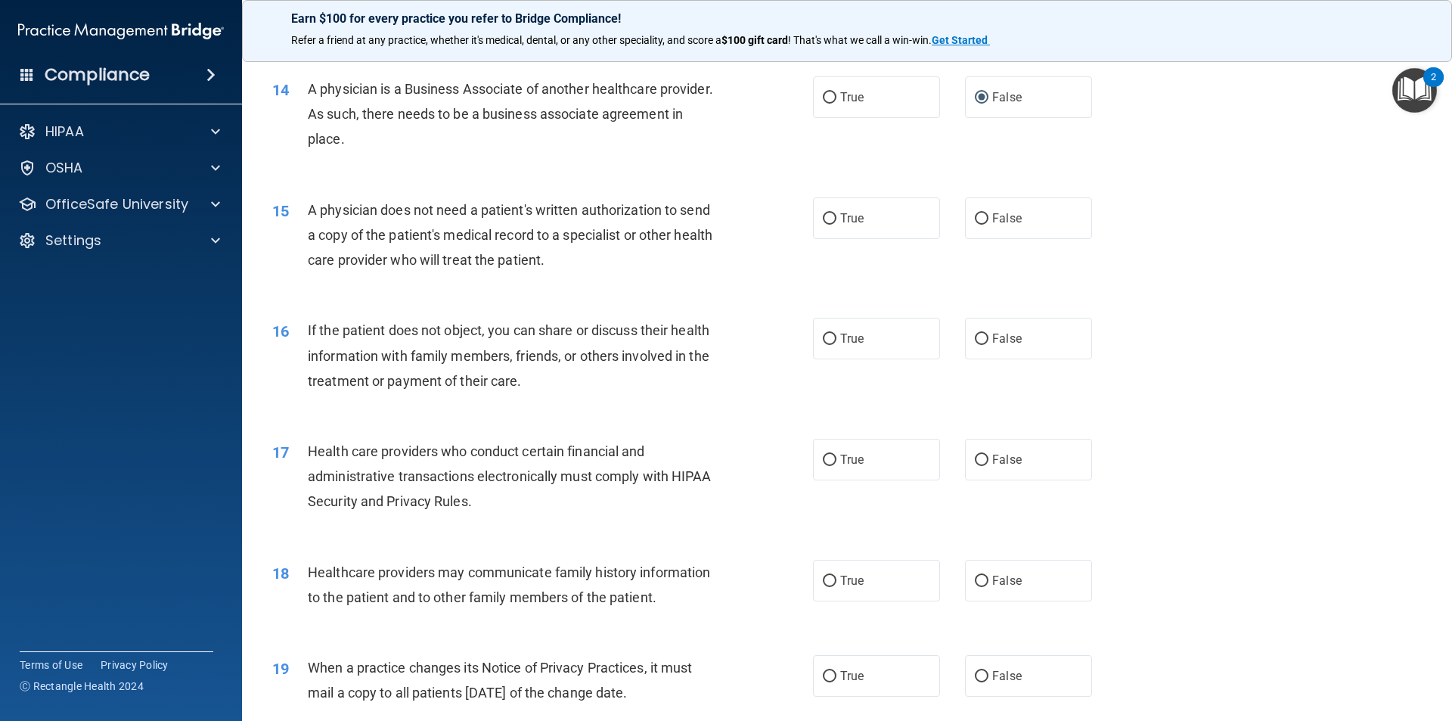
scroll to position [1437, 0]
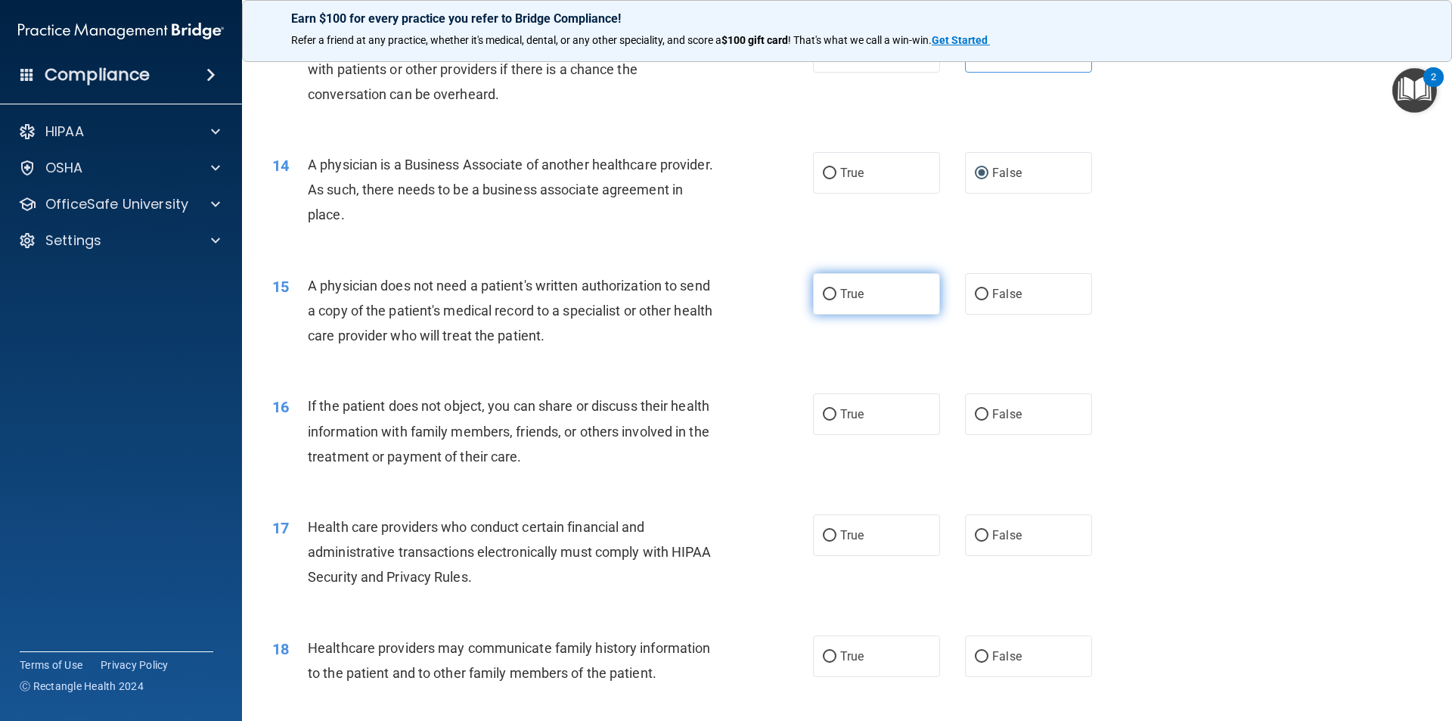
click at [845, 298] on span "True" at bounding box center [851, 294] width 23 height 14
click at [836, 298] on input "True" at bounding box center [830, 294] width 14 height 11
radio input "true"
click at [857, 420] on span "True" at bounding box center [851, 414] width 23 height 14
click at [836, 420] on input "True" at bounding box center [830, 414] width 14 height 11
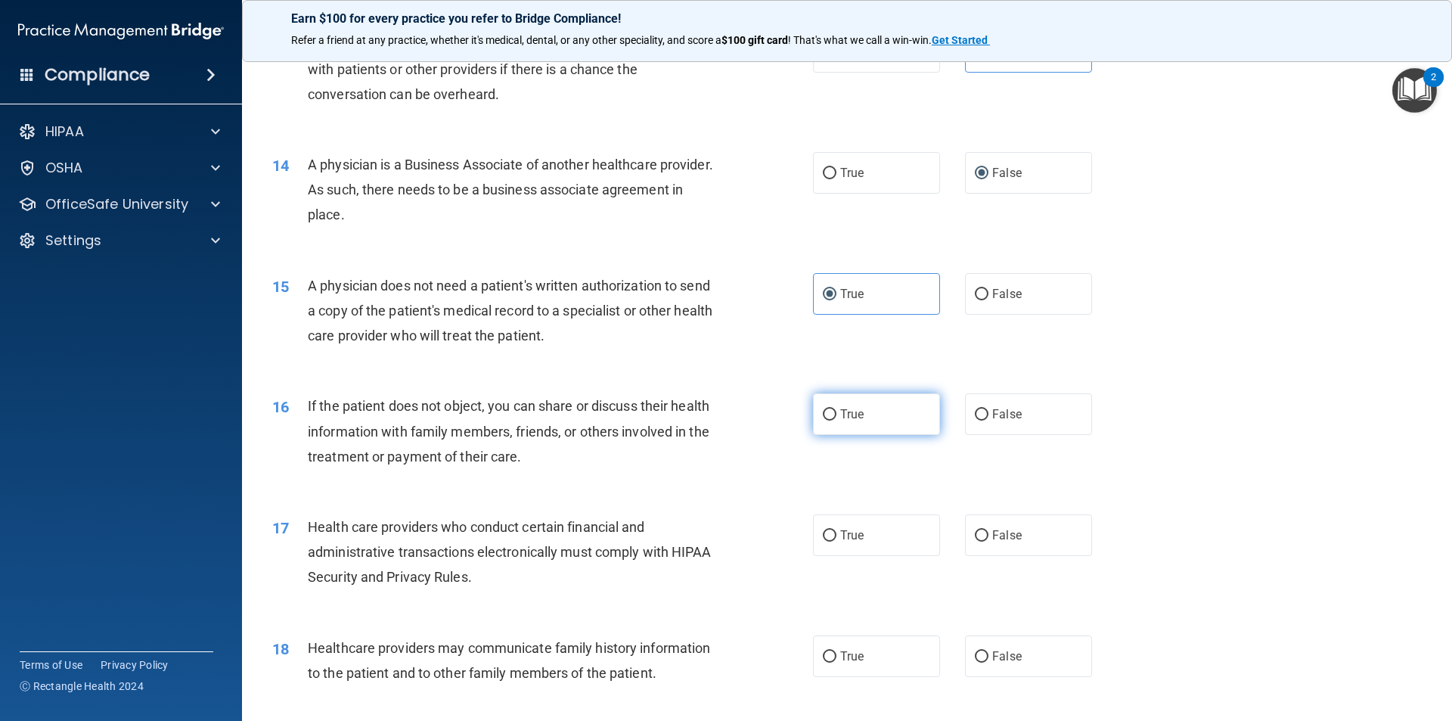
radio input "true"
click at [911, 522] on label "True" at bounding box center [876, 535] width 127 height 42
click at [836, 530] on input "True" at bounding box center [830, 535] width 14 height 11
radio input "true"
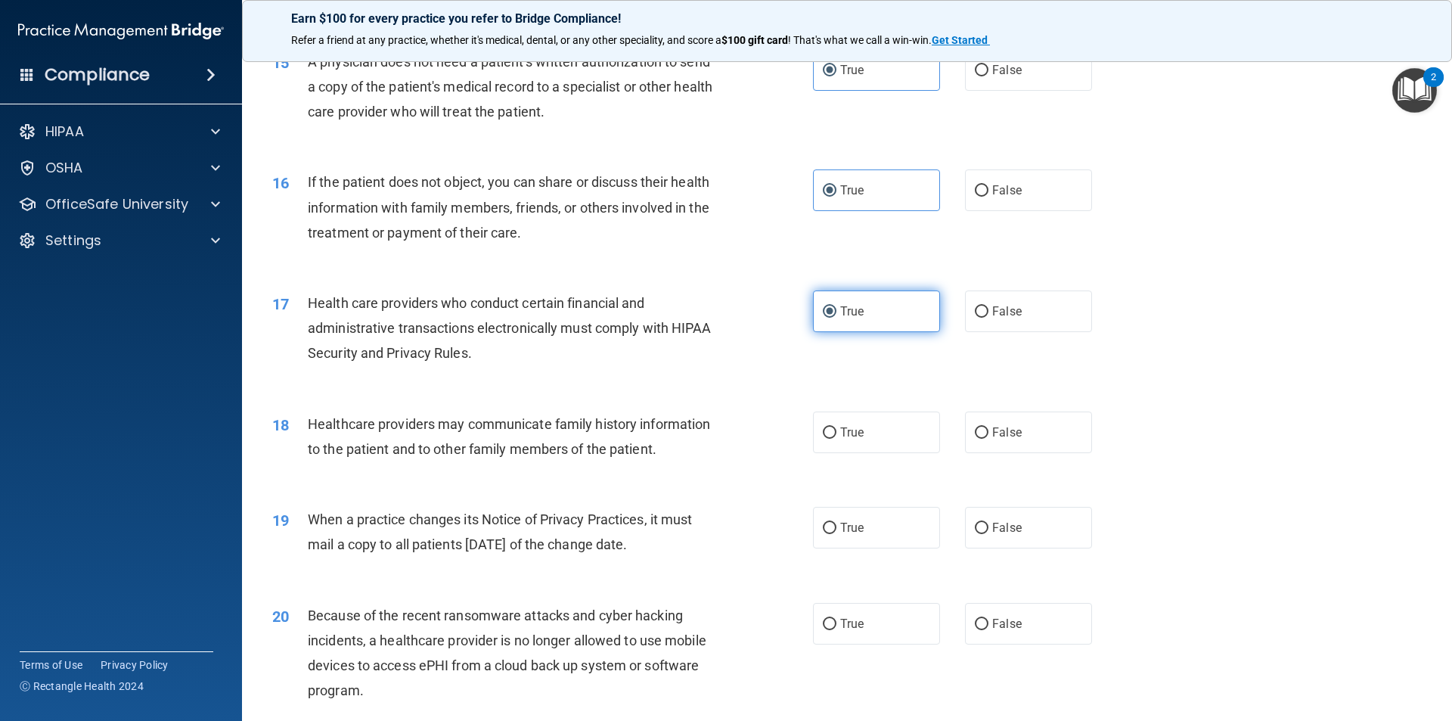
scroll to position [1663, 0]
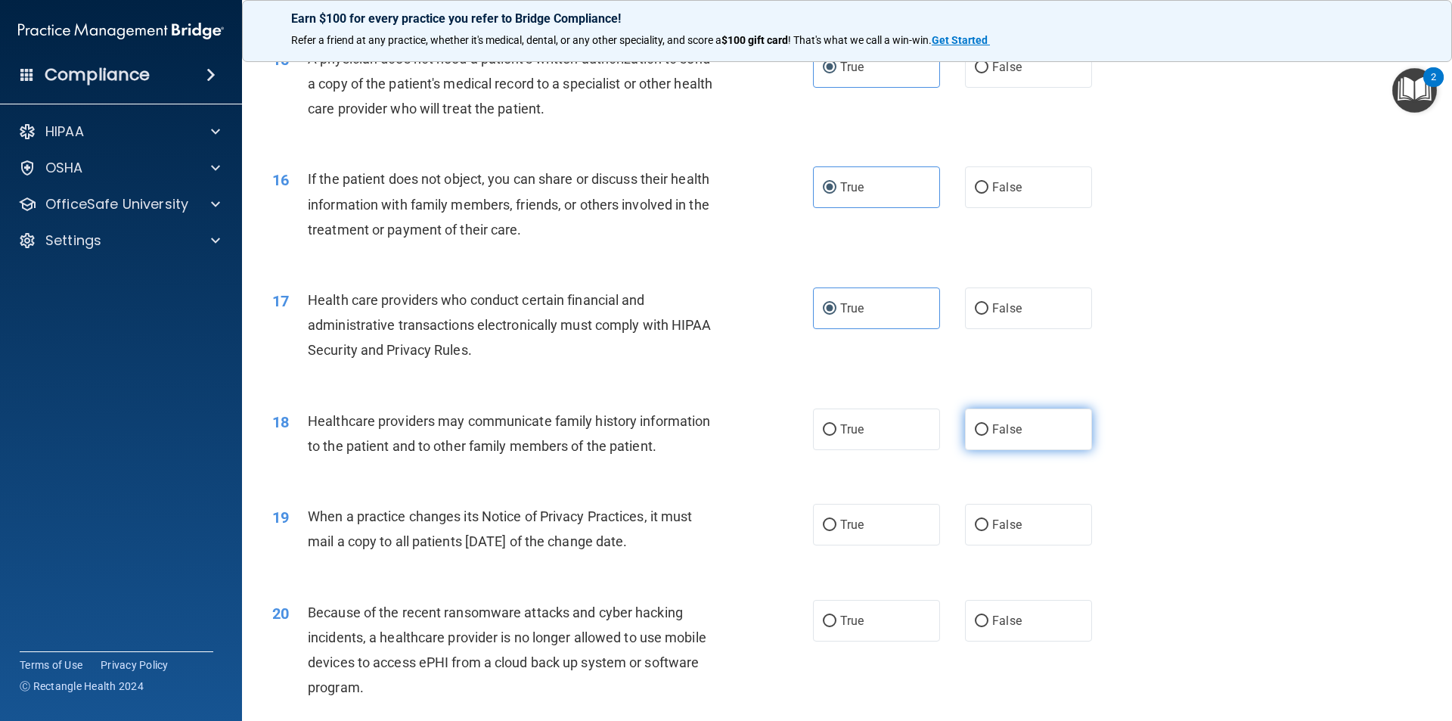
click at [1025, 441] on label "False" at bounding box center [1028, 429] width 127 height 42
click at [988, 436] on input "False" at bounding box center [982, 429] width 14 height 11
radio input "true"
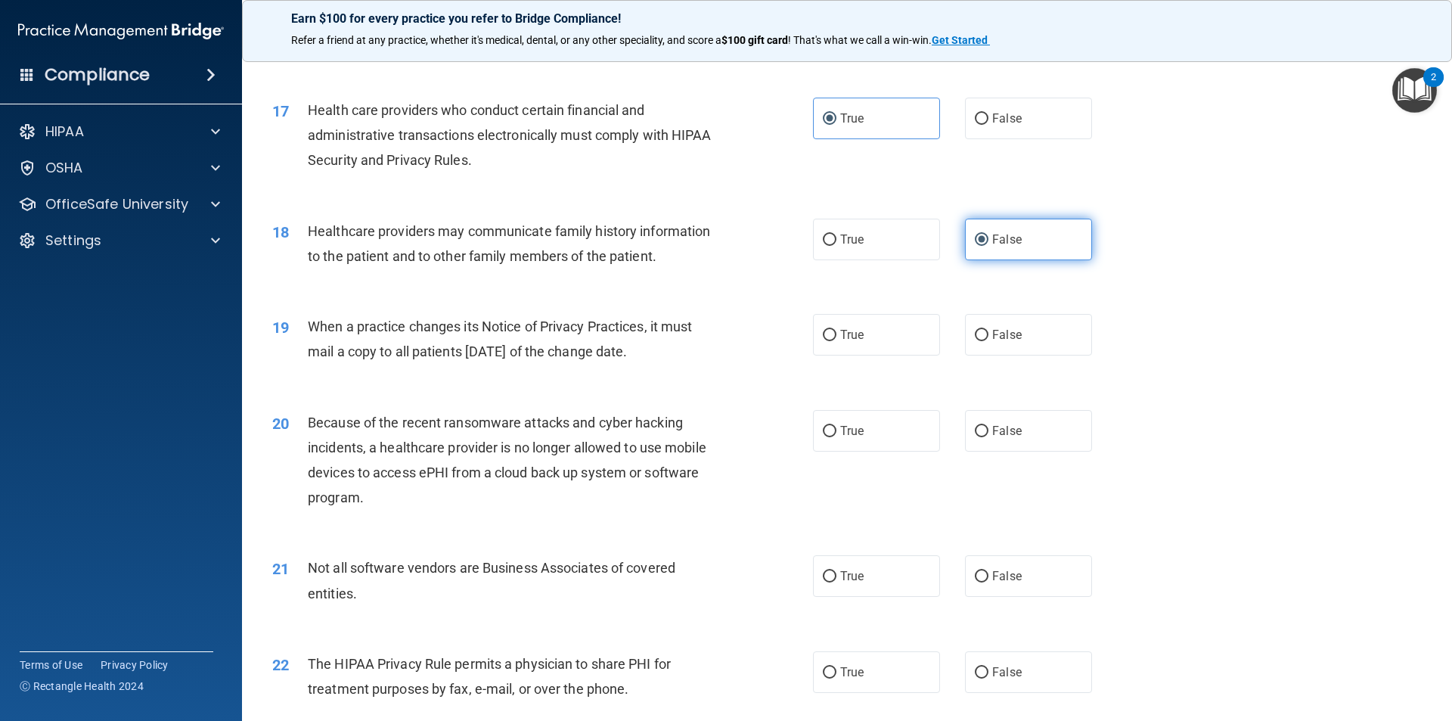
scroll to position [1890, 0]
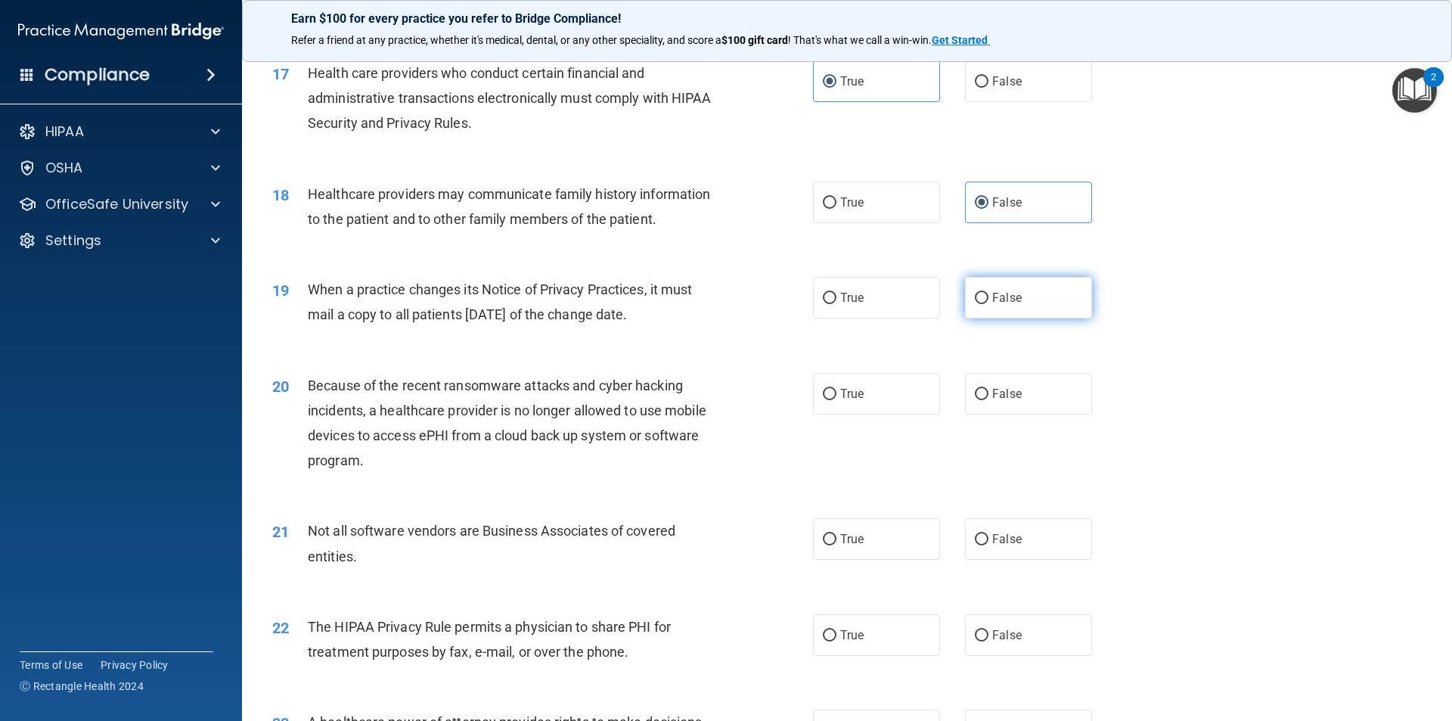
click at [975, 299] on input "False" at bounding box center [982, 298] width 14 height 11
radio input "true"
click at [1001, 388] on span "False" at bounding box center [1006, 393] width 29 height 14
click at [988, 389] on input "False" at bounding box center [982, 394] width 14 height 11
radio input "true"
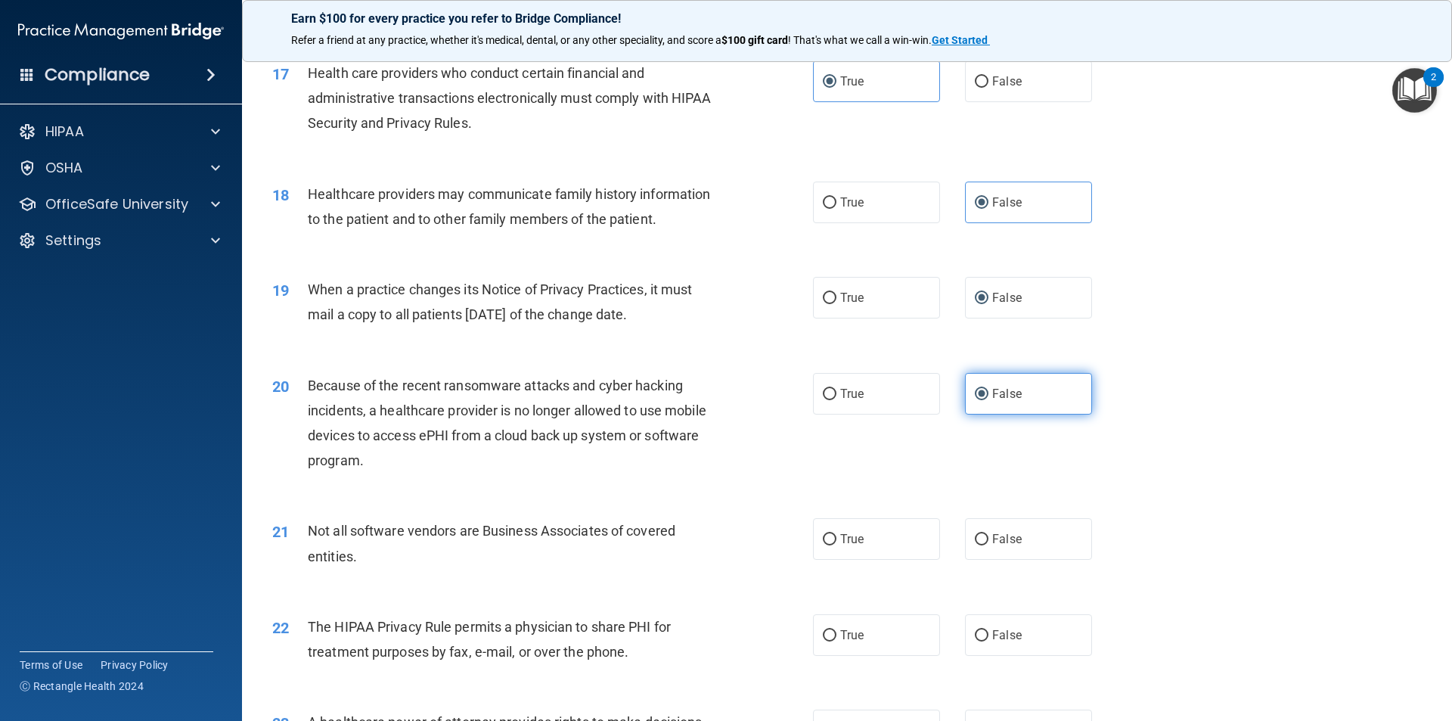
scroll to position [1966, 0]
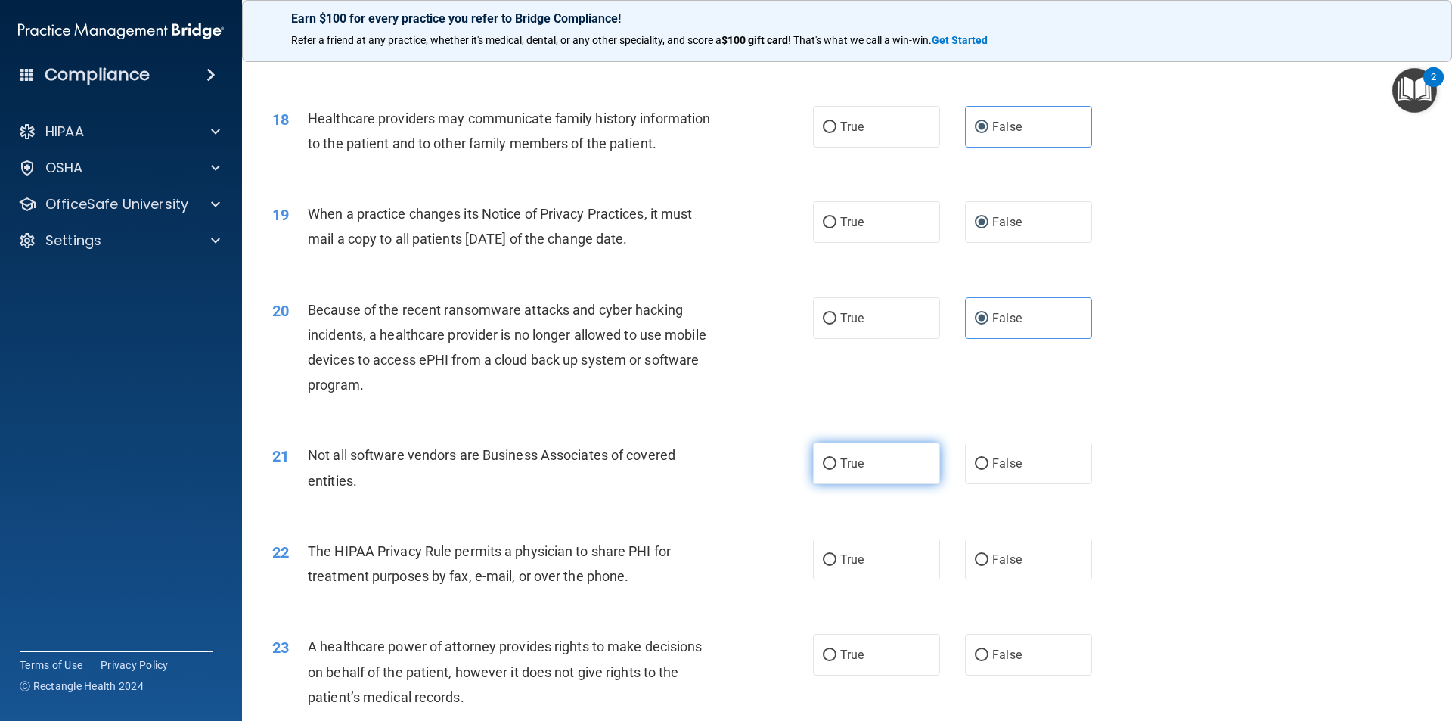
click at [826, 458] on input "True" at bounding box center [830, 463] width 14 height 11
radio input "true"
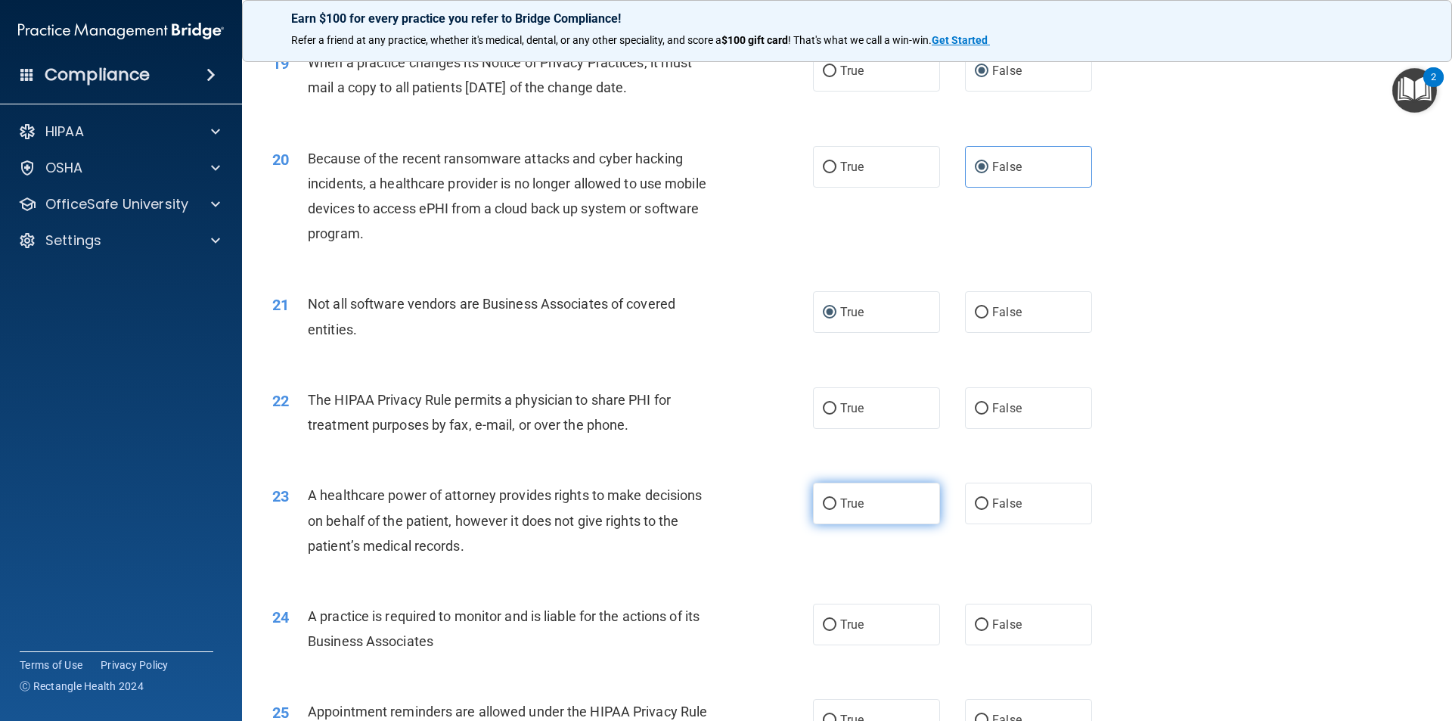
scroll to position [2268, 0]
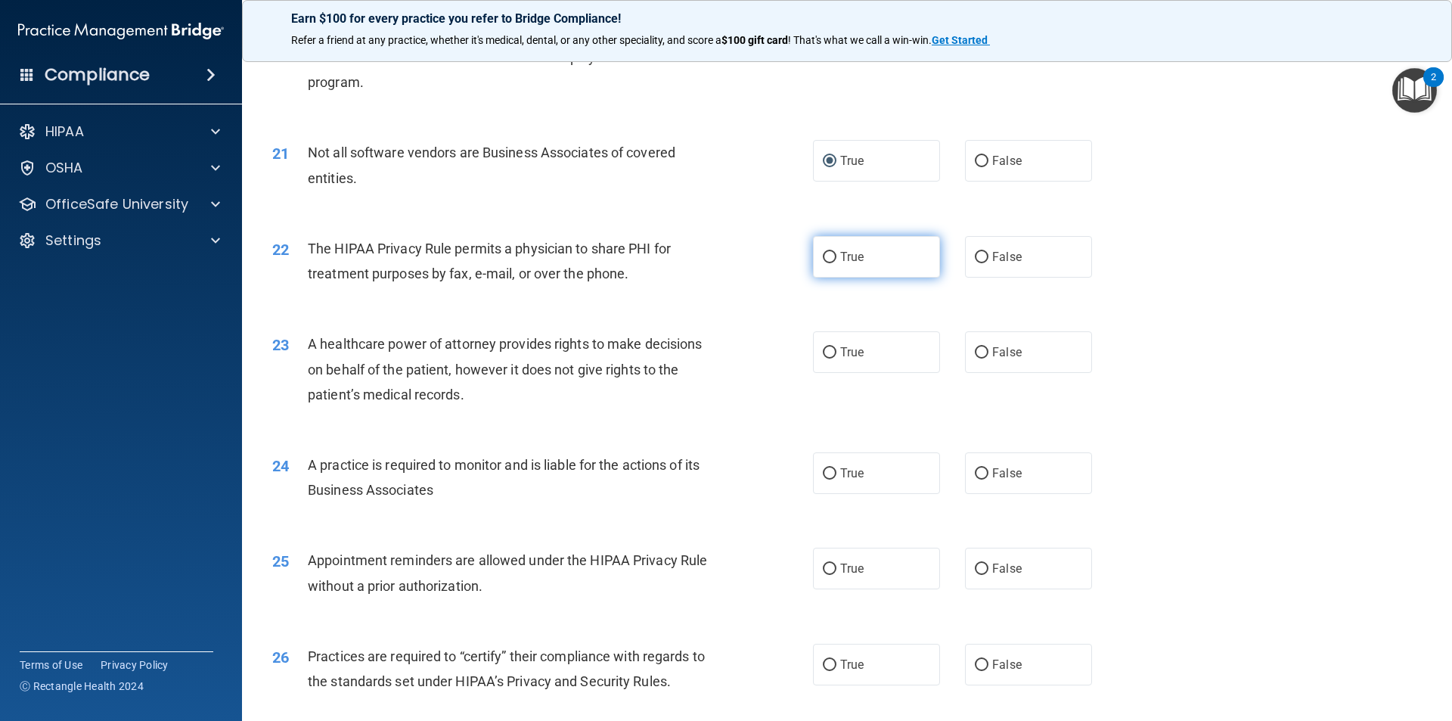
click at [881, 252] on label "True" at bounding box center [876, 257] width 127 height 42
click at [836, 252] on input "True" at bounding box center [830, 257] width 14 height 11
radio input "true"
click at [886, 353] on label "True" at bounding box center [876, 352] width 127 height 42
click at [836, 353] on input "True" at bounding box center [830, 352] width 14 height 11
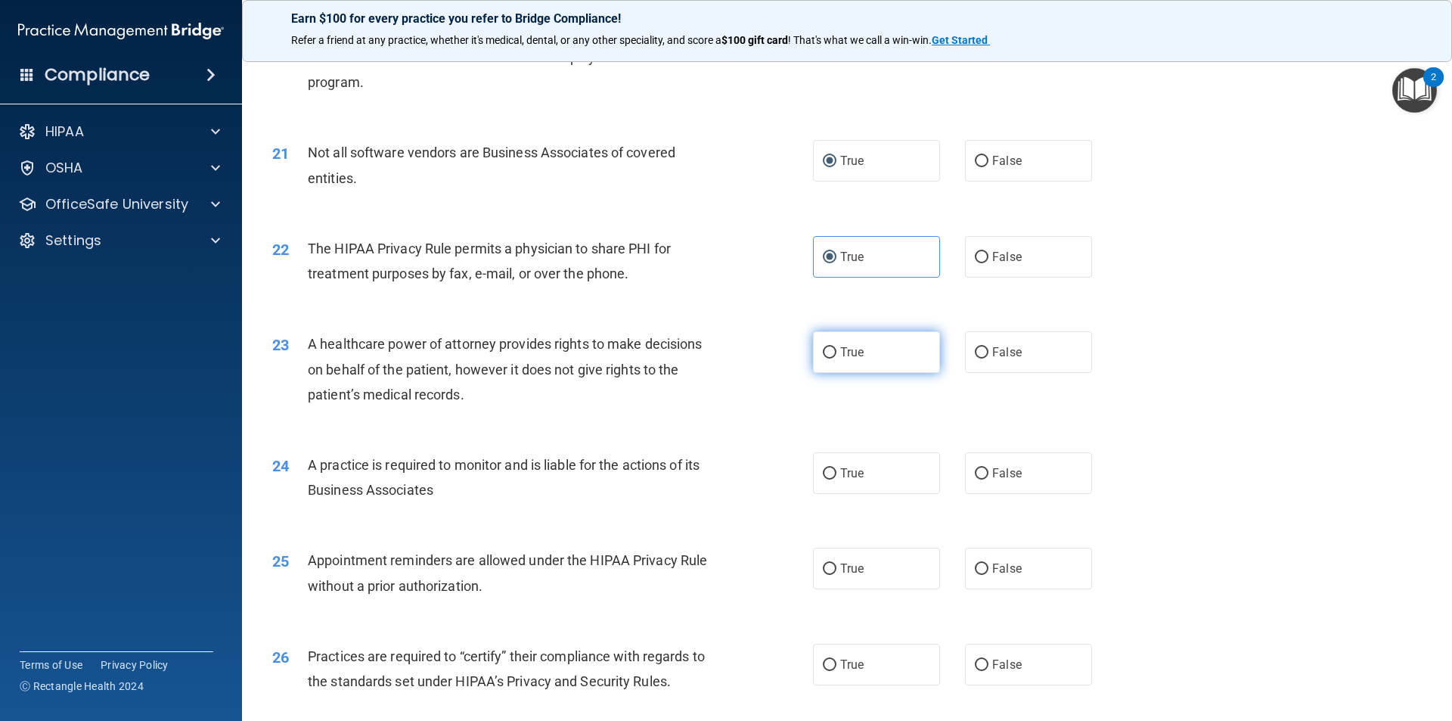
radio input "true"
click at [981, 471] on label "False" at bounding box center [1028, 473] width 127 height 42
click at [981, 471] on input "False" at bounding box center [982, 473] width 14 height 11
radio input "true"
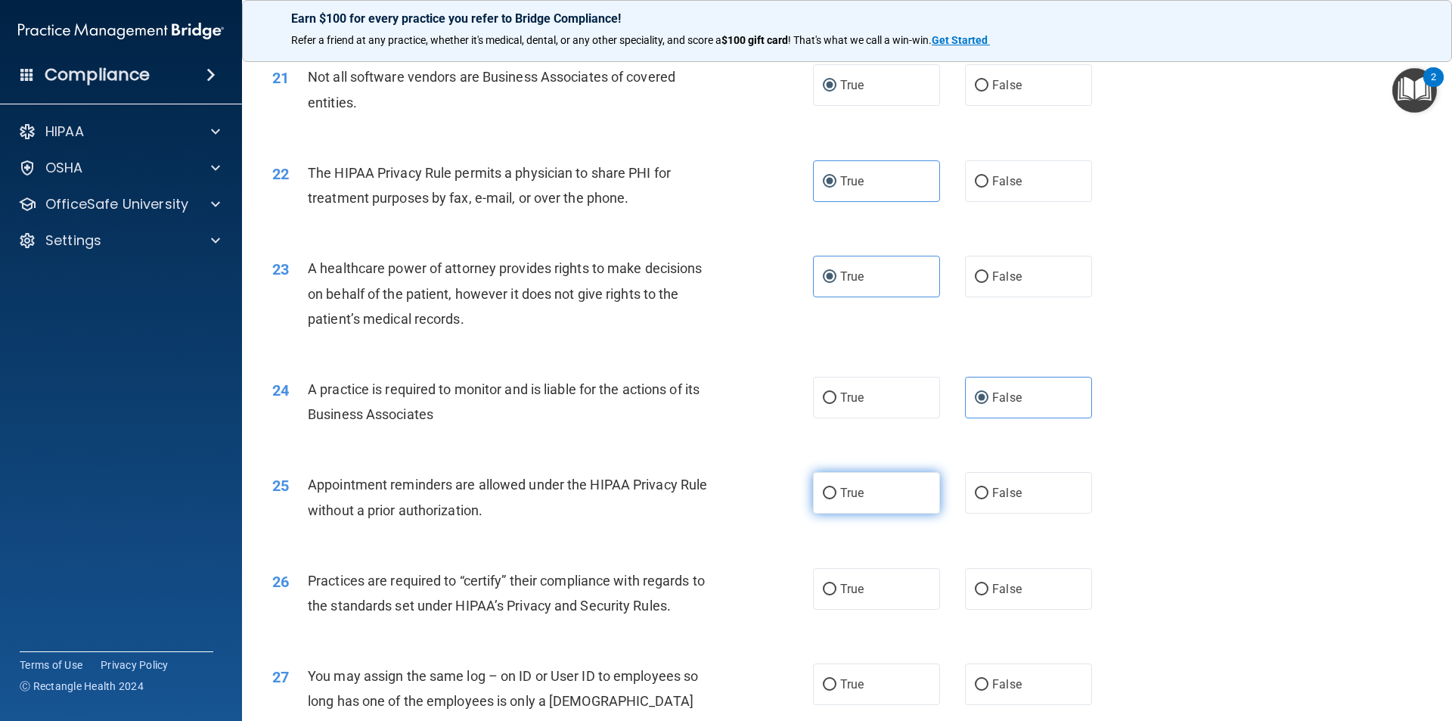
click at [884, 486] on label "True" at bounding box center [876, 493] width 127 height 42
click at [836, 488] on input "True" at bounding box center [830, 493] width 14 height 11
radio input "true"
click at [1028, 585] on label "False" at bounding box center [1028, 589] width 127 height 42
click at [988, 585] on input "False" at bounding box center [982, 589] width 14 height 11
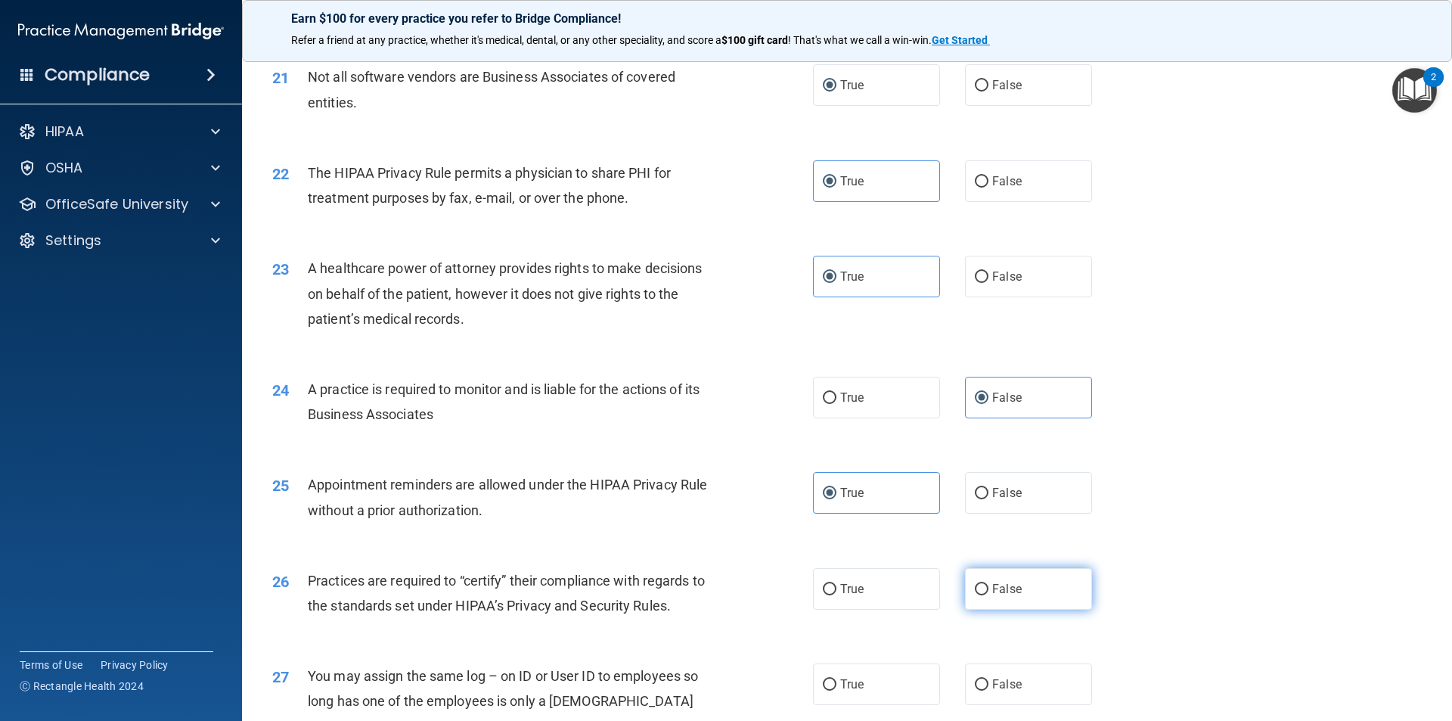
radio input "true"
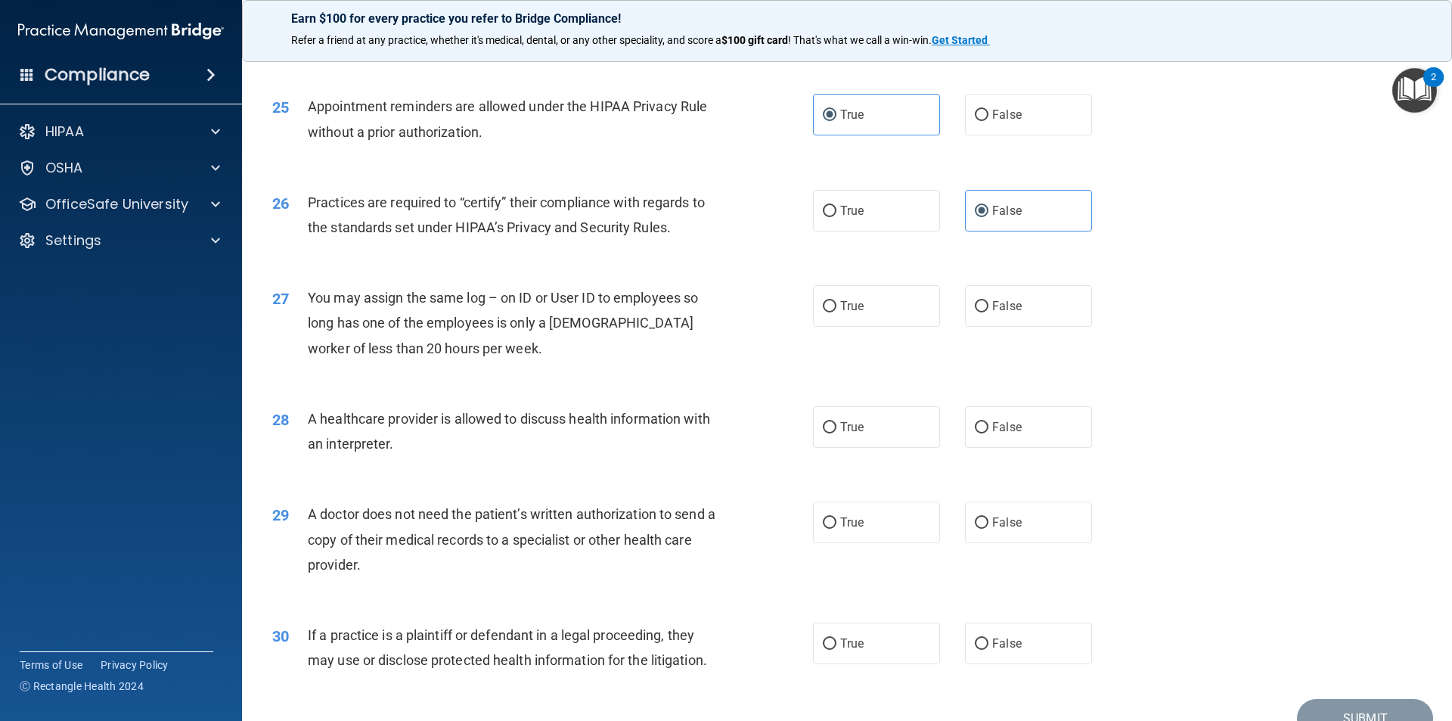
scroll to position [2798, 0]
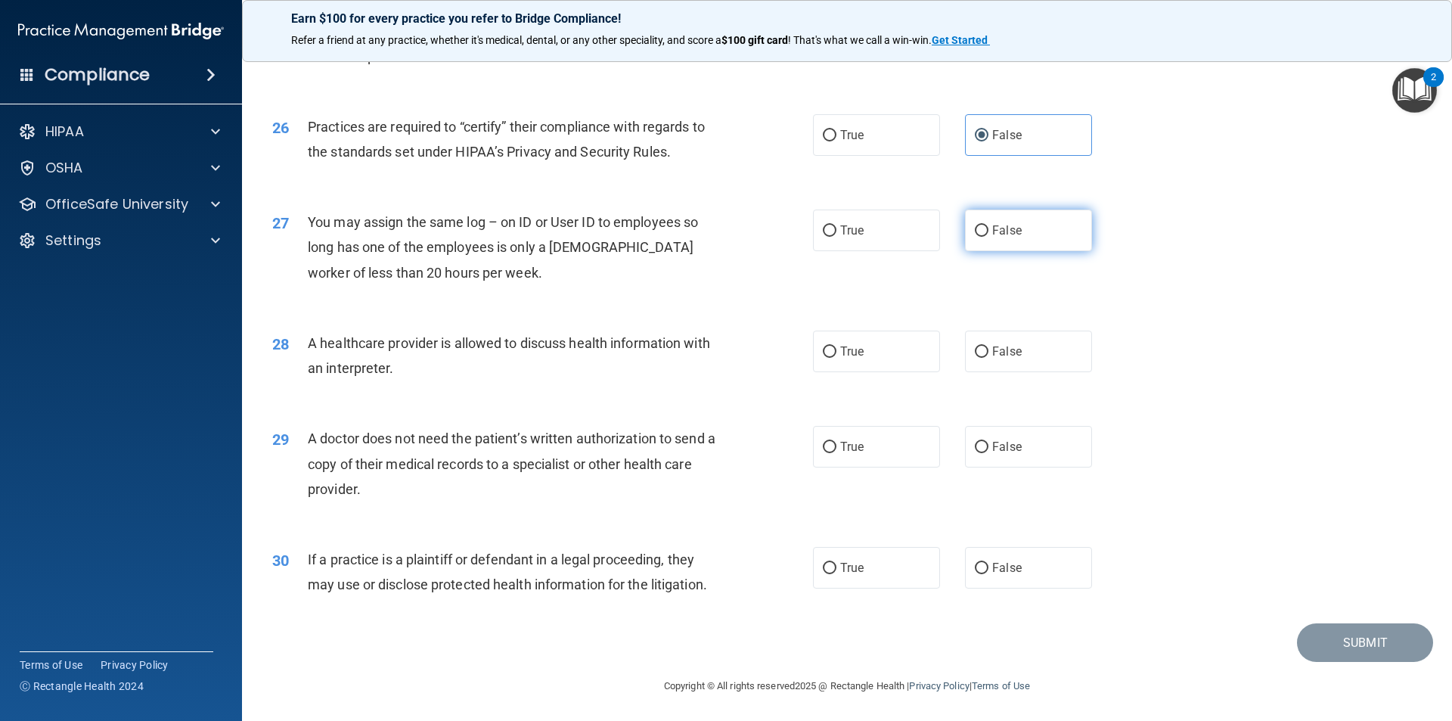
click at [997, 242] on label "False" at bounding box center [1028, 230] width 127 height 42
click at [988, 237] on input "False" at bounding box center [982, 230] width 14 height 11
radio input "true"
click at [860, 351] on label "True" at bounding box center [876, 351] width 127 height 42
click at [836, 351] on input "True" at bounding box center [830, 351] width 14 height 11
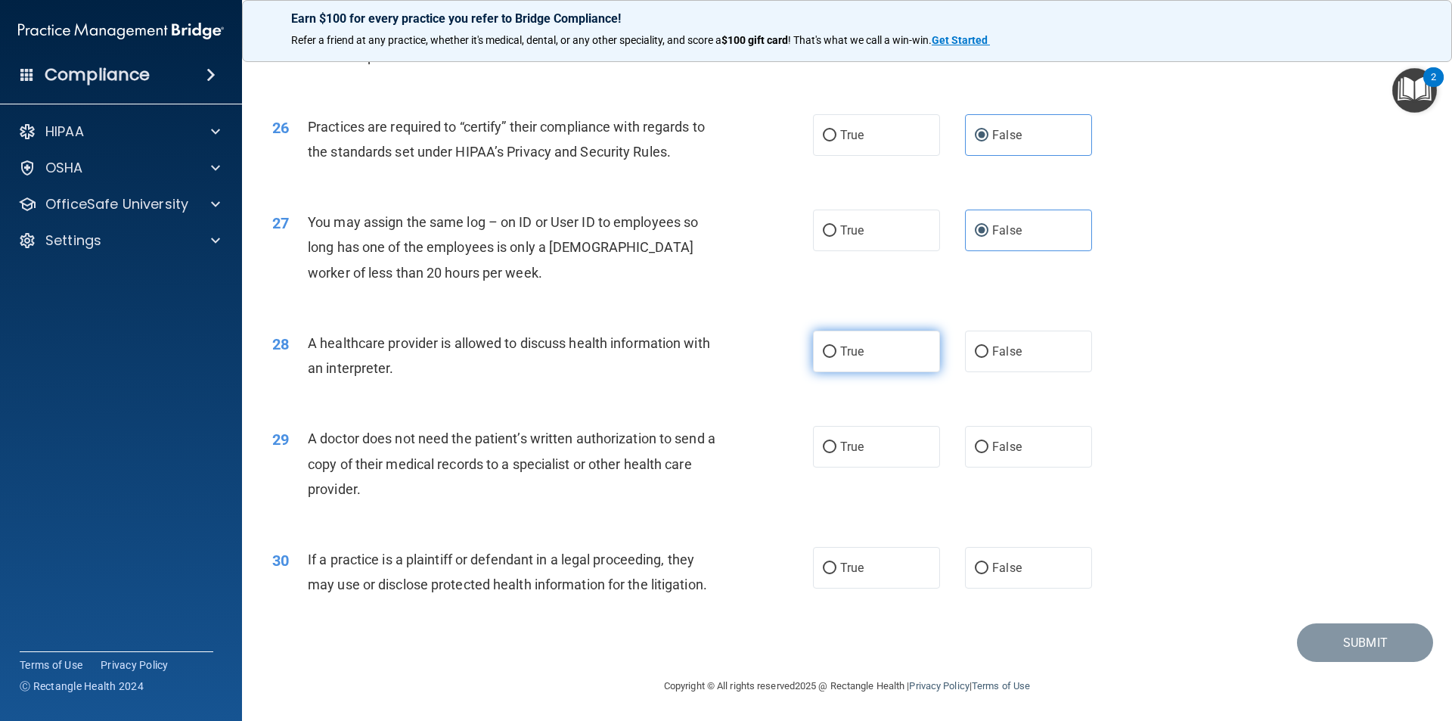
radio input "true"
click at [895, 454] on label "True" at bounding box center [876, 447] width 127 height 42
click at [836, 453] on input "True" at bounding box center [830, 447] width 14 height 11
radio input "true"
click at [888, 565] on label "True" at bounding box center [876, 568] width 127 height 42
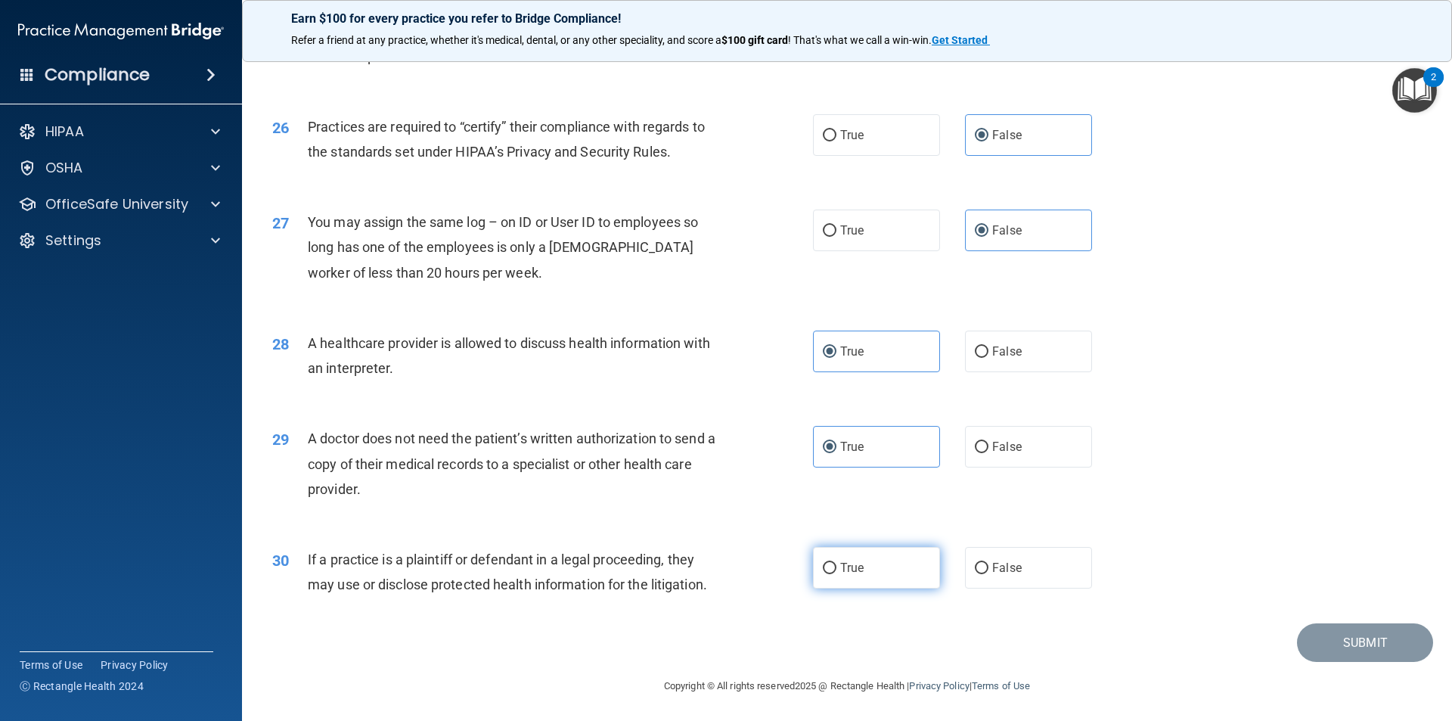
click at [836, 565] on input "True" at bounding box center [830, 568] width 14 height 11
radio input "true"
click at [1330, 642] on button "Submit" at bounding box center [1365, 642] width 136 height 39
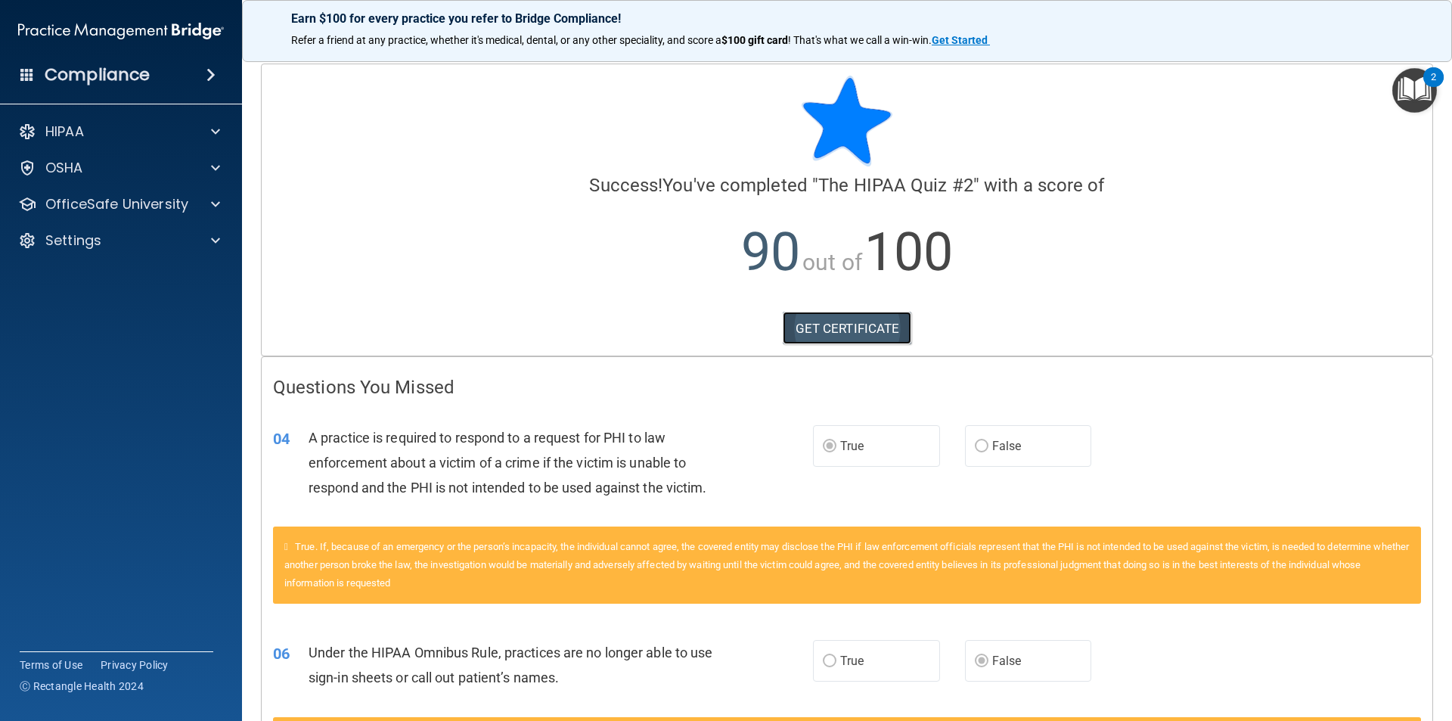
click at [837, 327] on link "GET CERTIFICATE" at bounding box center [847, 328] width 129 height 33
